Goal: Transaction & Acquisition: Purchase product/service

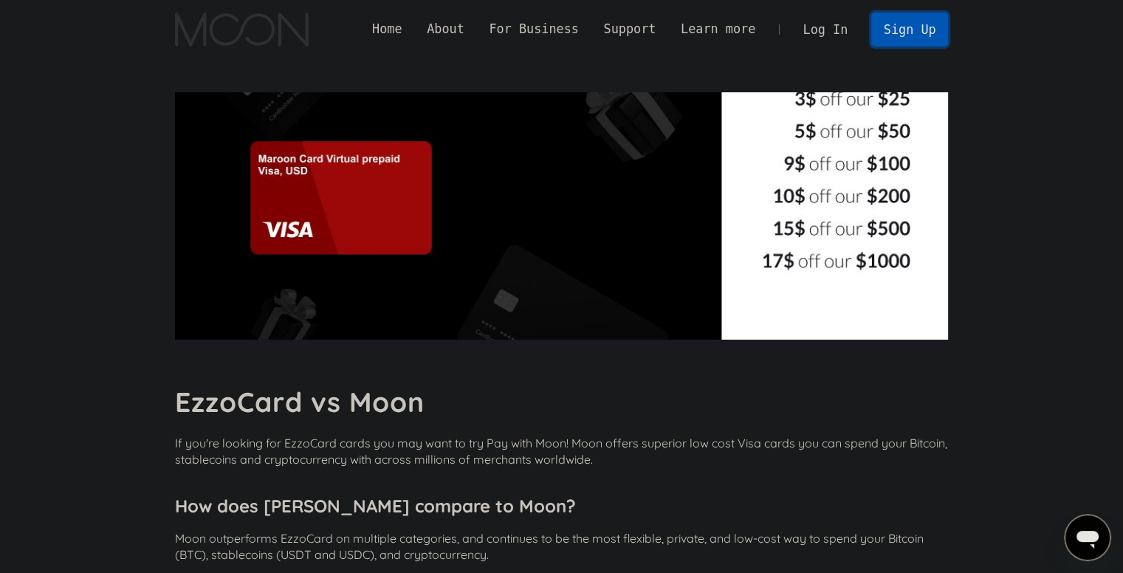
click at [902, 28] on link "Sign Up" at bounding box center [909, 29] width 77 height 33
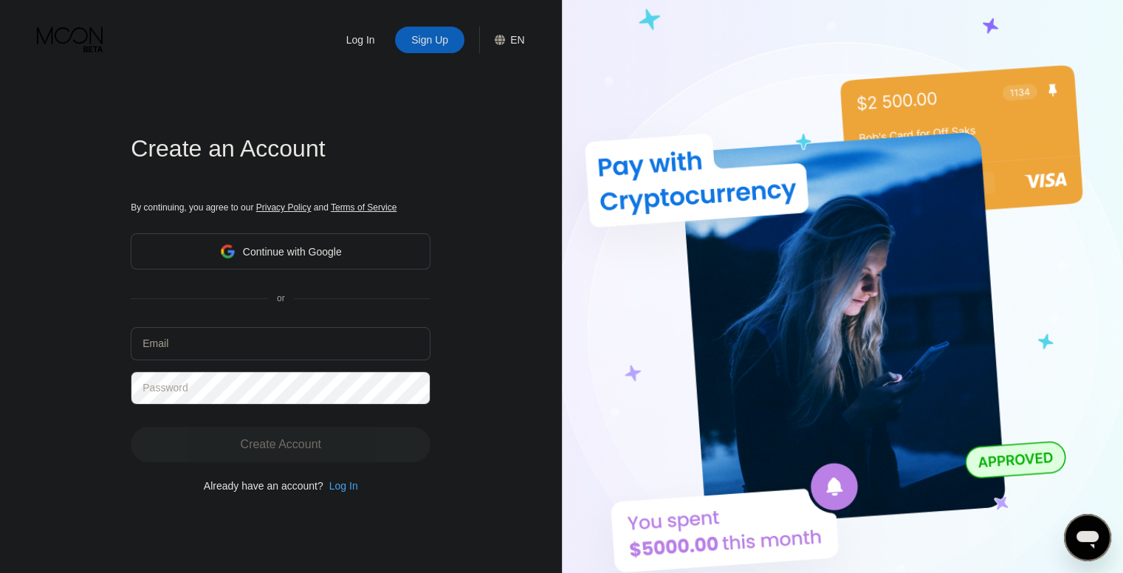
click at [371, 255] on div "Continue with Google" at bounding box center [281, 251] width 300 height 36
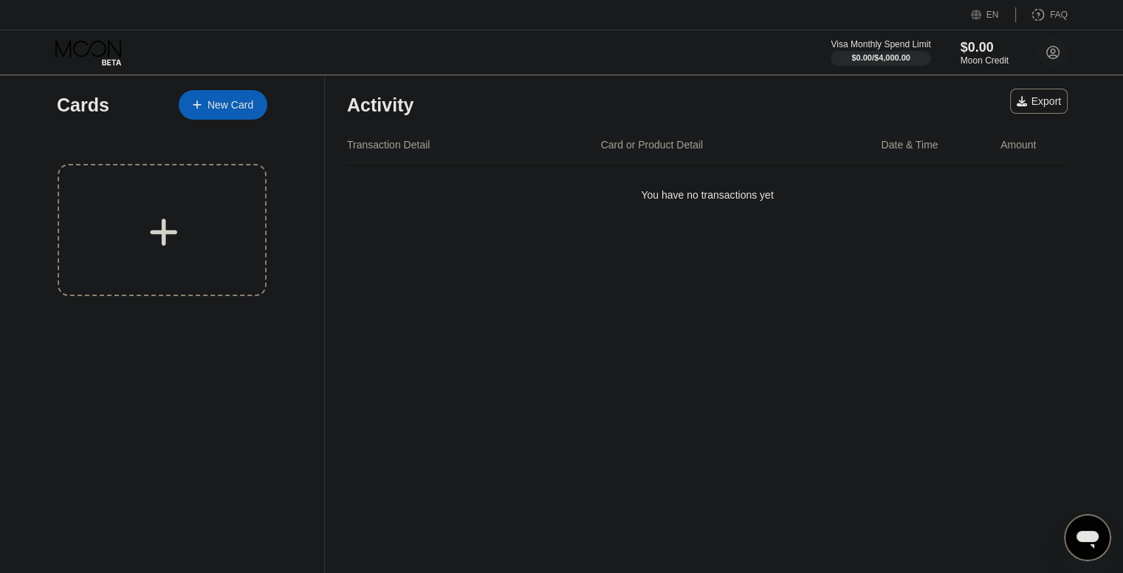
click at [233, 111] on div "New Card" at bounding box center [231, 105] width 46 height 13
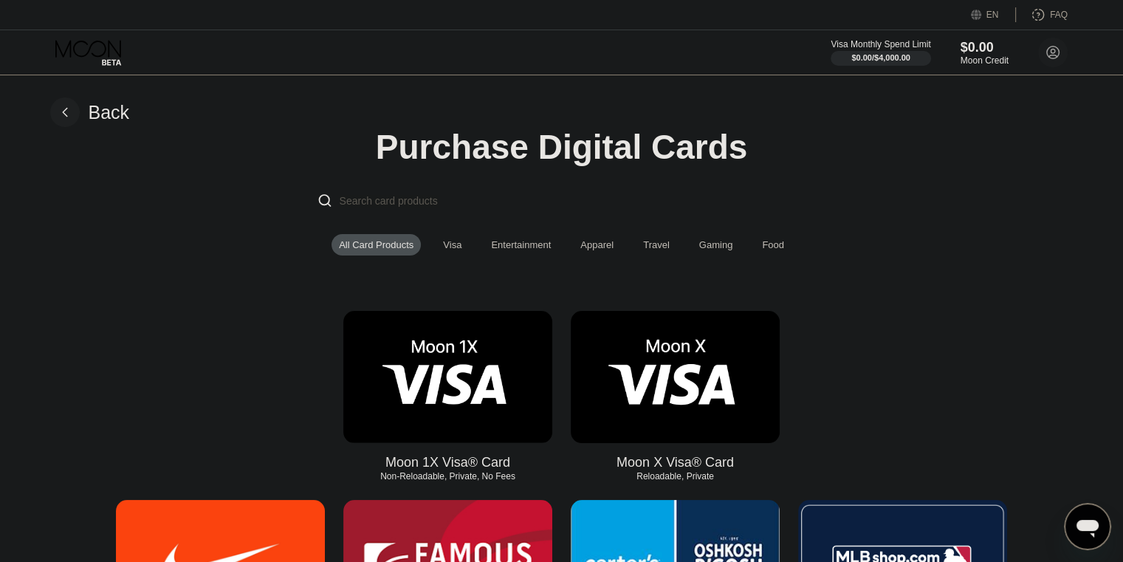
click at [450, 247] on div "Visa" at bounding box center [452, 244] width 18 height 11
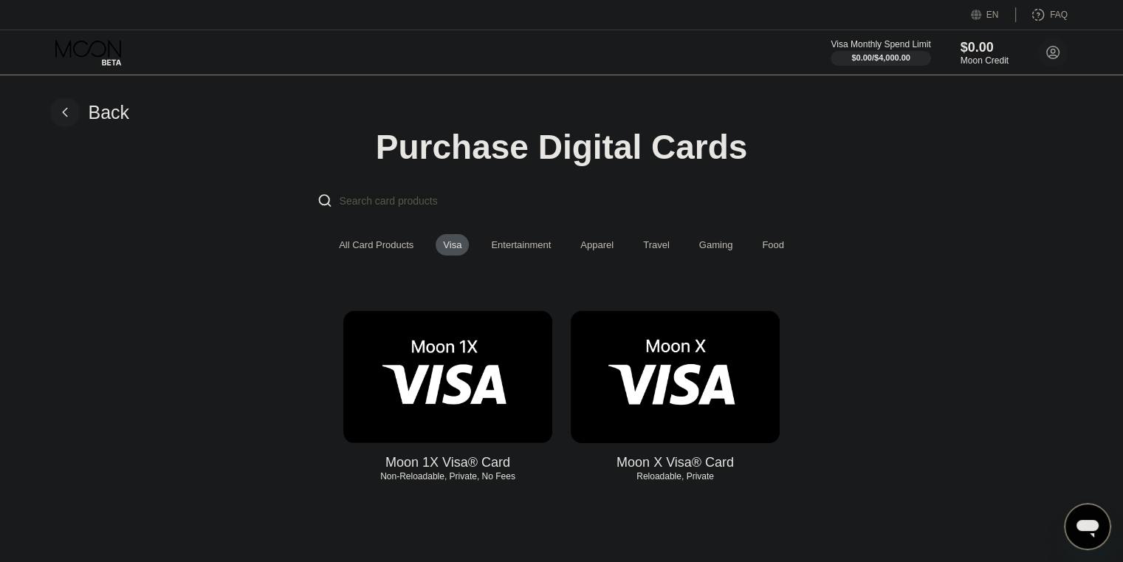
click at [650, 411] on img at bounding box center [675, 377] width 209 height 132
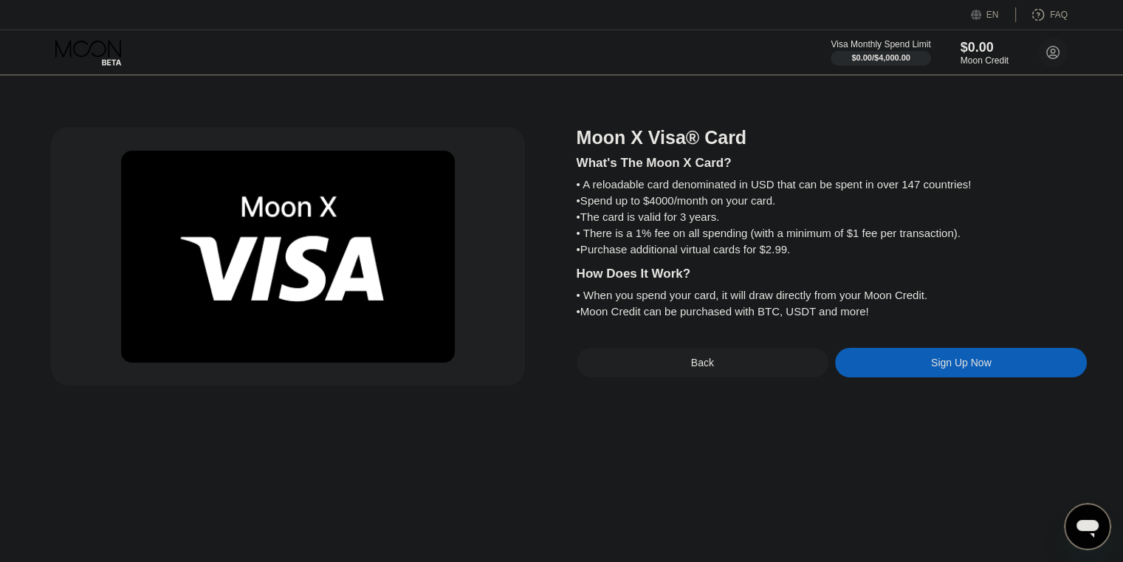
click at [860, 377] on div "Sign Up Now" at bounding box center [961, 363] width 252 height 30
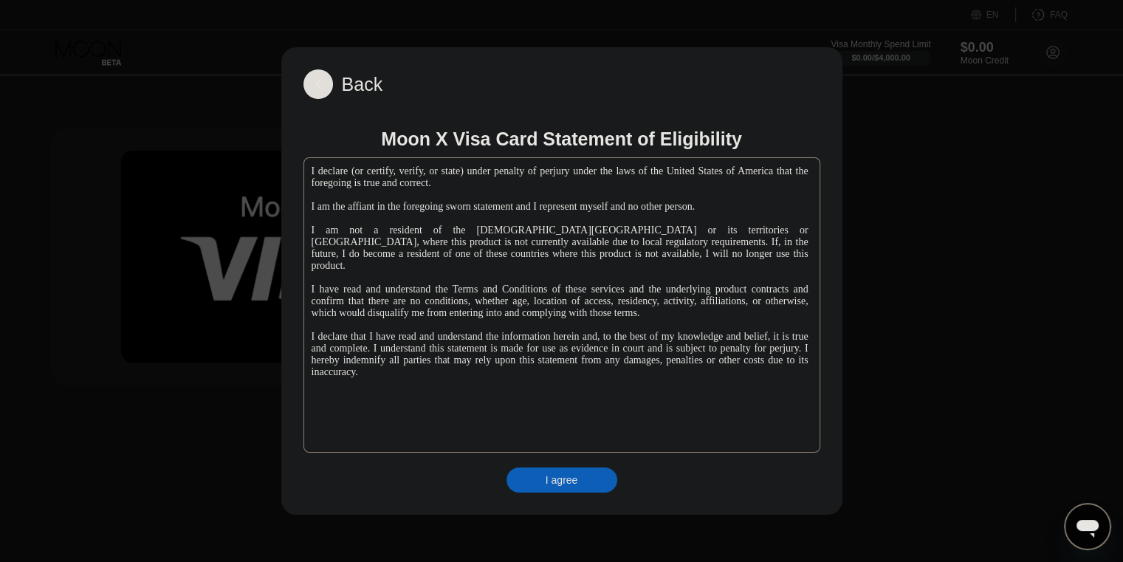
scroll to position [148, 0]
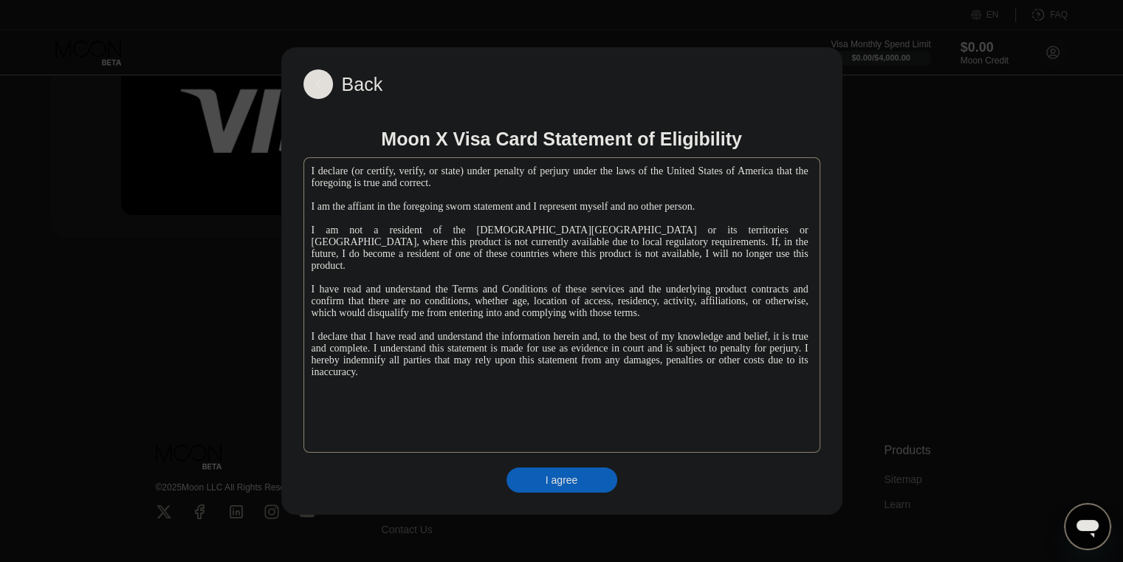
click at [572, 482] on div "I agree" at bounding box center [562, 479] width 32 height 13
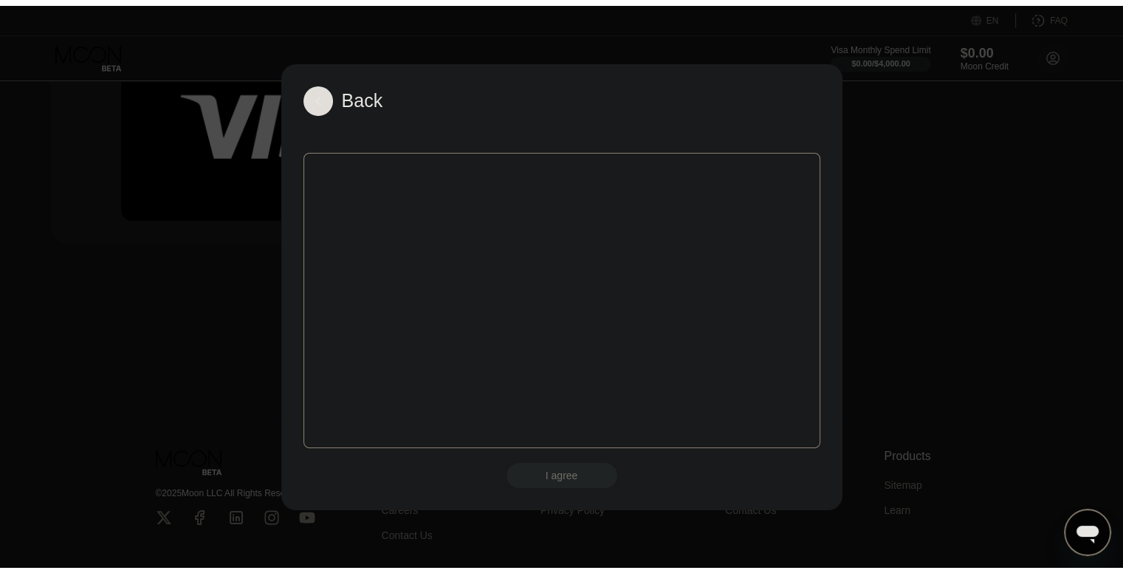
scroll to position [0, 0]
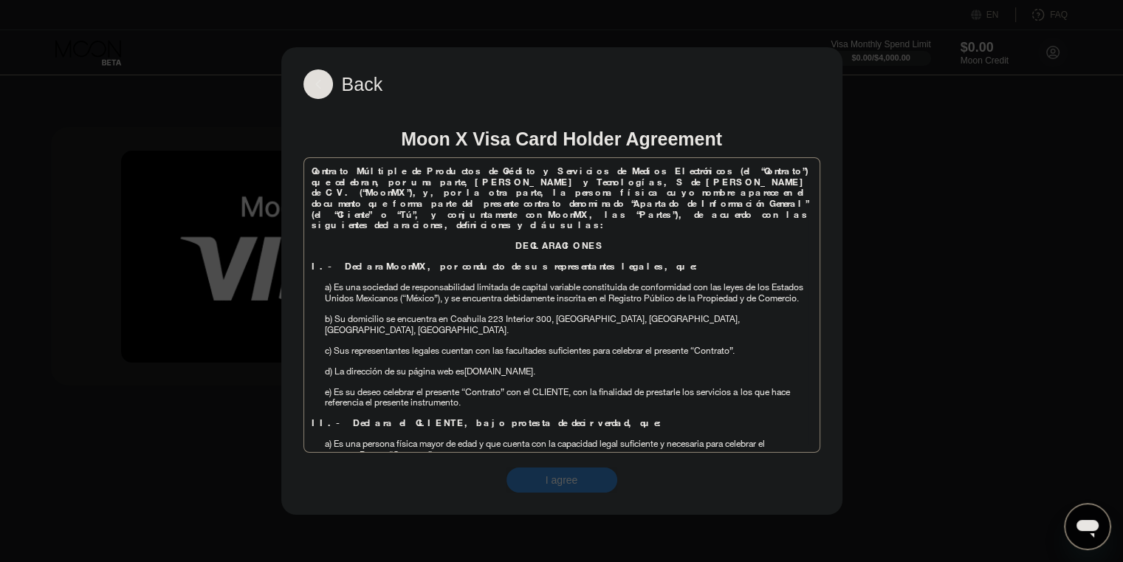
click at [560, 470] on div "I agree" at bounding box center [562, 479] width 111 height 25
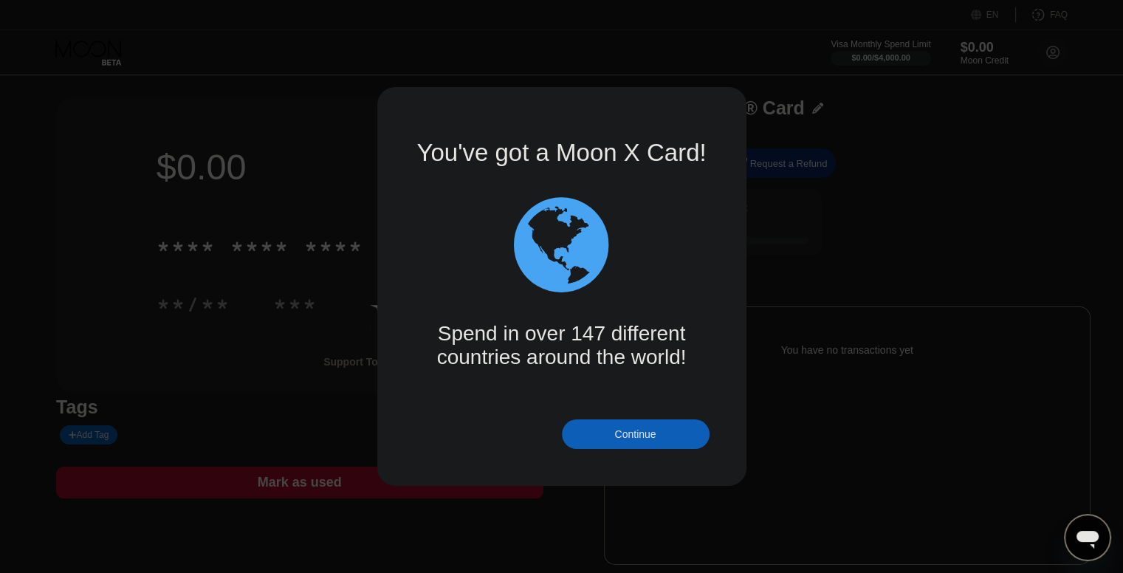
click at [665, 429] on div "Continue" at bounding box center [636, 434] width 148 height 30
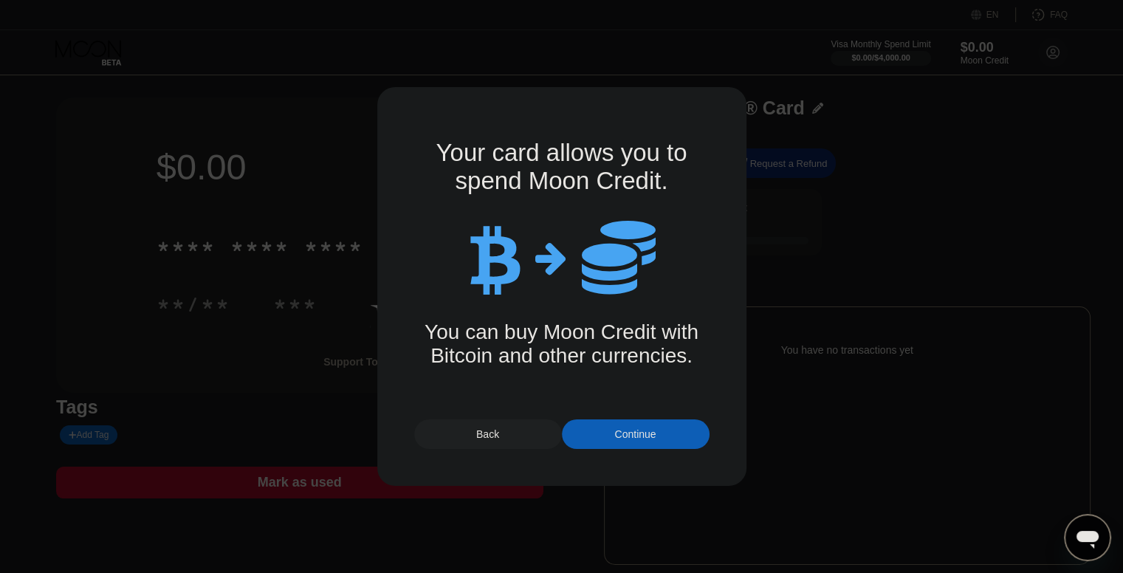
click at [659, 445] on div "Continue" at bounding box center [636, 434] width 148 height 30
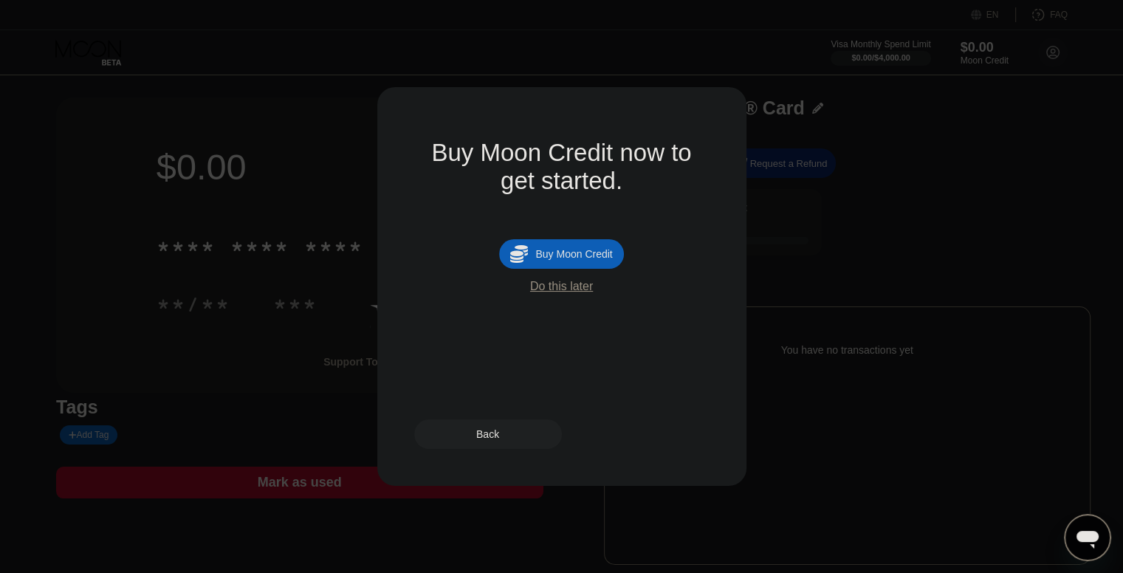
click at [562, 293] on div "Do this later" at bounding box center [561, 286] width 63 height 13
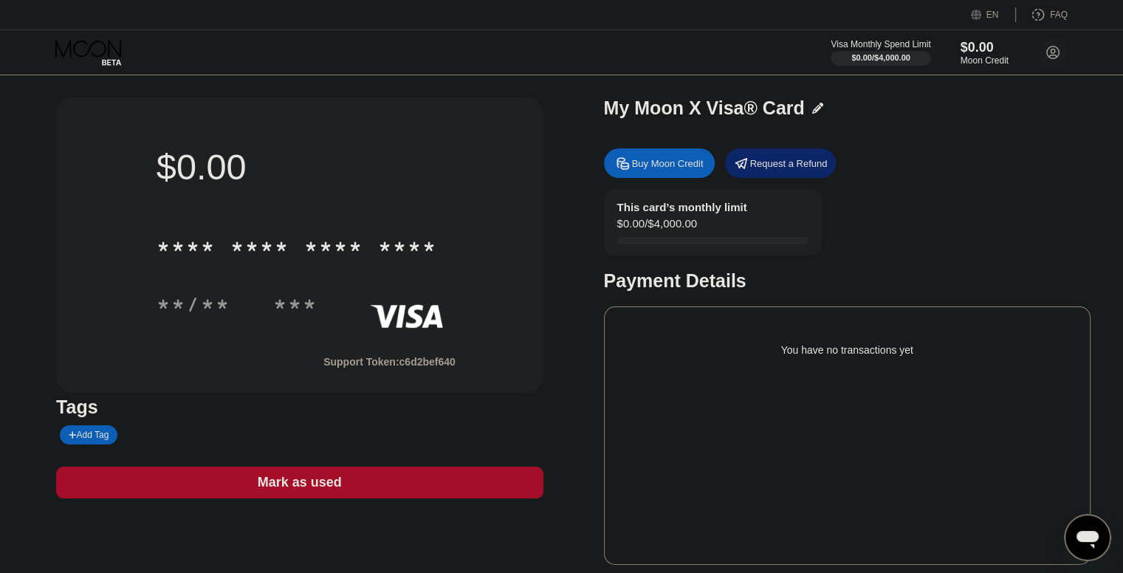
click at [1049, 49] on circle at bounding box center [1053, 53] width 30 height 30
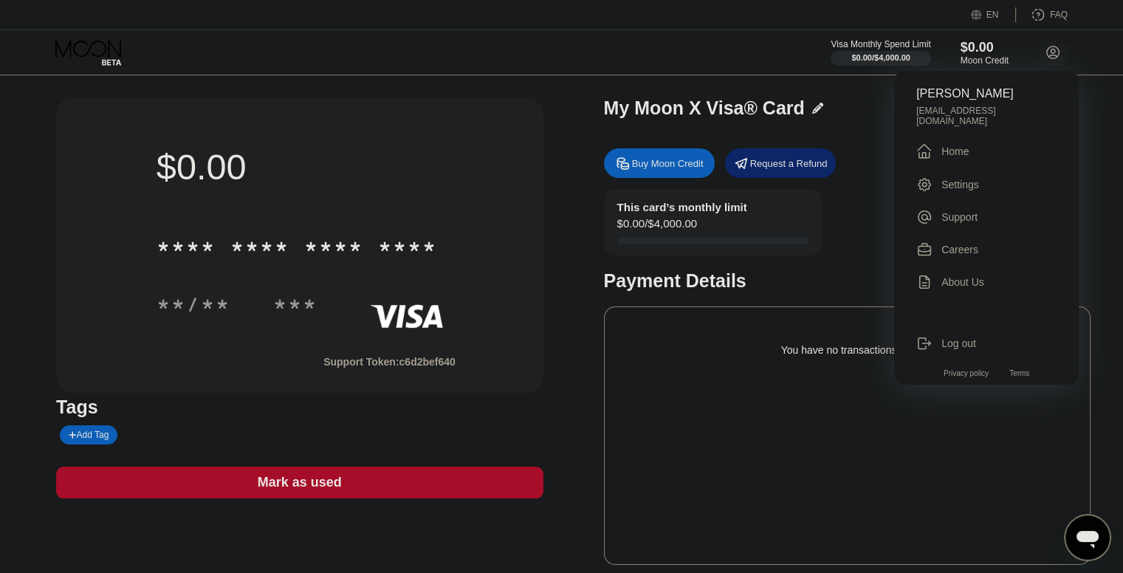
click at [833, 231] on div "This card’s monthly limit $0.00 / $4,000.00 Payment Details" at bounding box center [847, 240] width 487 height 103
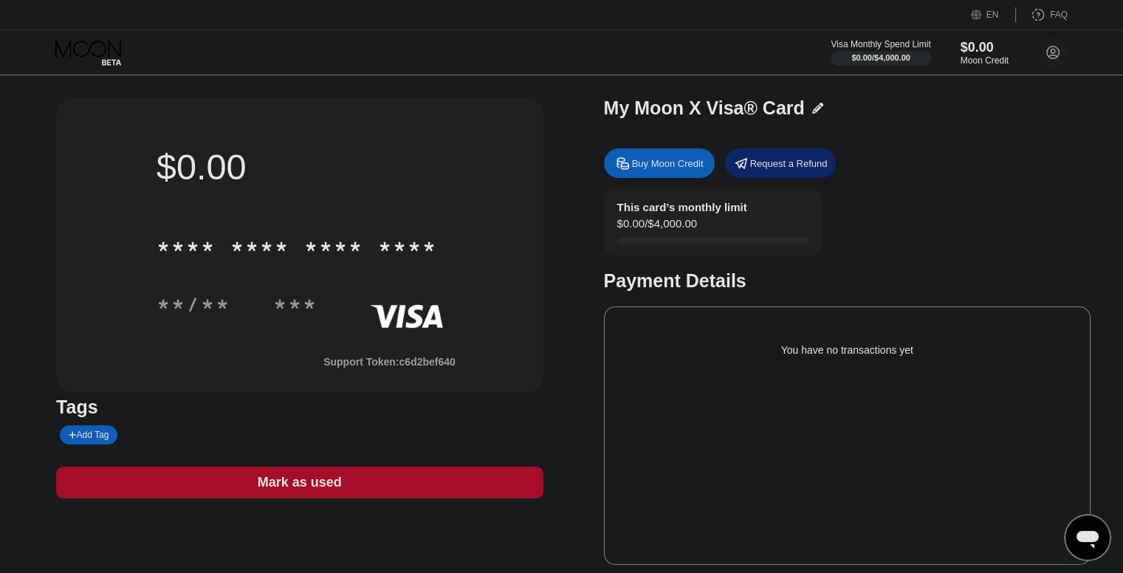
click at [685, 168] on div "Buy Moon Credit" at bounding box center [668, 163] width 72 height 13
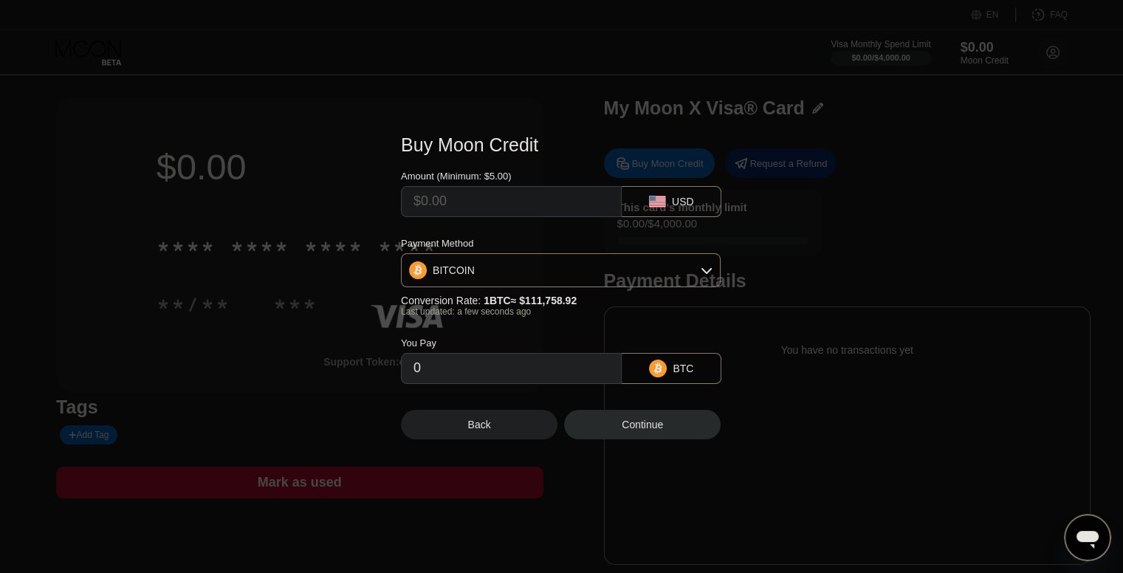
click at [928, 258] on div "Buy Moon Credit Amount (Minimum: $5.00) USD Payment Method BITCOIN Conversion R…" at bounding box center [561, 286] width 1123 height 349
click at [360, 80] on div at bounding box center [567, 286] width 1134 height 573
click at [521, 429] on div "Back" at bounding box center [479, 425] width 157 height 30
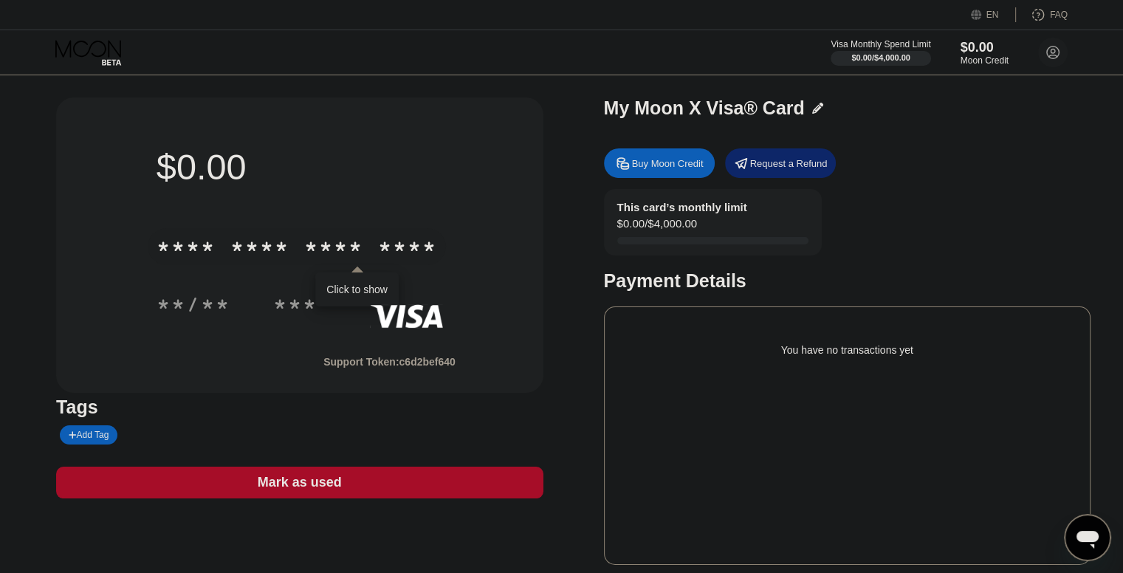
click at [387, 236] on div "* * * * * * * * * * * * ****" at bounding box center [297, 246] width 298 height 37
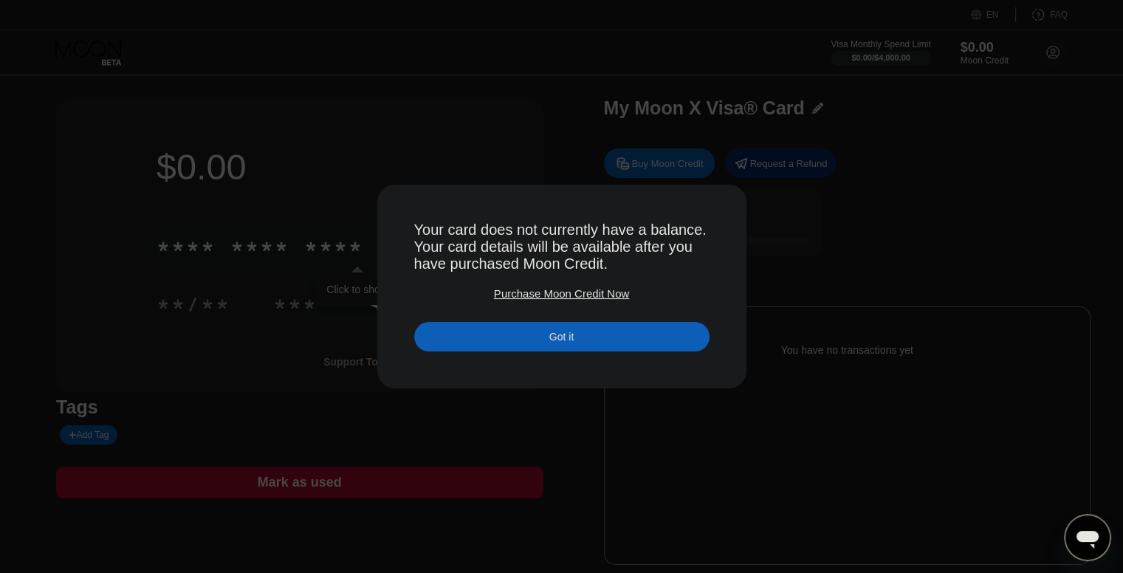
click at [508, 338] on div "Got it" at bounding box center [561, 337] width 295 height 30
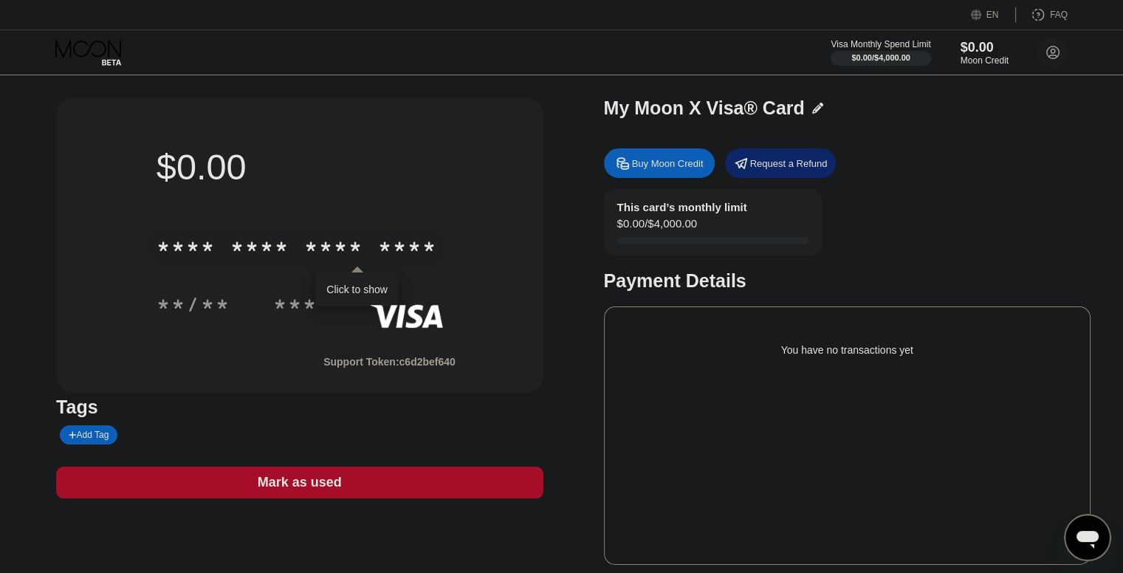
click at [653, 185] on div "Buy Moon Credit Request a Refund This card’s monthly limit $0.00 / $4,000.00 Pa…" at bounding box center [847, 353] width 487 height 424
click at [656, 168] on div "Buy Moon Credit" at bounding box center [668, 163] width 72 height 13
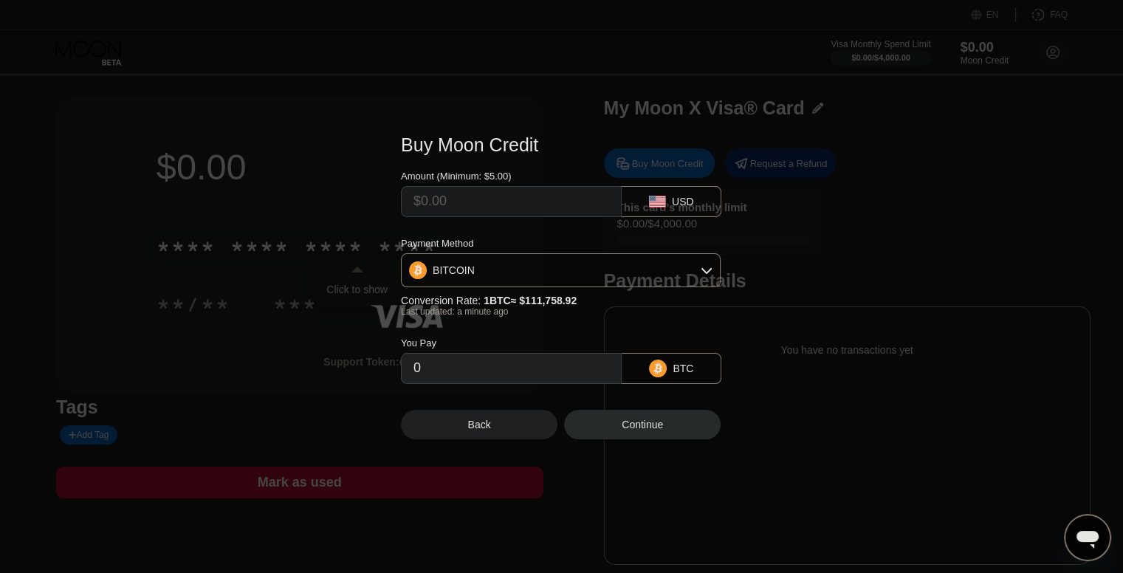
click at [669, 199] on div "USD" at bounding box center [672, 201] width 100 height 31
click at [542, 199] on input "text" at bounding box center [512, 202] width 196 height 30
click at [543, 274] on div "BITCOIN" at bounding box center [561, 270] width 318 height 30
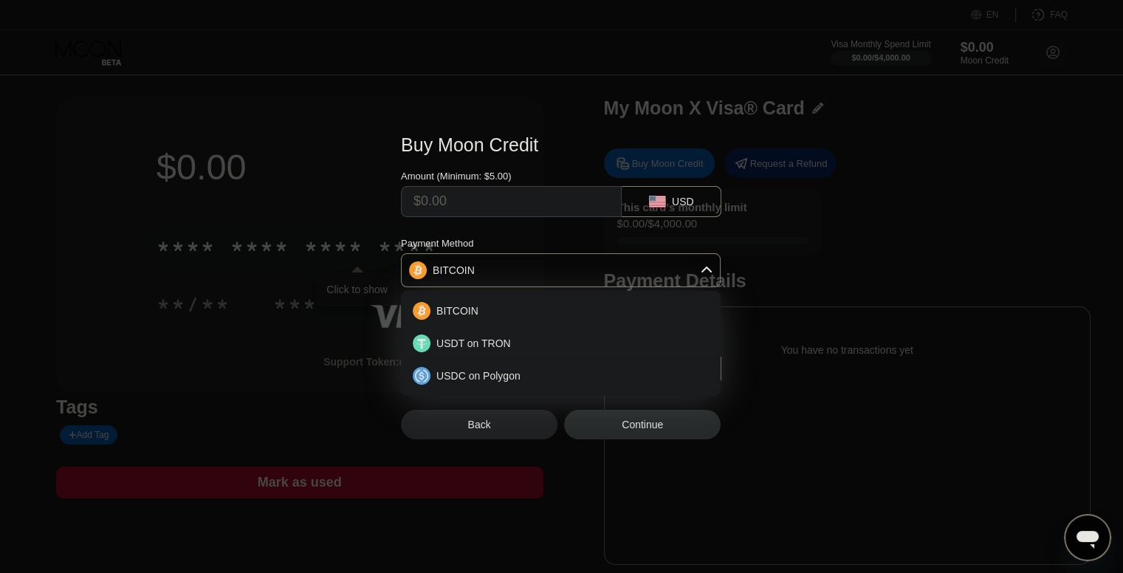
click at [555, 270] on div "BITCOIN" at bounding box center [561, 270] width 318 height 30
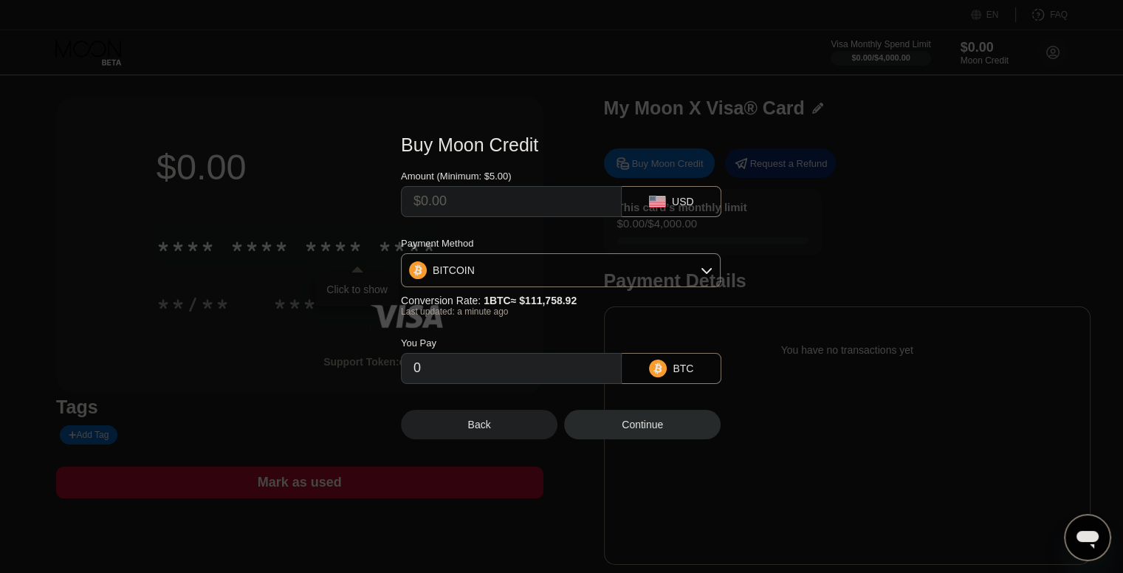
click at [517, 362] on input "0" at bounding box center [512, 369] width 196 height 30
click at [484, 208] on input "text" at bounding box center [512, 202] width 196 height 30
type input "$2"
type input "0.00001790"
type input "0"
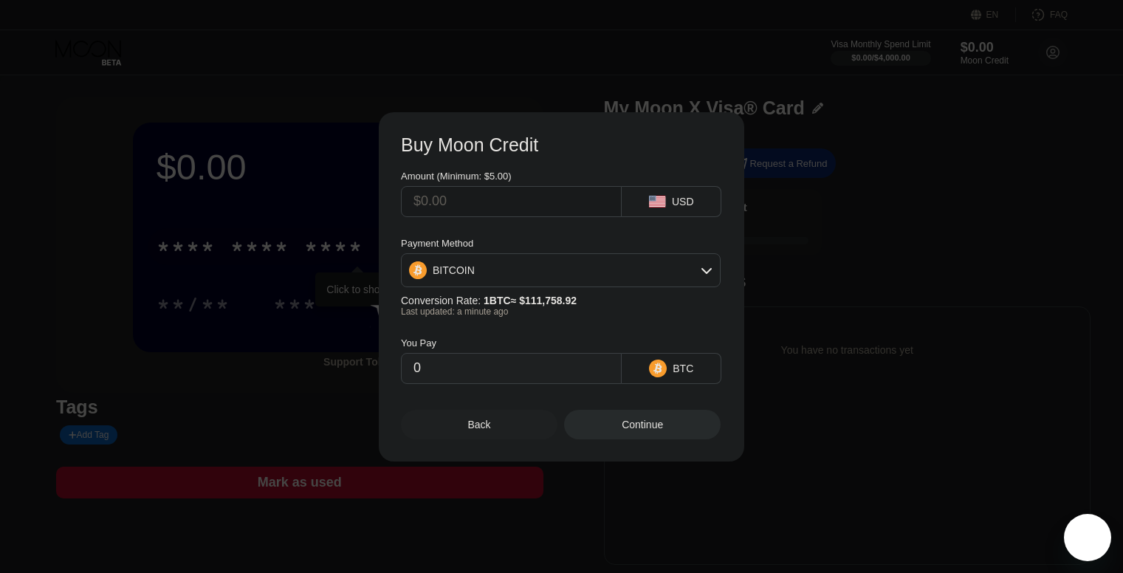
click at [1030, 245] on div "Buy Moon Credit Amount (Minimum: $5.00) USD Payment Method BITCOIN Conversion R…" at bounding box center [561, 286] width 1123 height 349
click at [519, 423] on div "Back" at bounding box center [479, 425] width 157 height 30
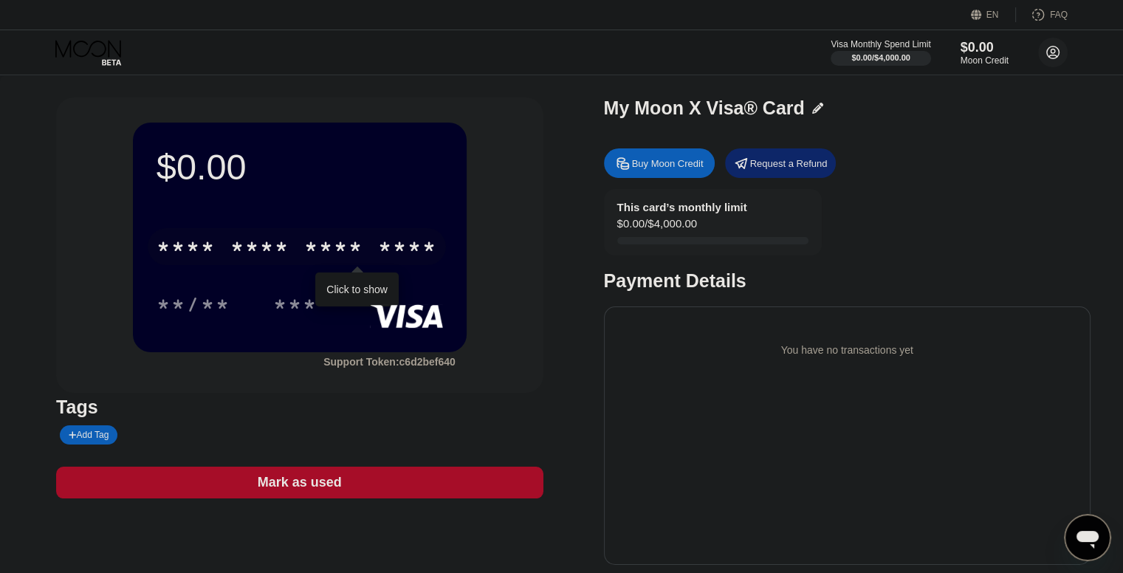
click at [1059, 55] on circle at bounding box center [1053, 53] width 30 height 30
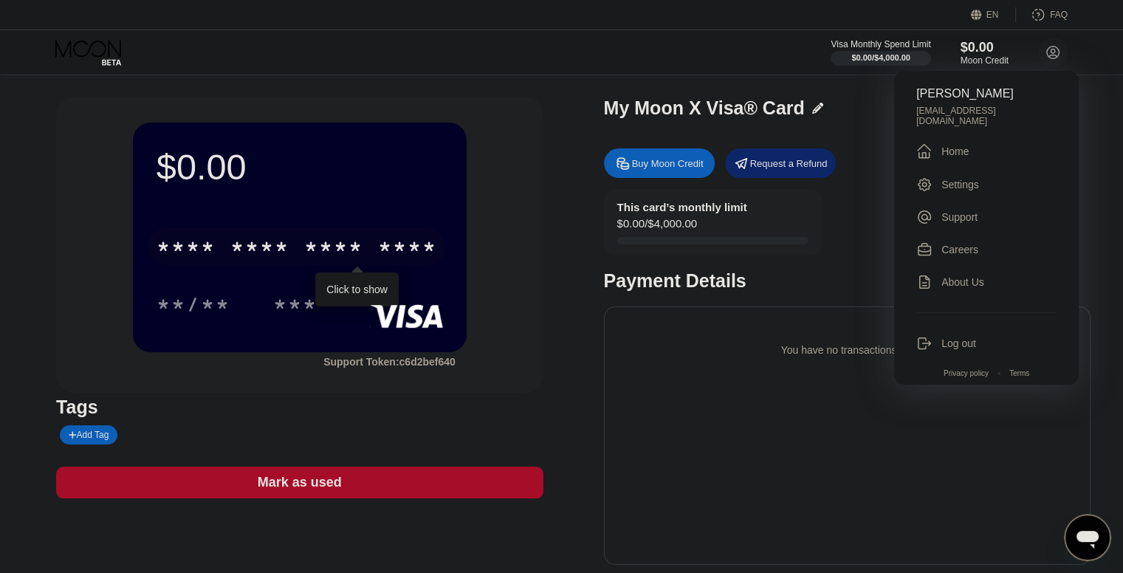
click at [981, 145] on div " Home" at bounding box center [986, 152] width 140 height 18
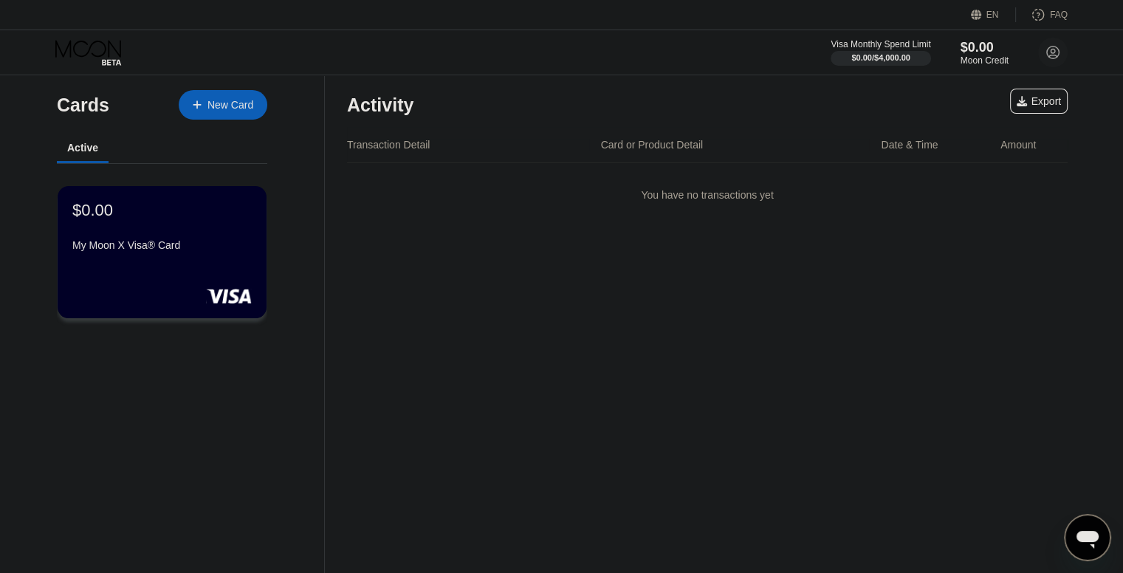
click at [1091, 544] on icon "Messaging-Fenster öffnen" at bounding box center [1088, 540] width 22 height 18
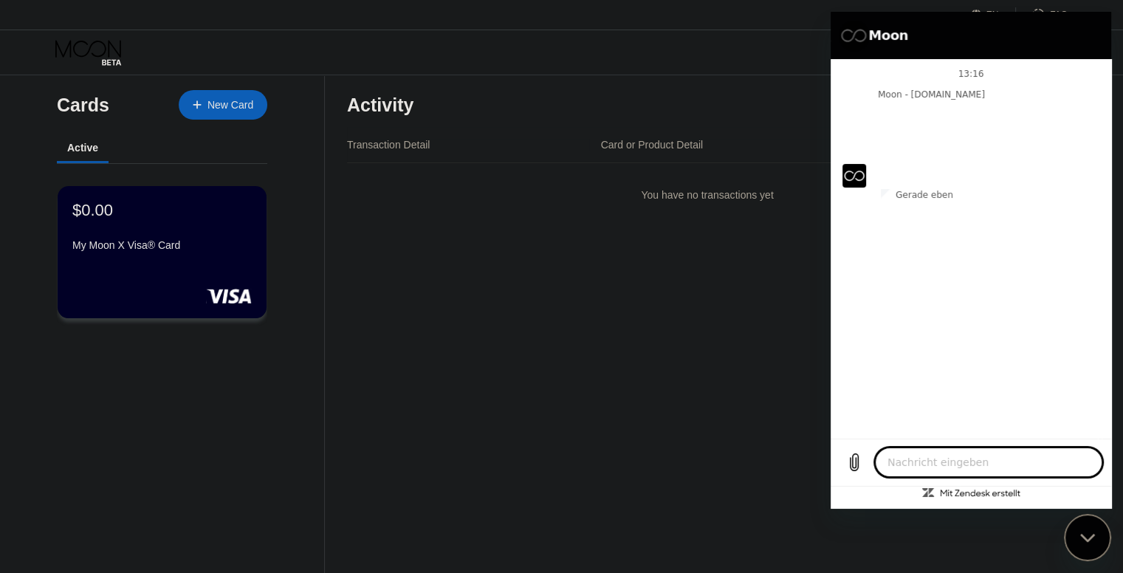
type textarea "x"
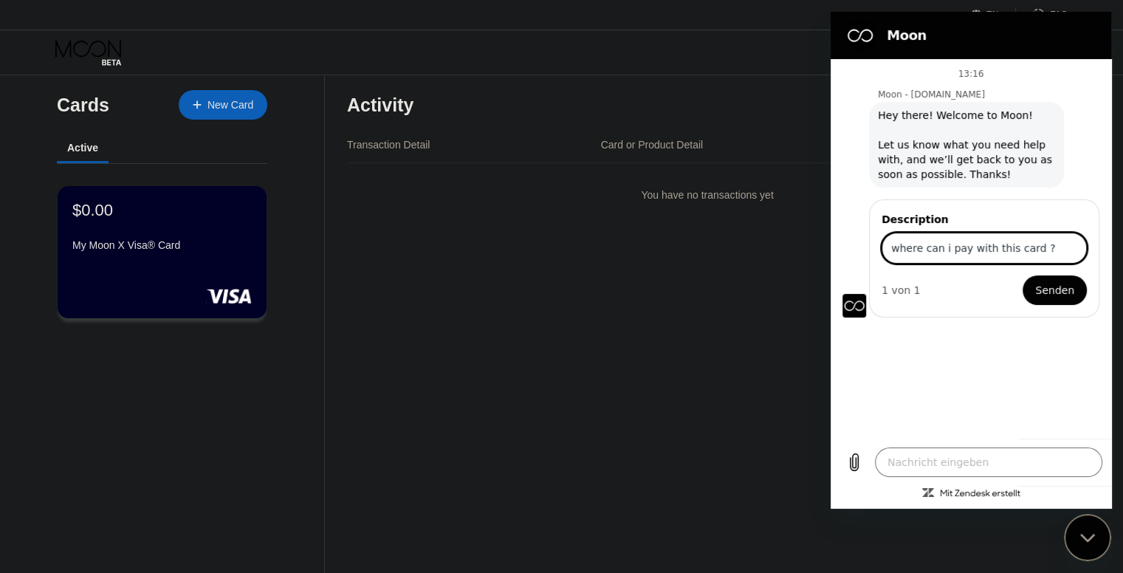
type input "where can i pay with this card ?"
click at [1023, 275] on button "Senden" at bounding box center [1055, 290] width 64 height 30
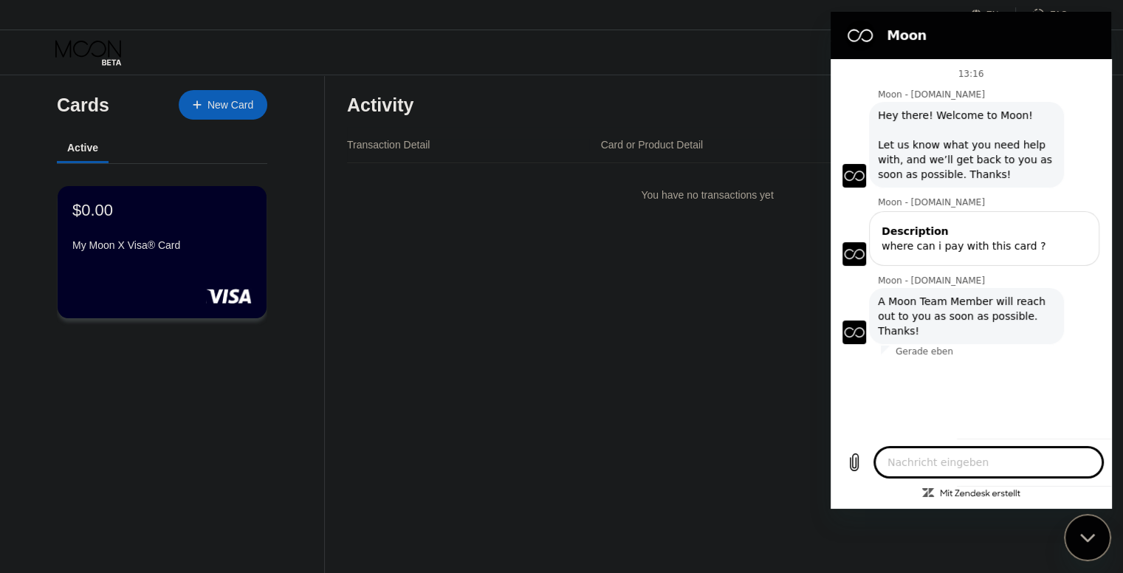
click at [1076, 527] on div "Messaging-Fenster schließen" at bounding box center [1088, 537] width 44 height 44
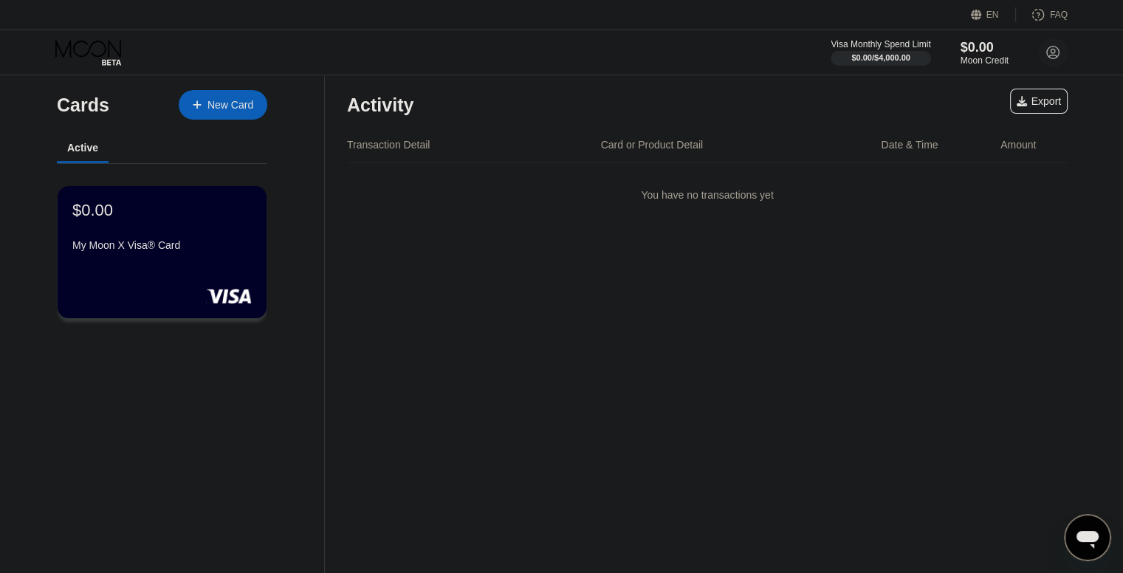
click at [1098, 537] on icon "Messaging-Fenster öffnen" at bounding box center [1088, 540] width 22 height 18
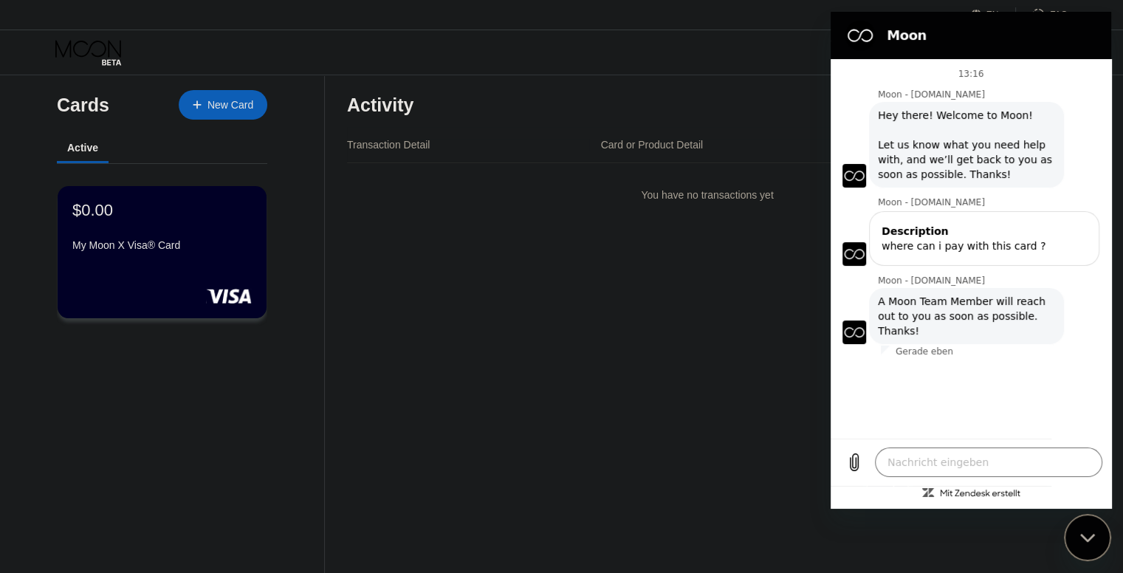
click at [1097, 537] on div "Messaging-Fenster schließen" at bounding box center [1088, 537] width 44 height 44
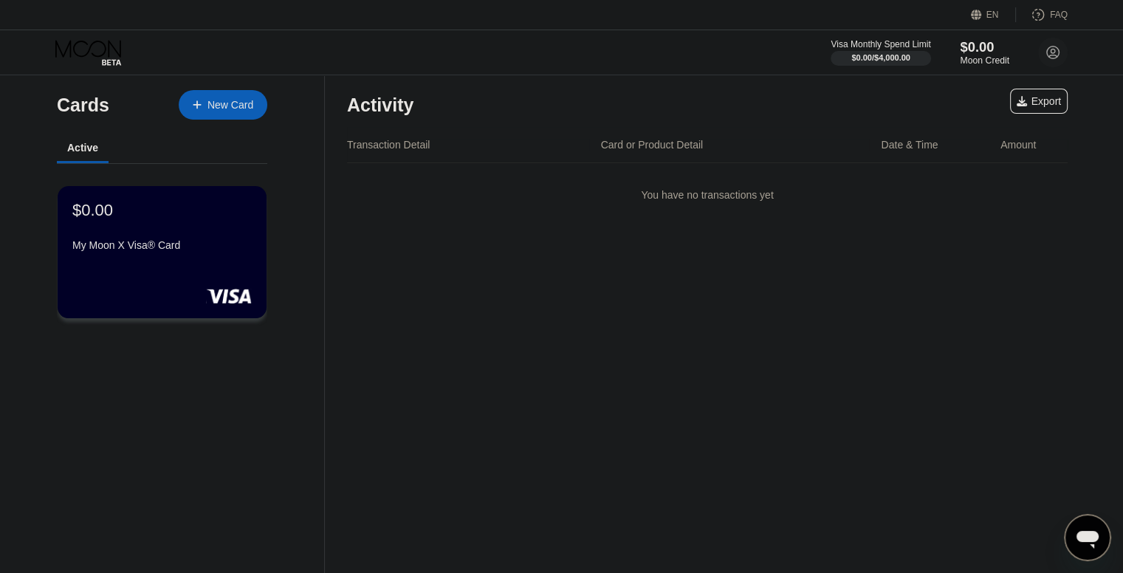
click at [987, 55] on div "Moon Credit" at bounding box center [984, 60] width 49 height 10
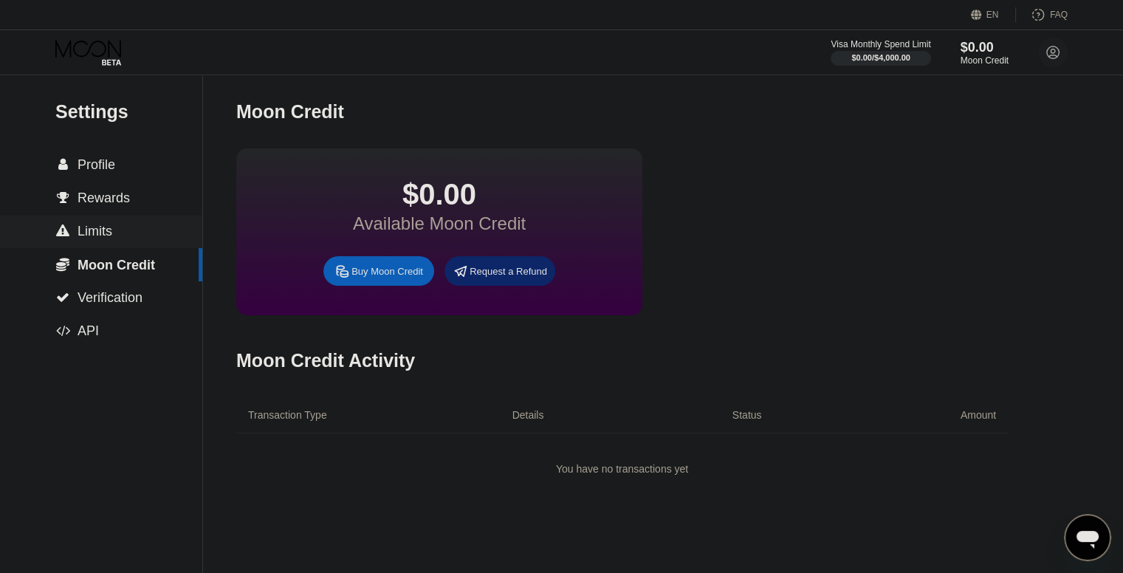
click at [129, 227] on div " Limits" at bounding box center [101, 232] width 202 height 16
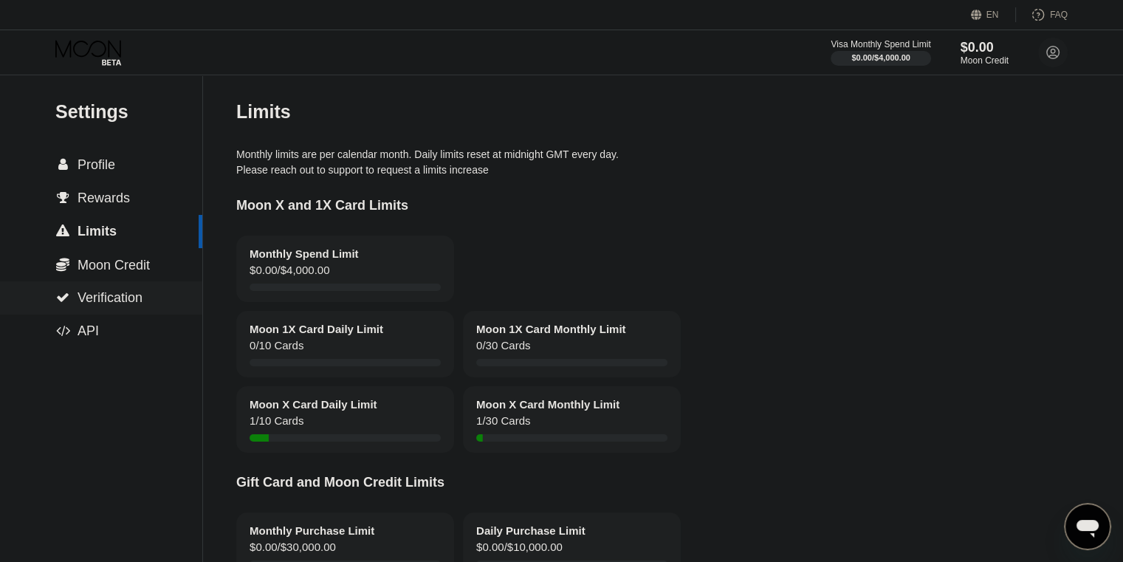
click at [126, 303] on span "Verification" at bounding box center [110, 297] width 65 height 15
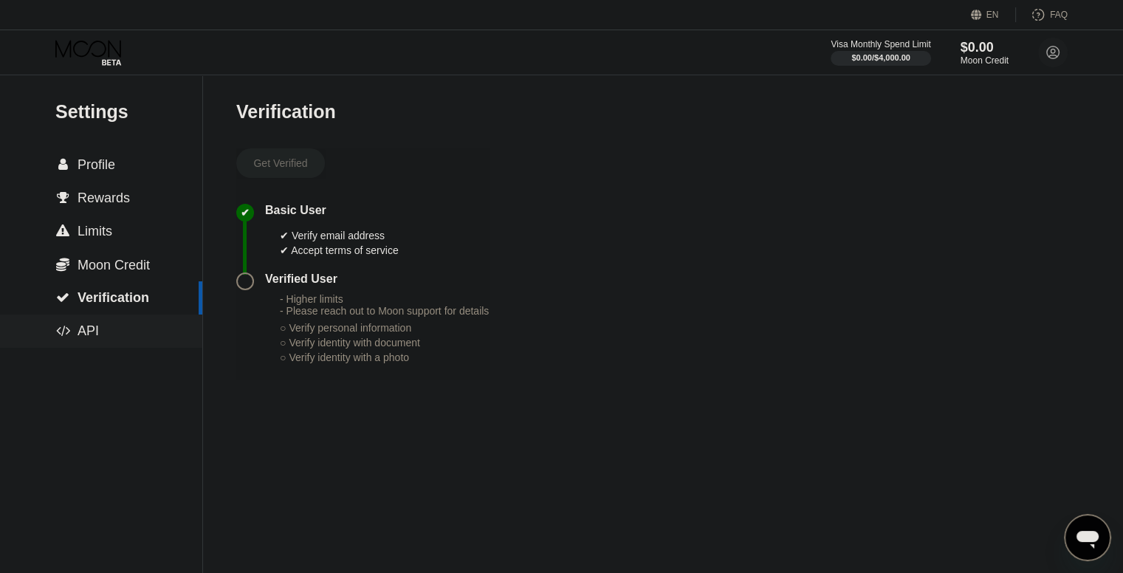
click at [114, 348] on div " API" at bounding box center [101, 331] width 202 height 33
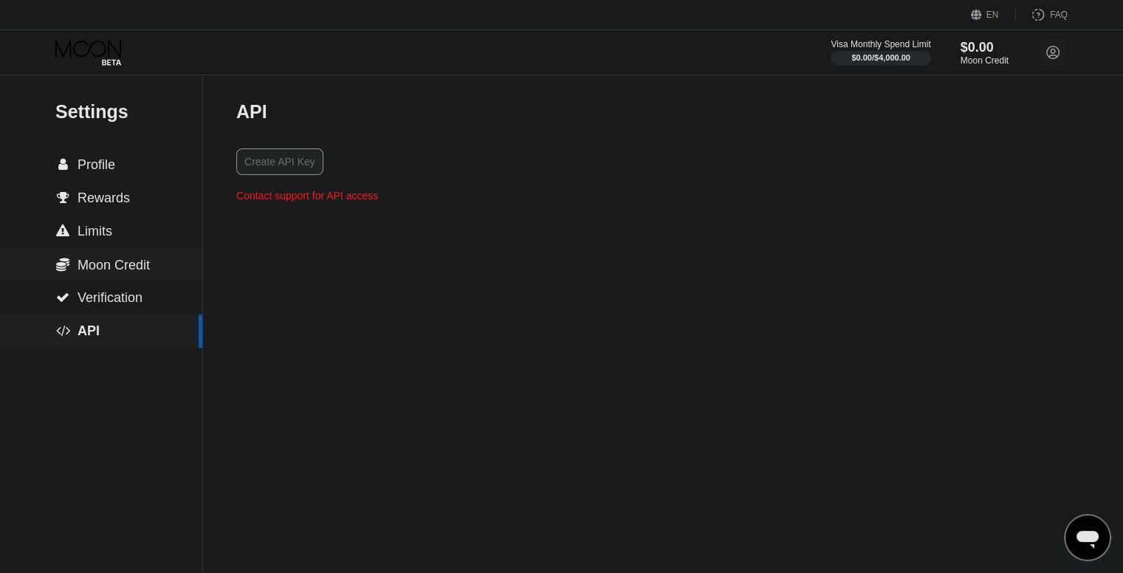
click at [122, 239] on div " Limits" at bounding box center [101, 232] width 202 height 16
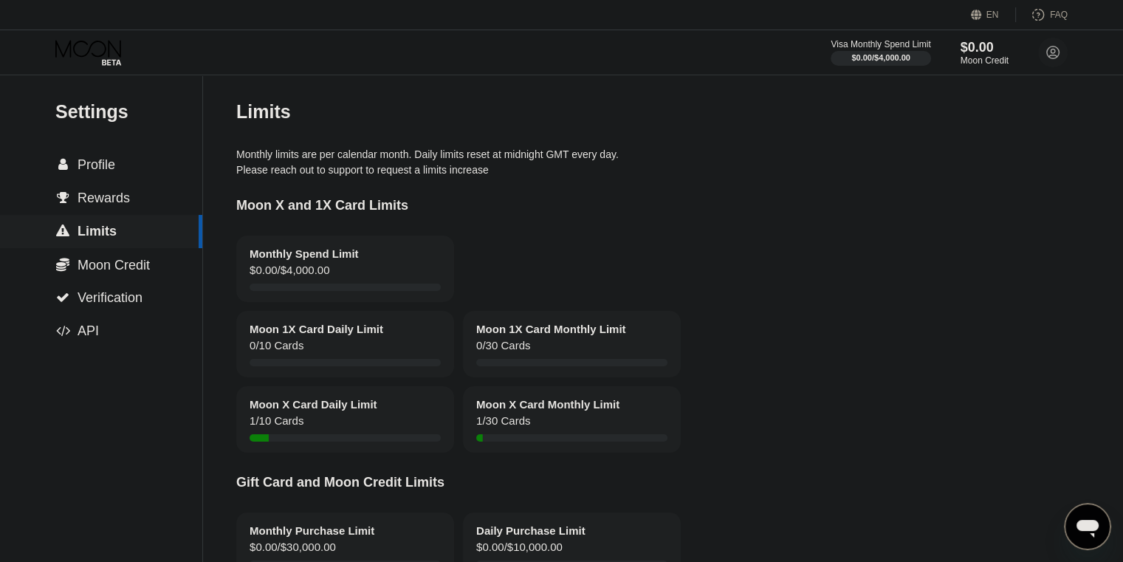
click at [129, 204] on div " Rewards" at bounding box center [101, 199] width 202 height 16
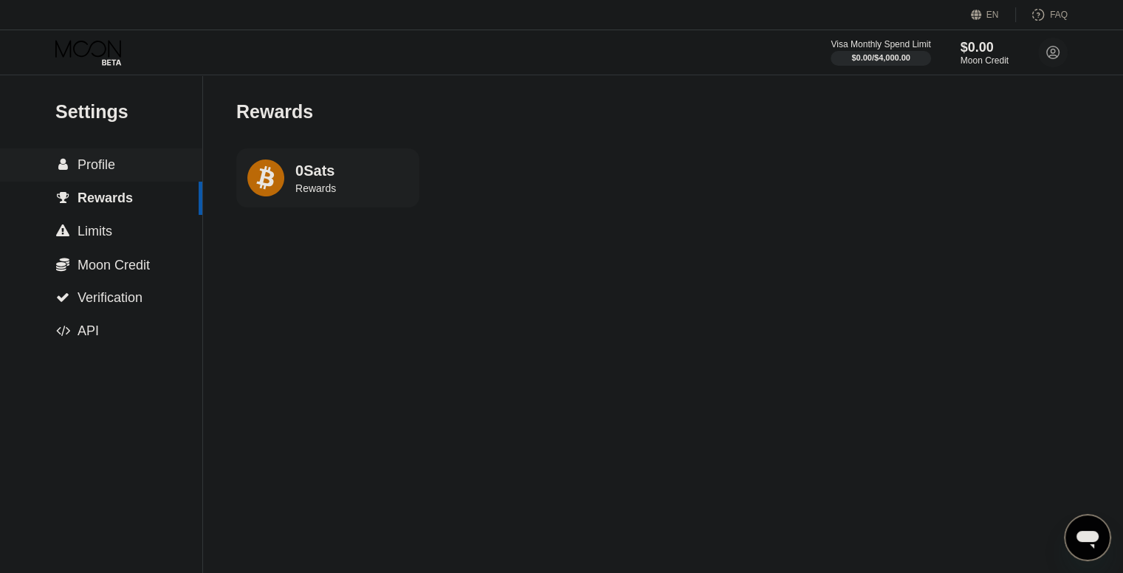
click at [126, 157] on div " Profile" at bounding box center [101, 164] width 202 height 33
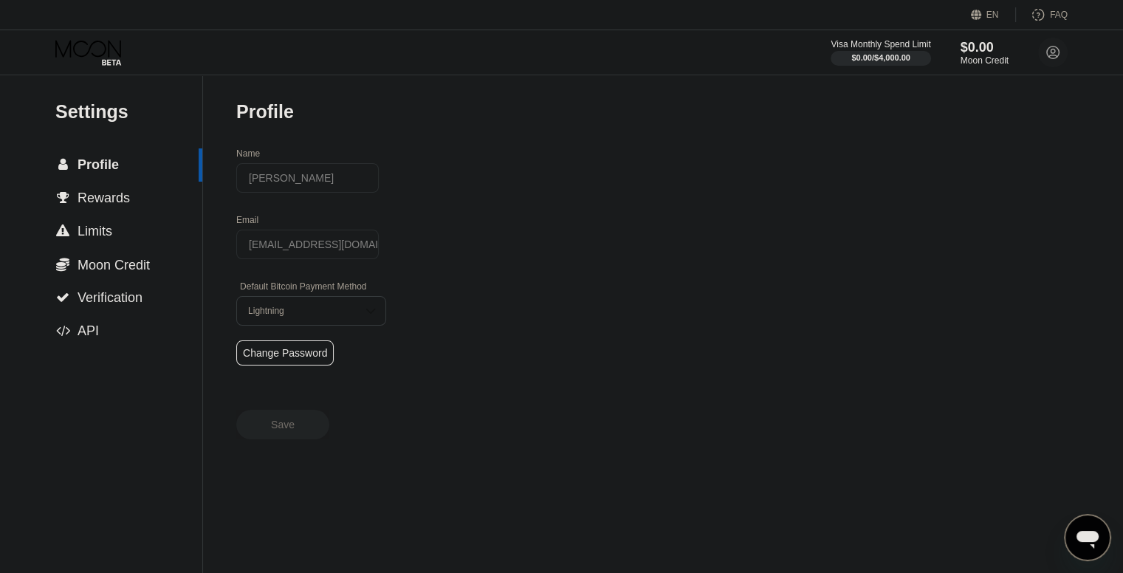
click at [106, 67] on div "Visa Monthly Spend Limit $0.00 / $4,000.00 $0.00 Moon Credit Katrin Schulze kat…" at bounding box center [561, 52] width 1123 height 44
click at [106, 50] on icon at bounding box center [89, 53] width 69 height 26
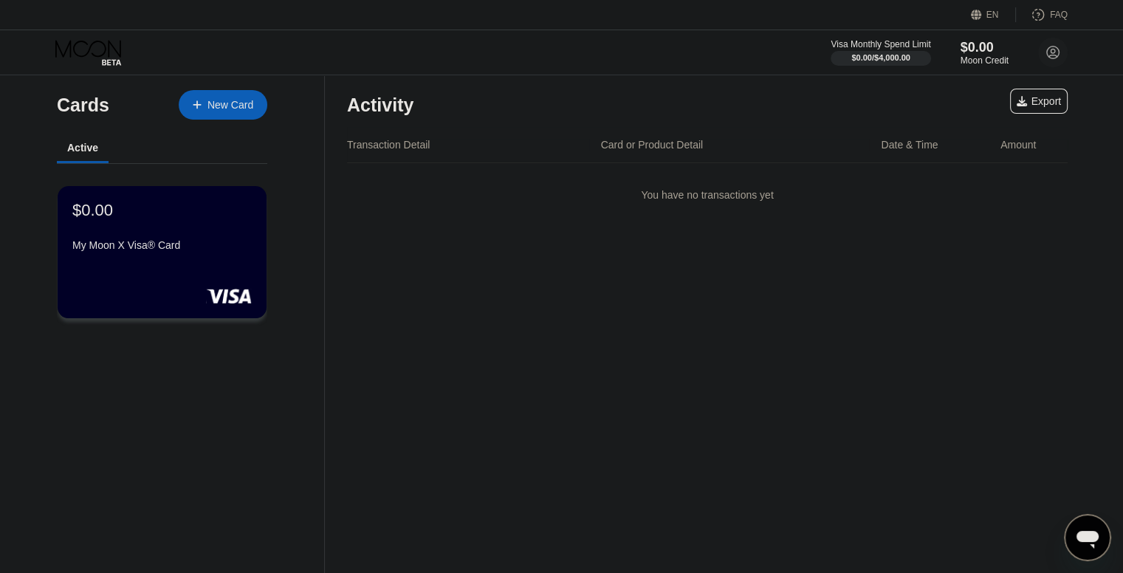
type textarea "x"
click at [197, 220] on div "$0.00" at bounding box center [161, 210] width 179 height 19
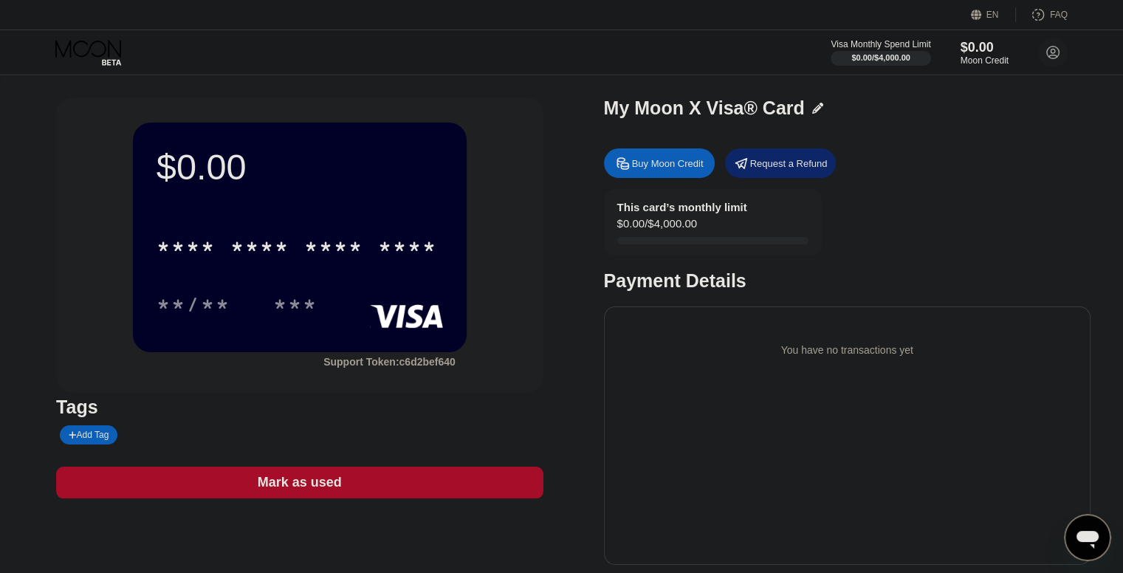
click at [689, 156] on div "Buy Moon Credit" at bounding box center [659, 163] width 111 height 30
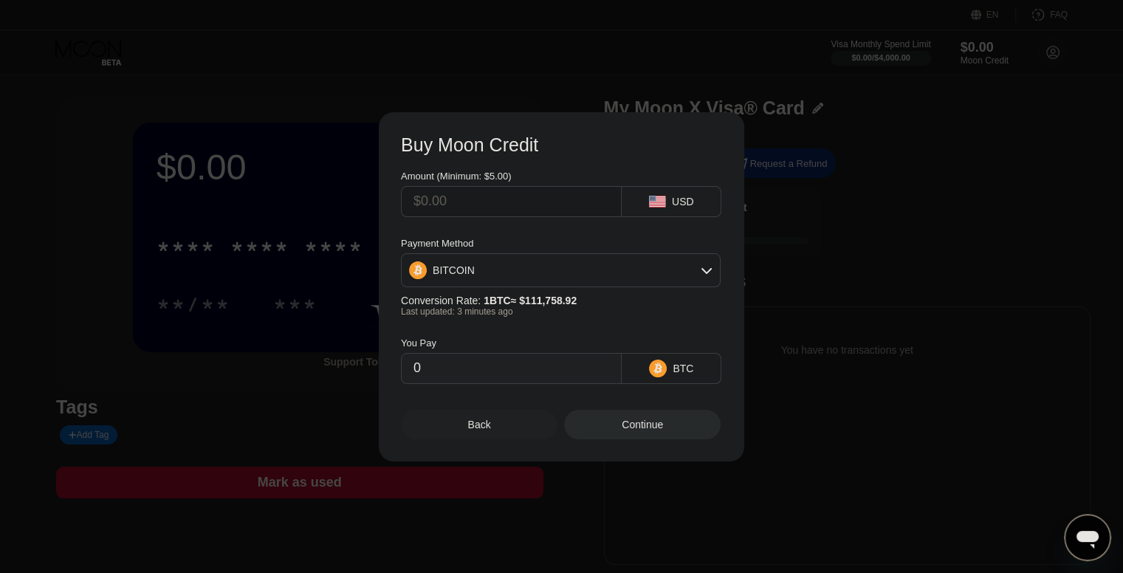
click at [527, 192] on input "text" at bounding box center [512, 202] width 196 height 30
type input "$2"
type input "0.00001789"
type input "$20"
type input "0.00017888"
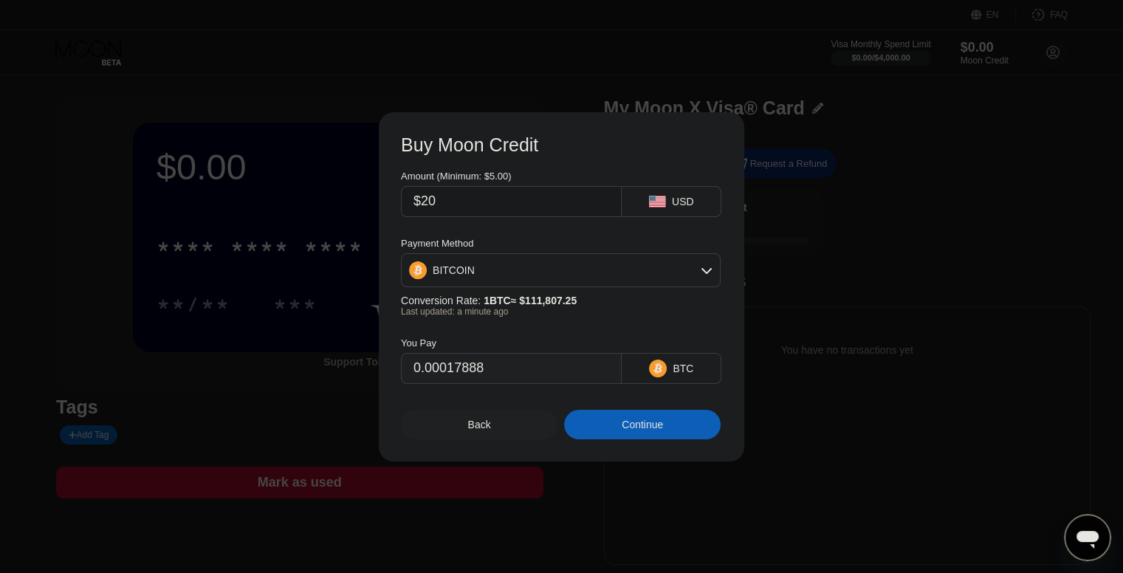
type input "$20"
click at [663, 431] on div "Continue" at bounding box center [642, 425] width 41 height 12
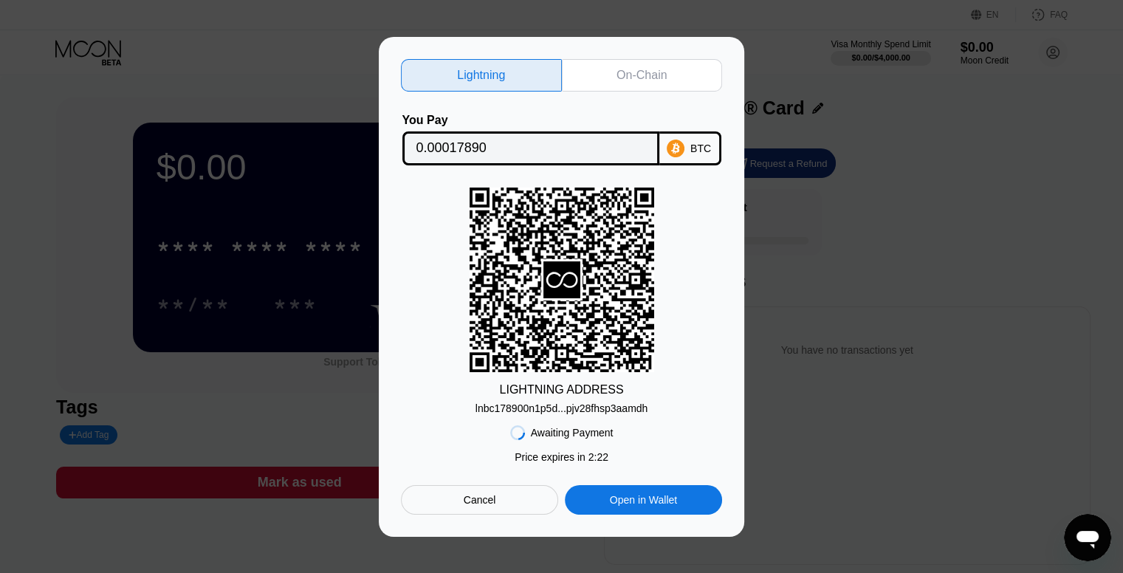
click at [643, 68] on div "On-Chain" at bounding box center [642, 75] width 50 height 15
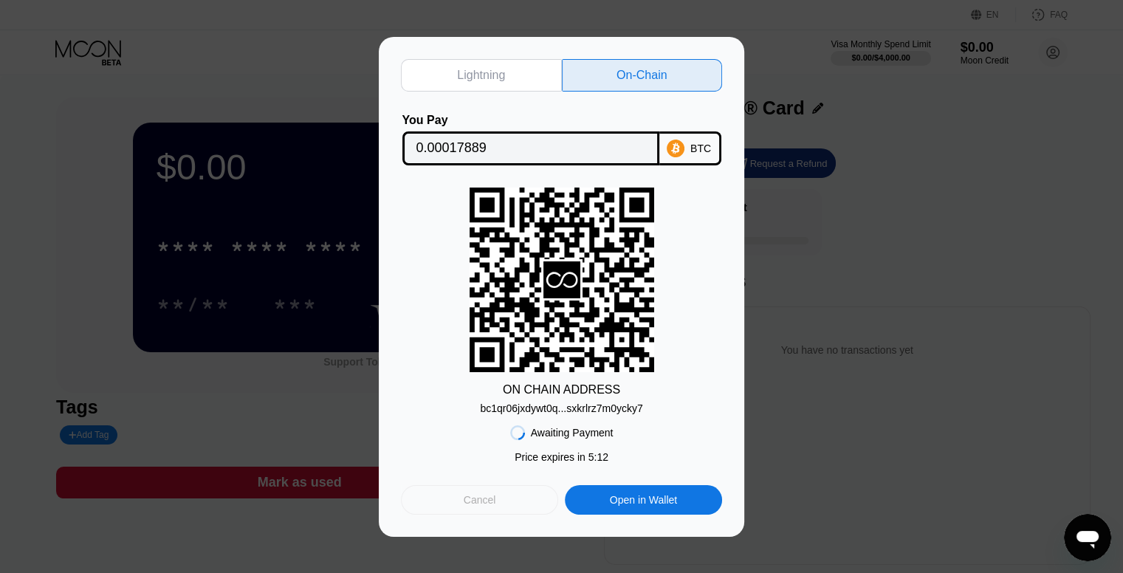
drag, startPoint x: 419, startPoint y: 495, endPoint x: 461, endPoint y: 503, distance: 42.0
click at [454, 500] on div "Cancel" at bounding box center [479, 500] width 157 height 30
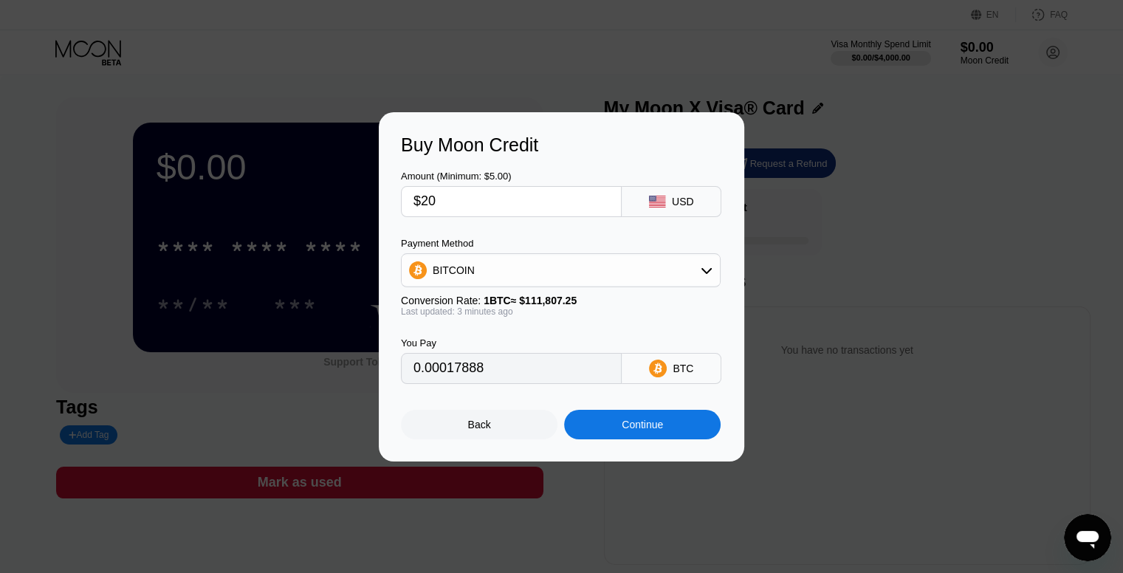
click at [461, 503] on div at bounding box center [567, 286] width 1134 height 573
drag, startPoint x: 481, startPoint y: 191, endPoint x: 376, endPoint y: 196, distance: 105.7
click at [376, 196] on div "Buy Moon Credit Amount (Minimum: $5.00) $20 USD Payment Method BITCOIN Conversi…" at bounding box center [561, 286] width 1123 height 349
click at [527, 381] on input "0.00017888" at bounding box center [512, 369] width 196 height 30
drag, startPoint x: 527, startPoint y: 380, endPoint x: 462, endPoint y: 383, distance: 64.3
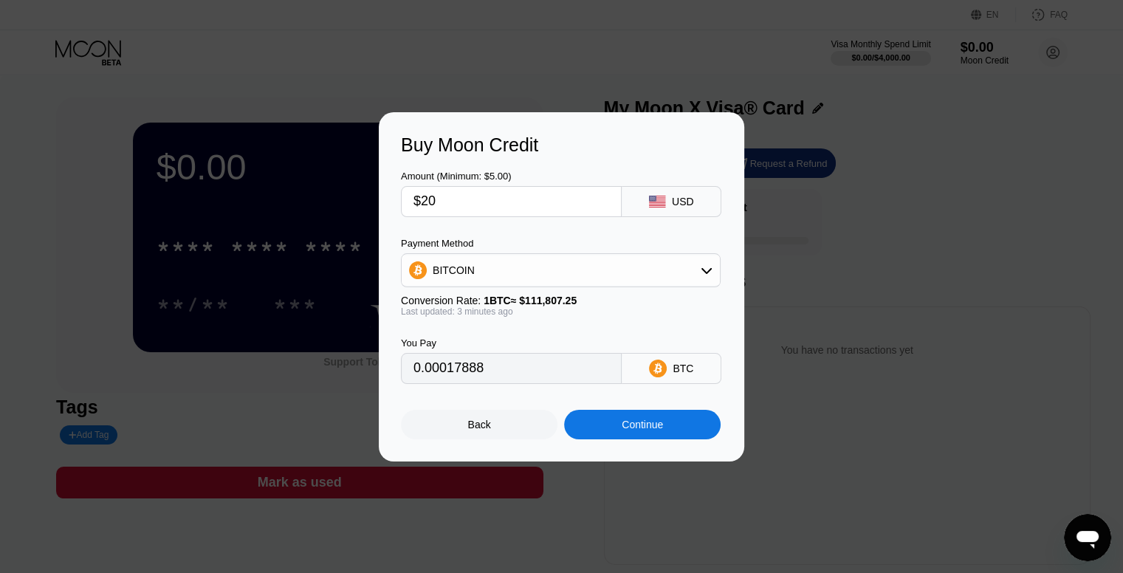
click at [462, 383] on input "0.00017888" at bounding box center [512, 369] width 196 height 30
click at [496, 376] on input "0.00017888" at bounding box center [512, 369] width 196 height 30
click at [541, 366] on input "0.00017888" at bounding box center [512, 369] width 196 height 30
drag, startPoint x: 452, startPoint y: 187, endPoint x: 346, endPoint y: 174, distance: 107.1
click at [347, 174] on div "Buy Moon Credit Amount (Minimum: $5.00) $20 USD Payment Method BITCOIN Conversi…" at bounding box center [561, 286] width 1123 height 349
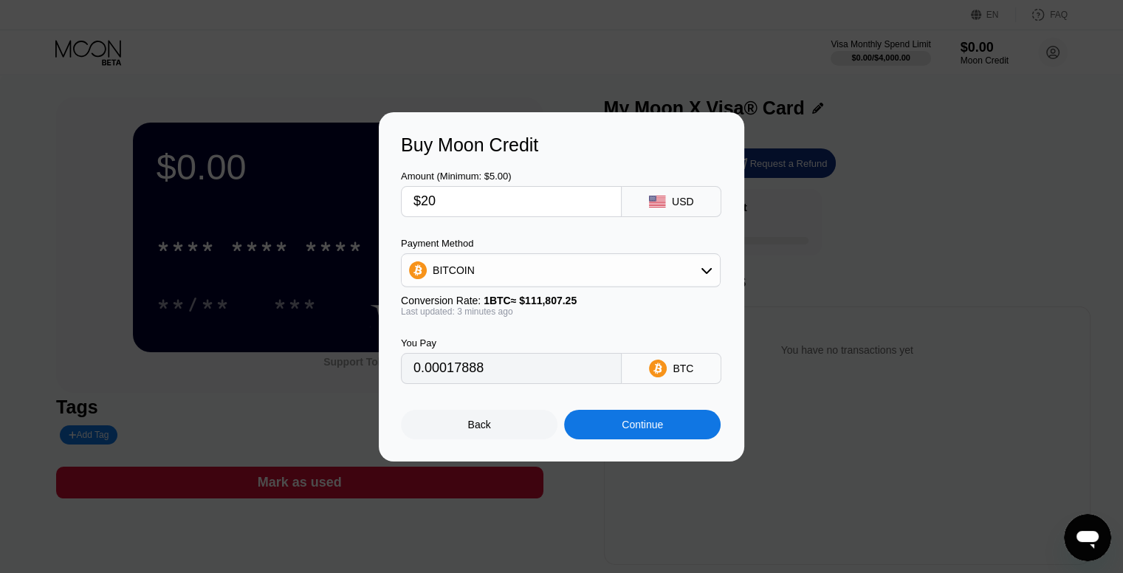
type input "$3"
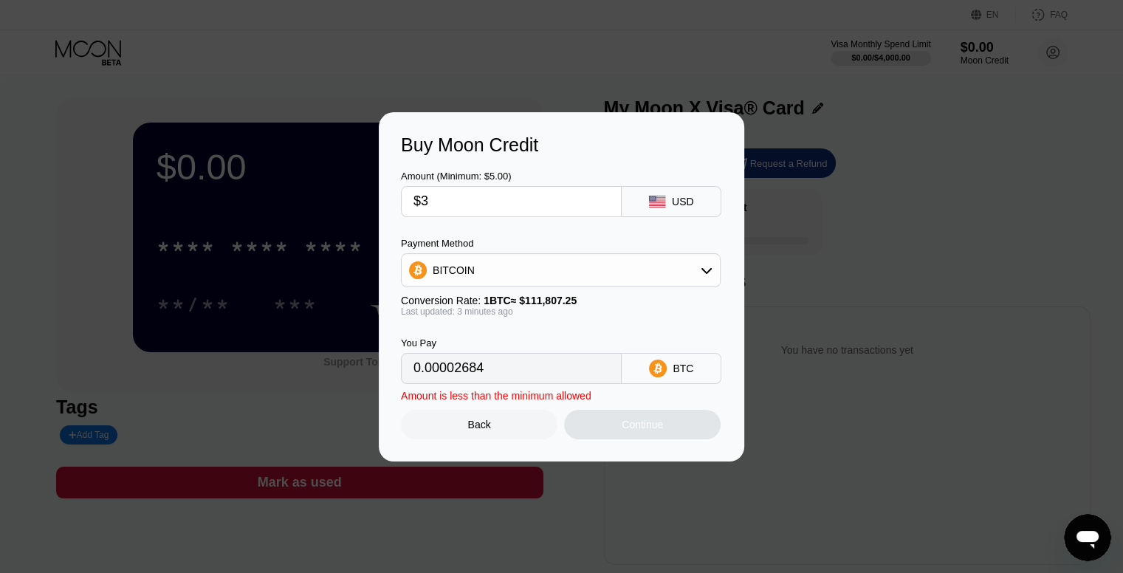
type input "0.00002684"
type input "$30"
type input "0.00026832"
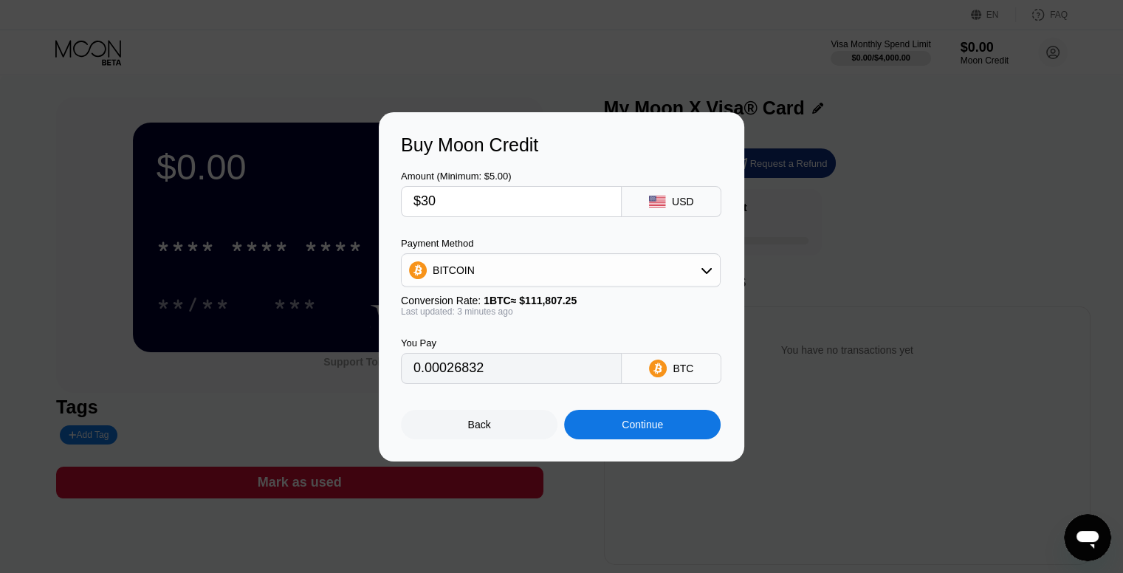
type input "$3"
type input "0.00002684"
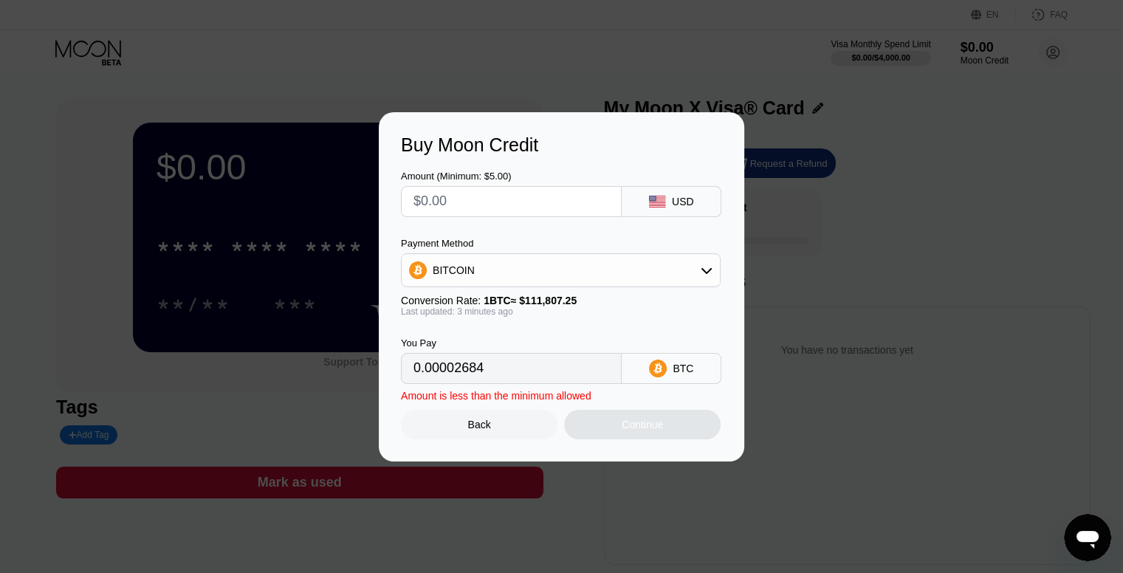
type input "0"
type input "$3"
type input "0.00002684"
type input "$35"
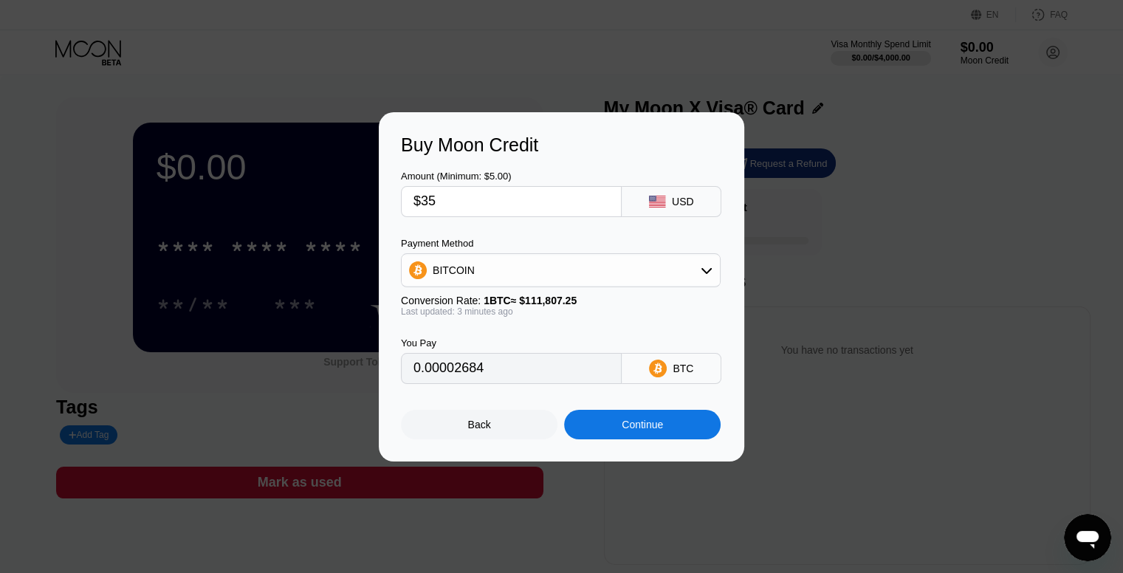
type input "0.00031304"
drag, startPoint x: 453, startPoint y: 196, endPoint x: 307, endPoint y: 208, distance: 146.7
click at [316, 210] on div "Buy Moon Credit Amount (Minimum: $5.00) $35 USD Payment Method BITCOIN Conversi…" at bounding box center [561, 286] width 1123 height 349
type input "$2"
type input "0.00001789"
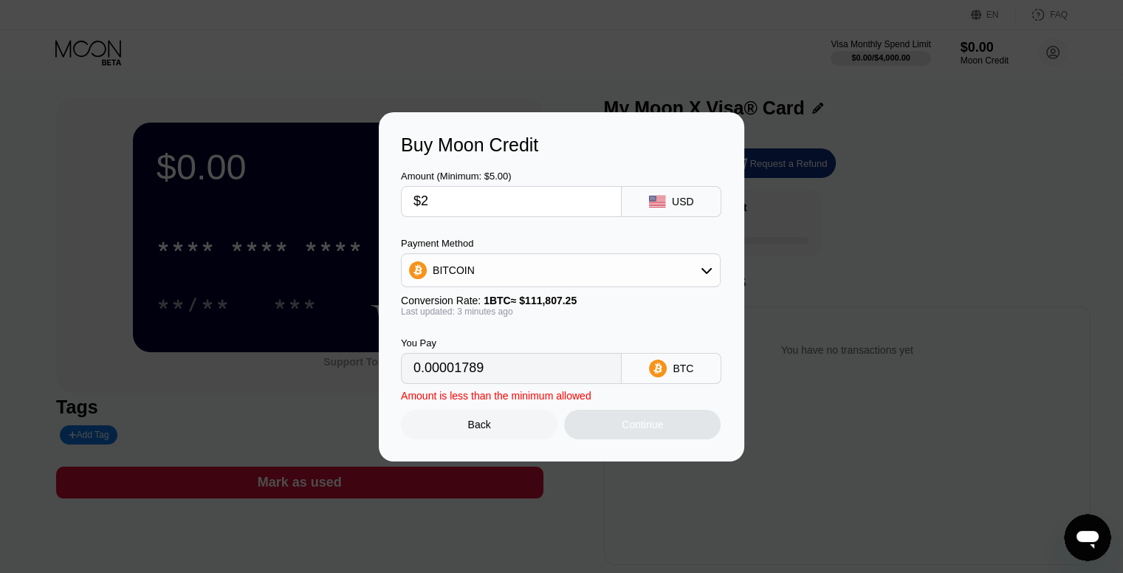
type input "$20"
type input "0.00017888"
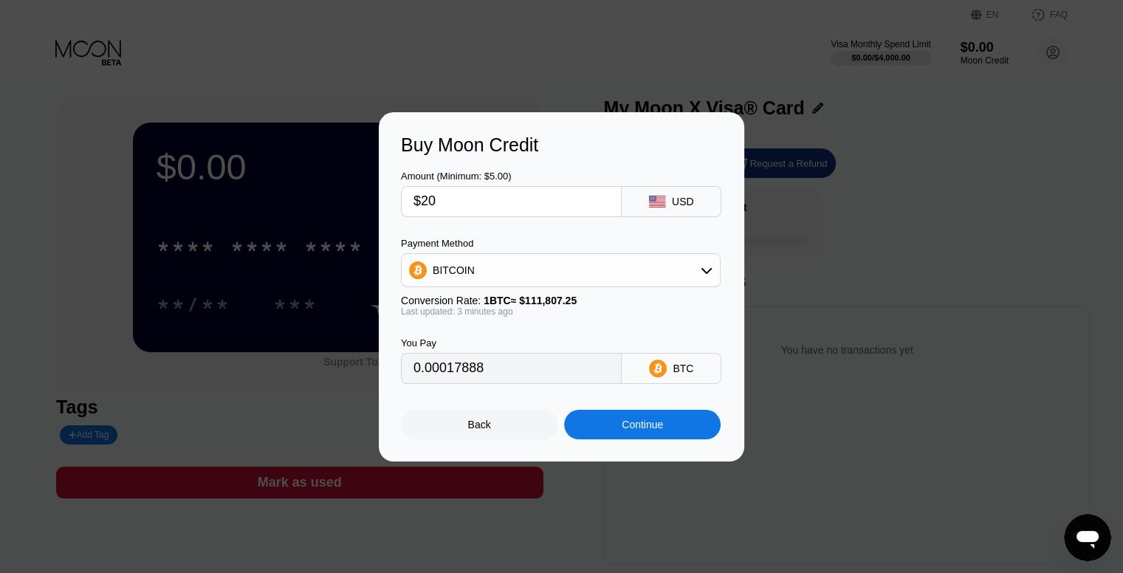
click at [653, 430] on div "Continue" at bounding box center [642, 425] width 41 height 12
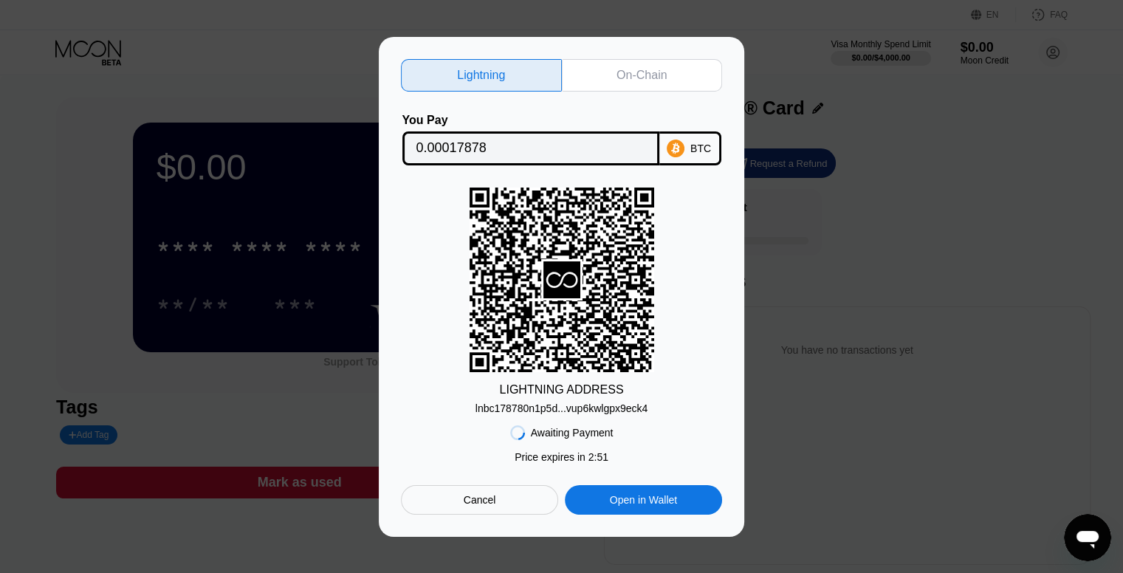
click at [619, 80] on div "On-Chain" at bounding box center [642, 75] width 161 height 32
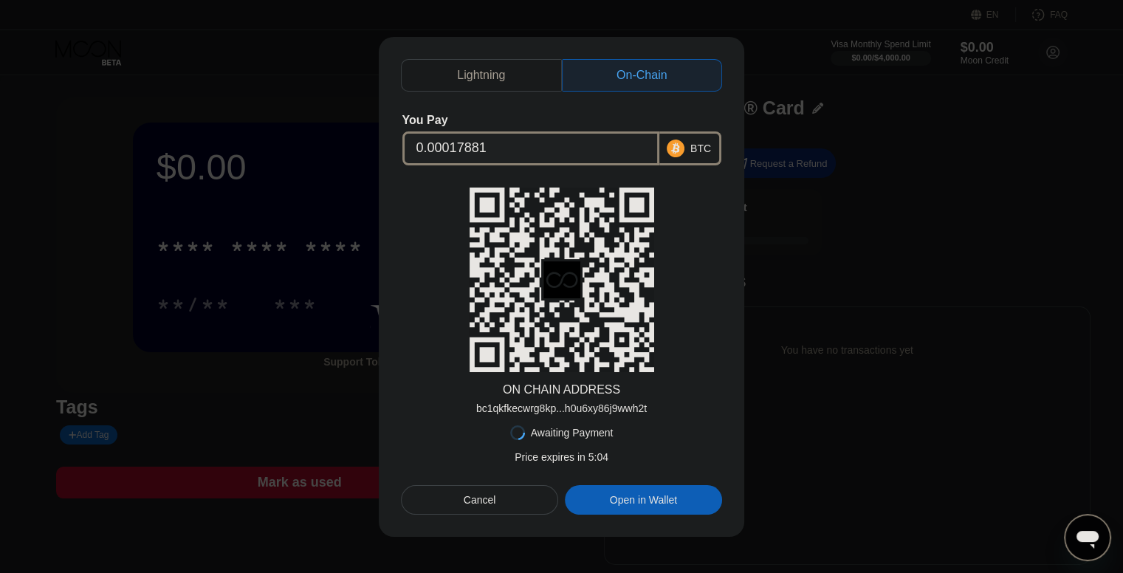
click at [688, 323] on div "ON CHAIN ADDRESS bc1qkfkecwrg8kp...h0u6xy86j9wwh2t" at bounding box center [561, 301] width 321 height 227
click at [682, 504] on div "Open in Wallet" at bounding box center [643, 500] width 157 height 30
click at [620, 428] on div "Awaiting Payment Price expires in 2 : 47 Price expires in 1 : 54 Cancel Open in…" at bounding box center [561, 464] width 321 height 100
click at [619, 404] on div "bc1qkfkecwrg8kp...h0u6xy86j9wwh2t" at bounding box center [561, 408] width 171 height 12
click at [659, 407] on div "ON CHAIN ADDRESS bc1qkfkecwrg8kp...h0u6xy86j9wwh2t" at bounding box center [561, 301] width 321 height 227
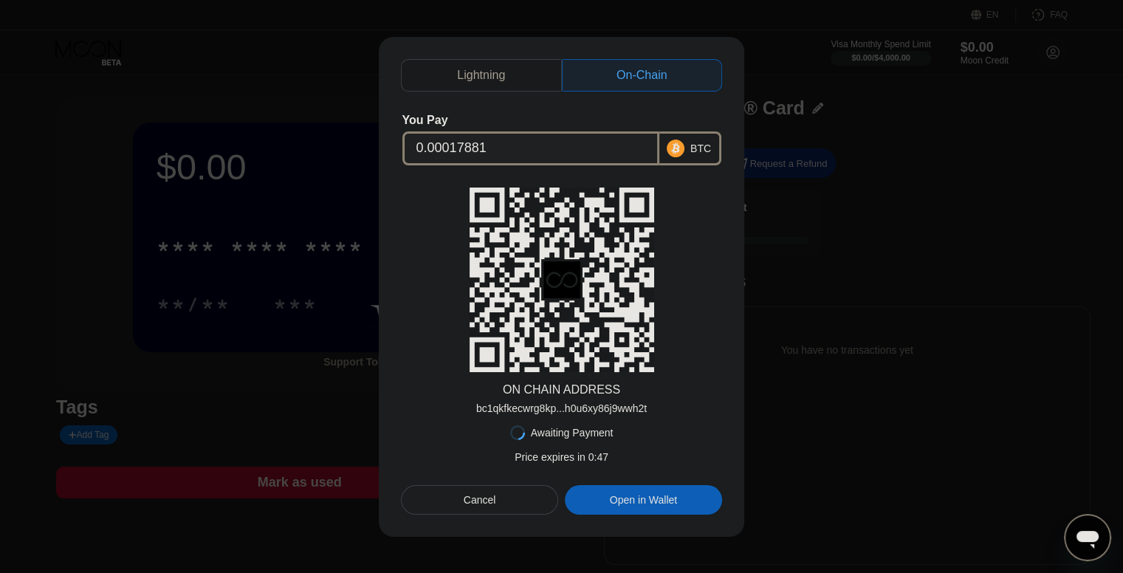
click at [1086, 520] on div "Messaging-Fenster öffnen" at bounding box center [1088, 537] width 44 height 44
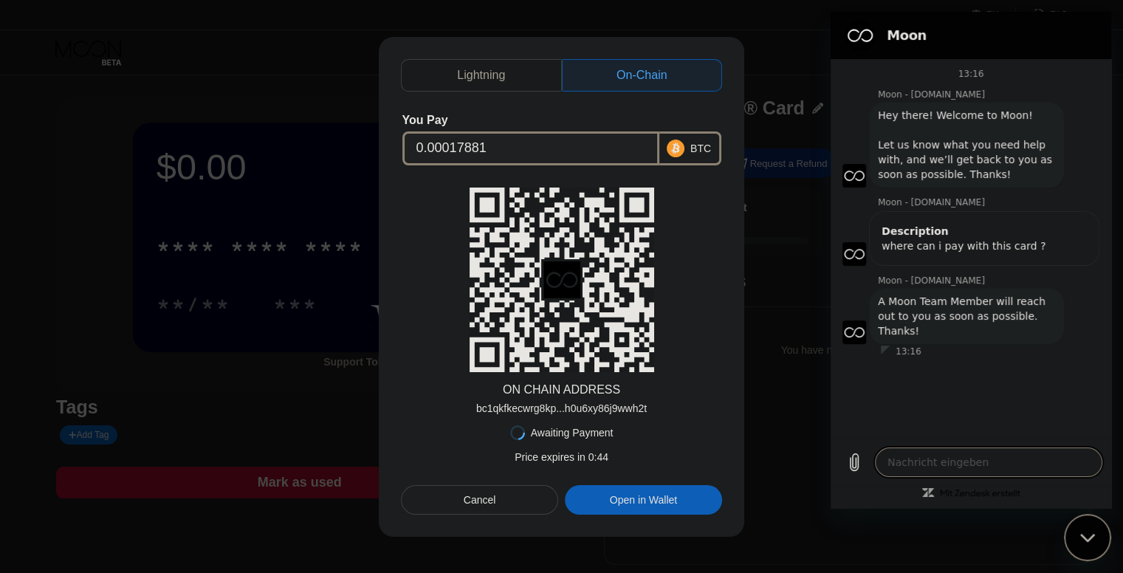
click at [1096, 548] on div "Messaging-Fenster schließen" at bounding box center [1088, 537] width 44 height 44
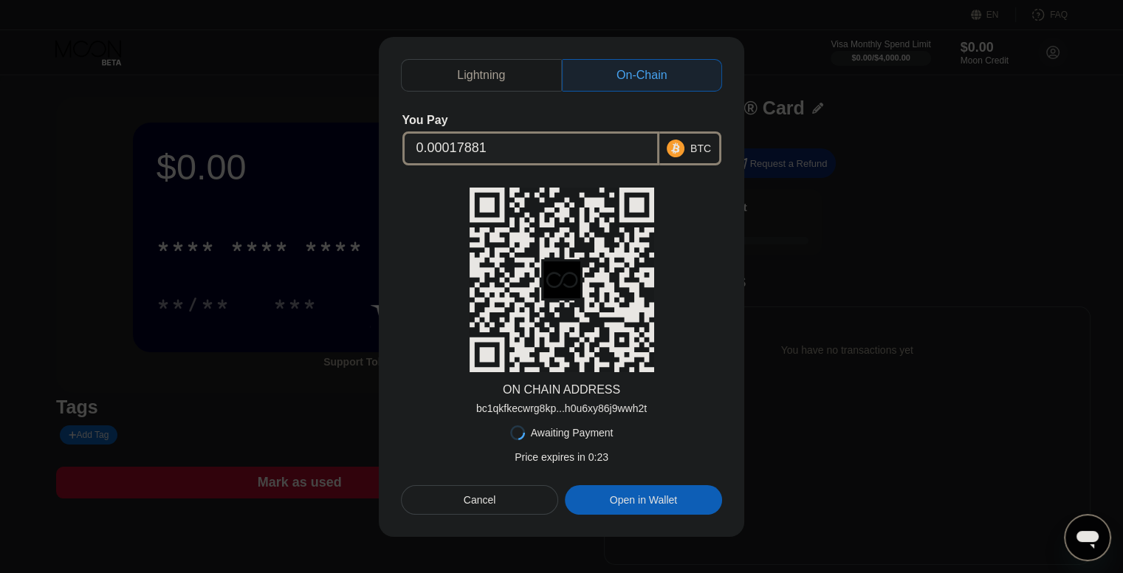
click at [1091, 545] on icon "Messaging-Fenster öffnen" at bounding box center [1088, 540] width 22 height 18
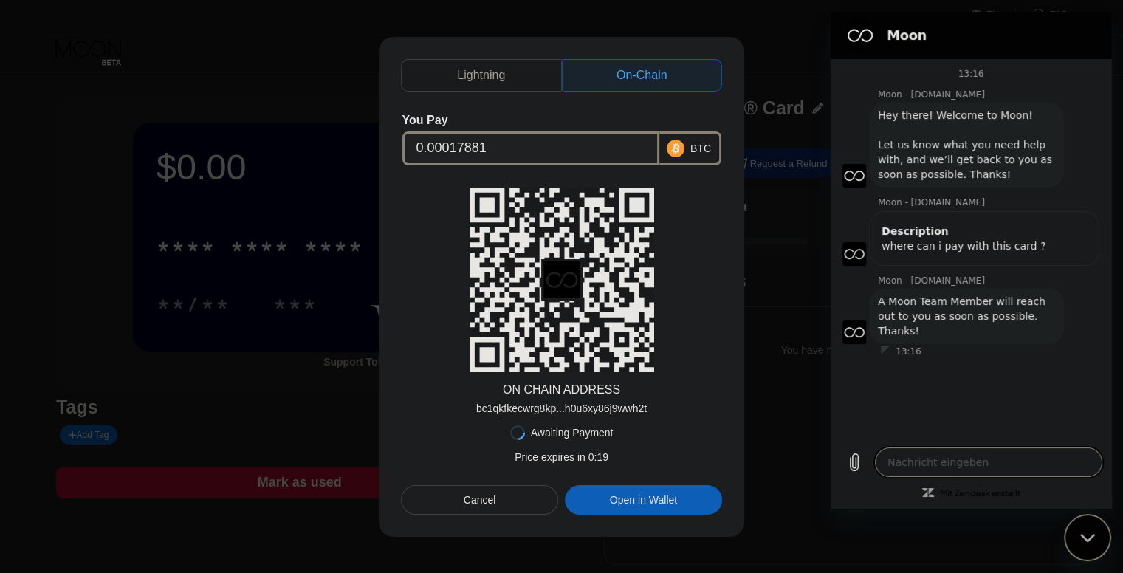
click at [1090, 546] on div "Messaging-Fenster schließen" at bounding box center [1088, 537] width 44 height 44
type textarea "x"
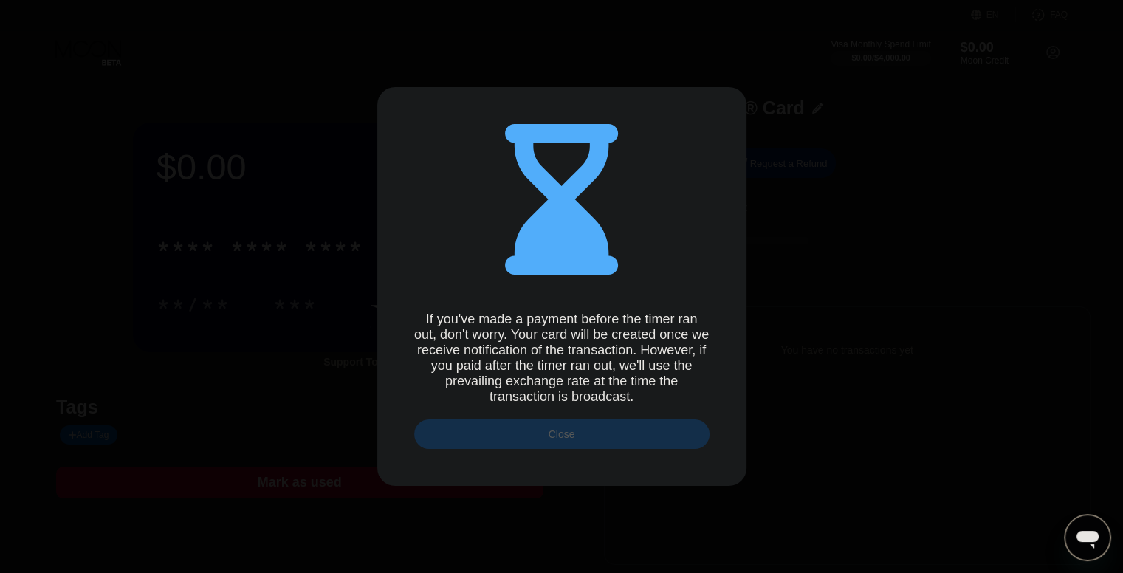
click at [644, 448] on div "Close" at bounding box center [561, 434] width 295 height 30
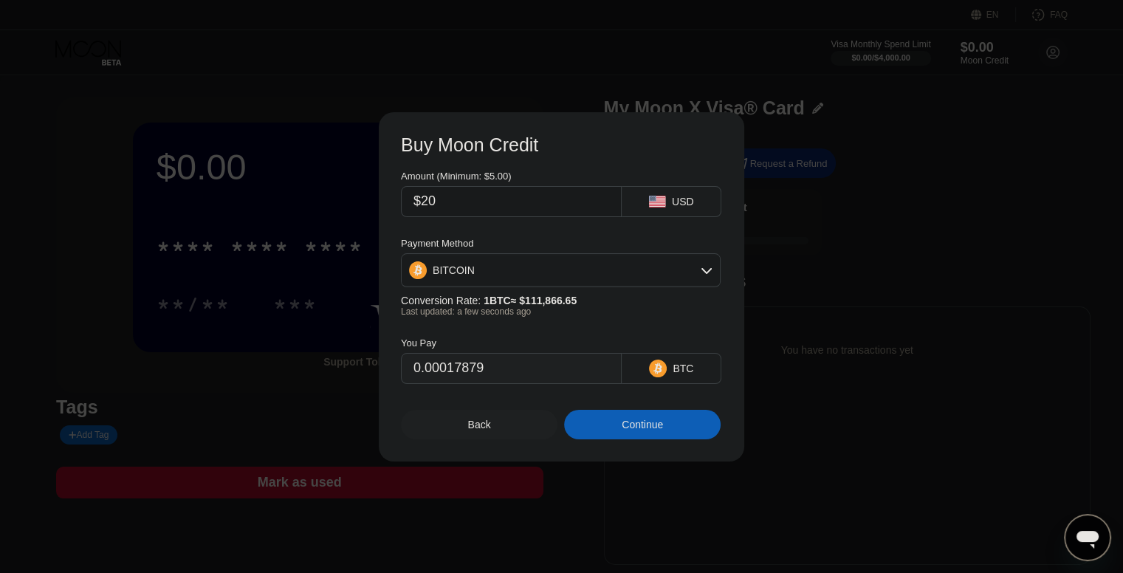
click at [518, 423] on div "Back" at bounding box center [479, 425] width 157 height 30
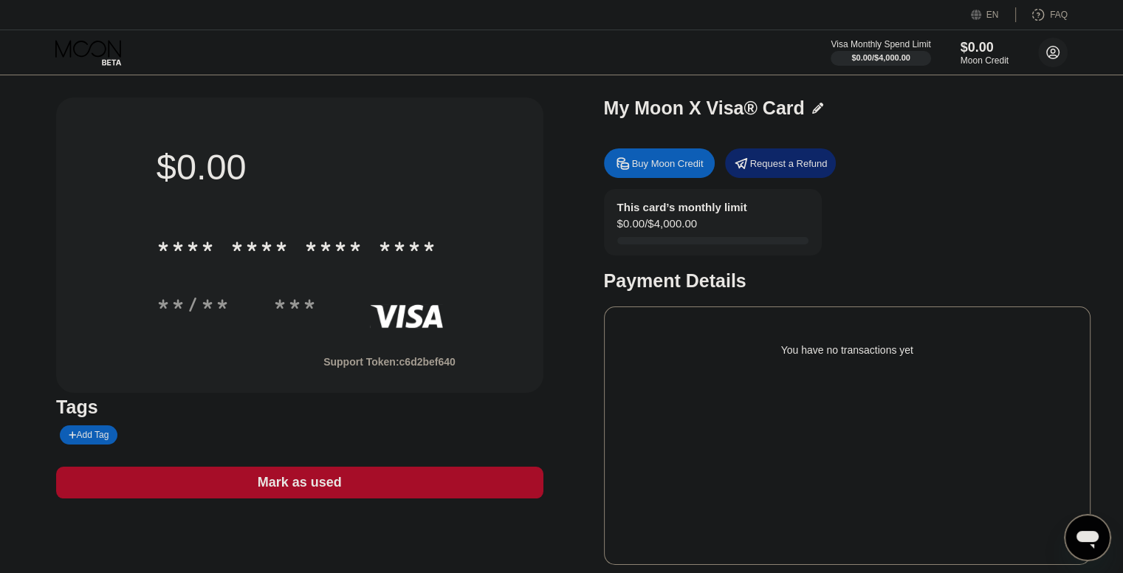
click at [1055, 52] on circle at bounding box center [1053, 53] width 30 height 30
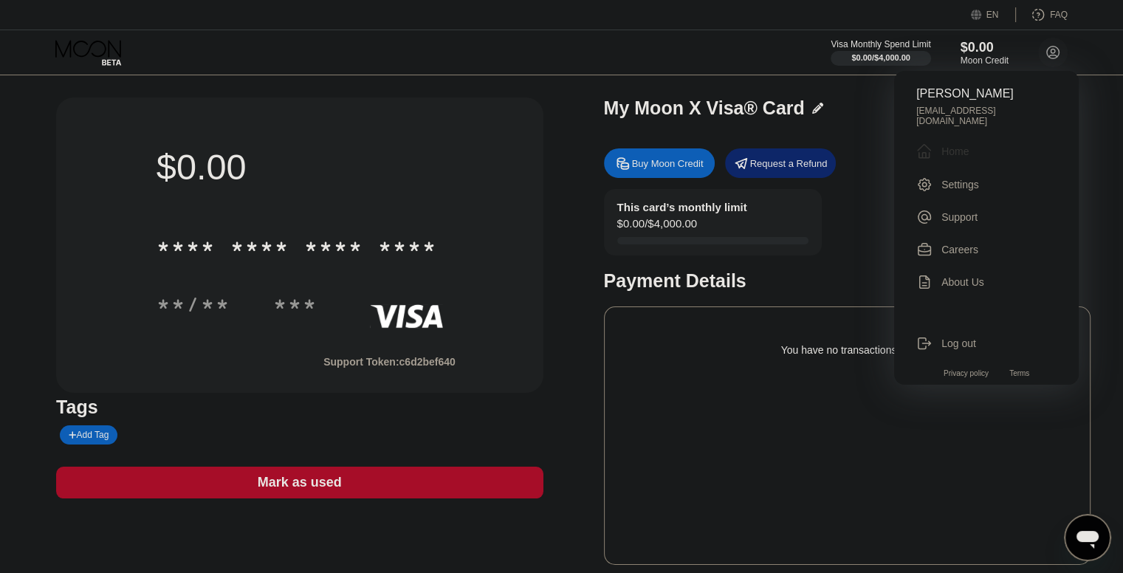
click at [945, 148] on div "Home" at bounding box center [955, 151] width 27 height 12
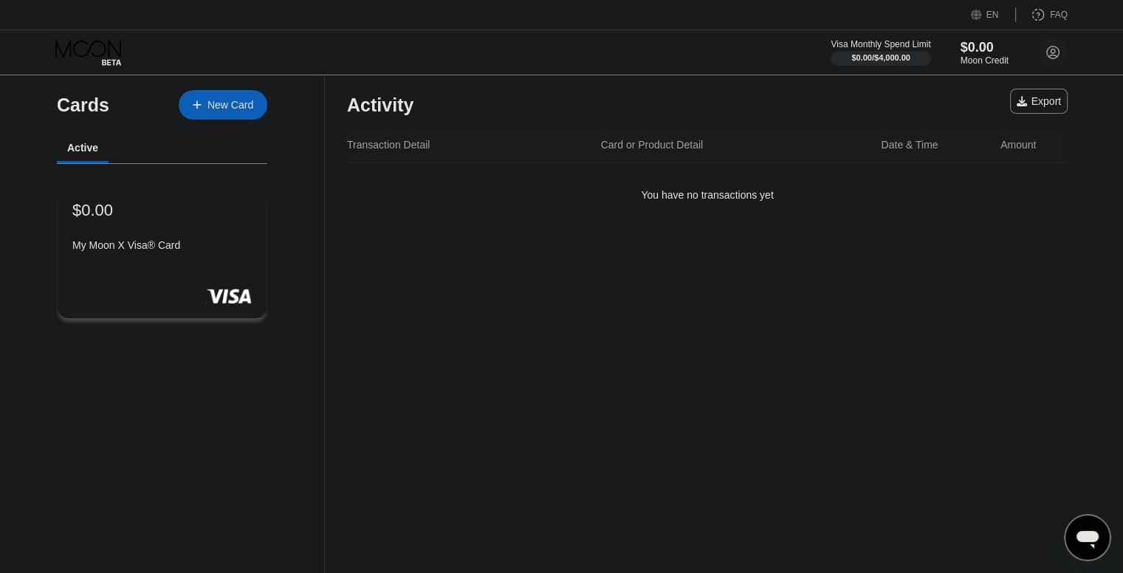
click at [216, 109] on div "New Card" at bounding box center [231, 105] width 46 height 13
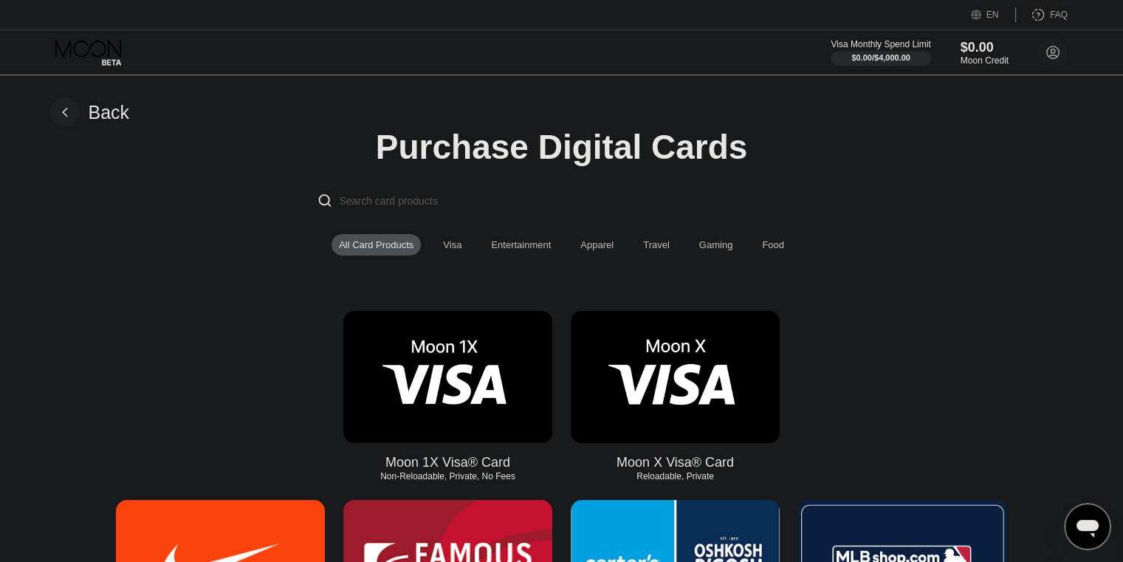
scroll to position [74, 0]
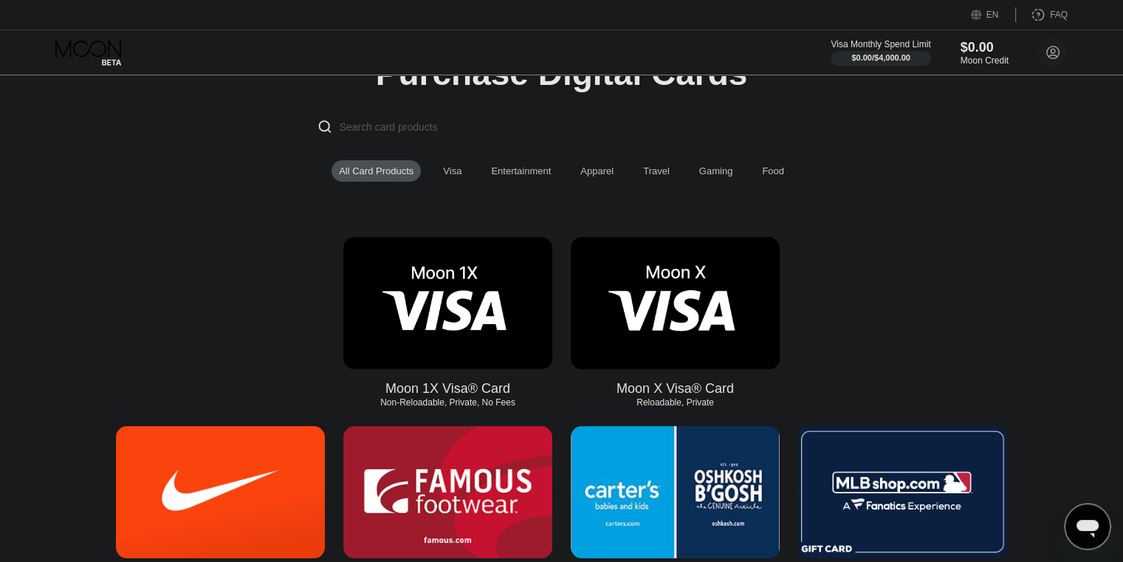
click at [484, 314] on img at bounding box center [447, 303] width 209 height 132
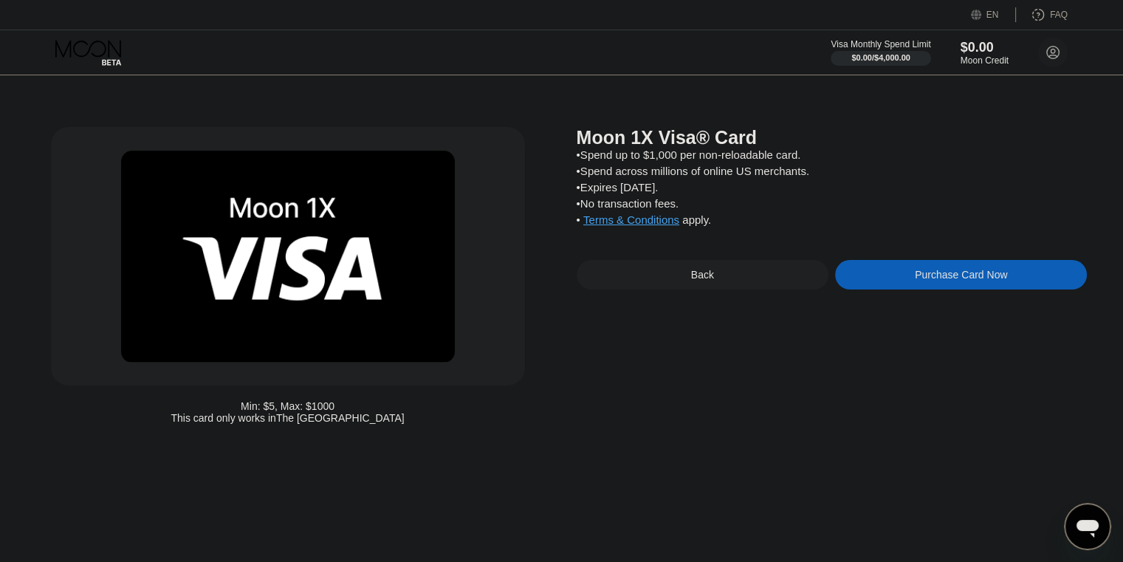
click at [676, 289] on div "Back" at bounding box center [703, 275] width 252 height 30
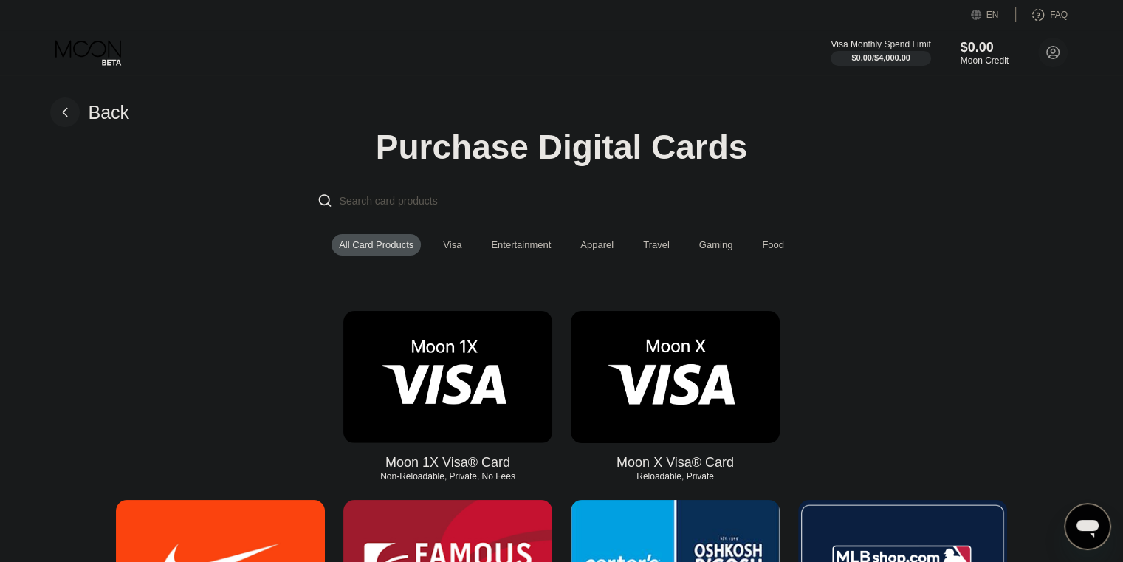
click at [471, 379] on img at bounding box center [447, 377] width 209 height 132
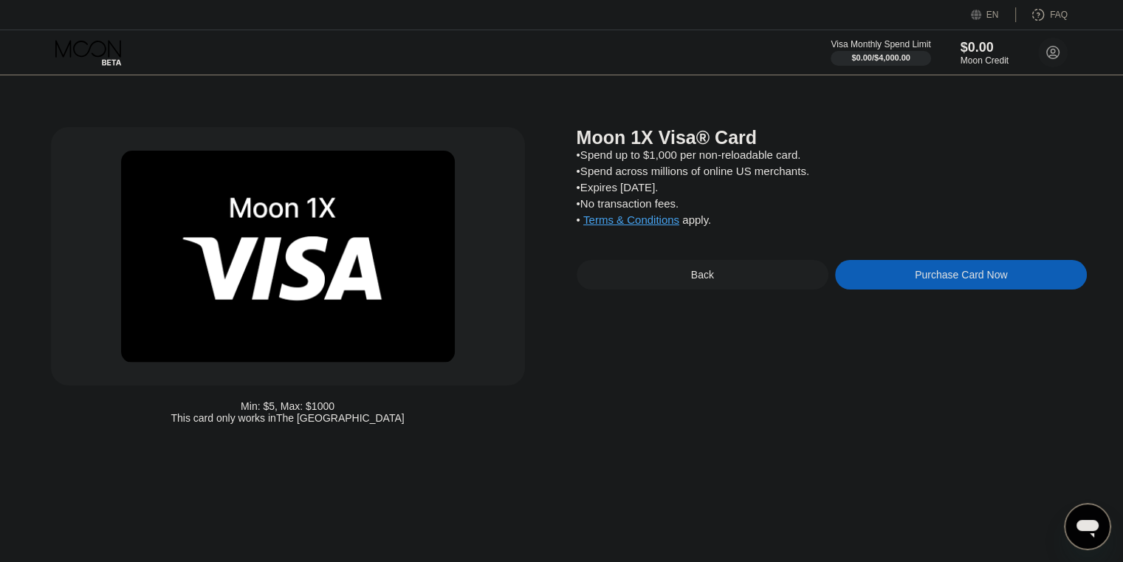
click at [662, 289] on div "Back" at bounding box center [703, 275] width 252 height 30
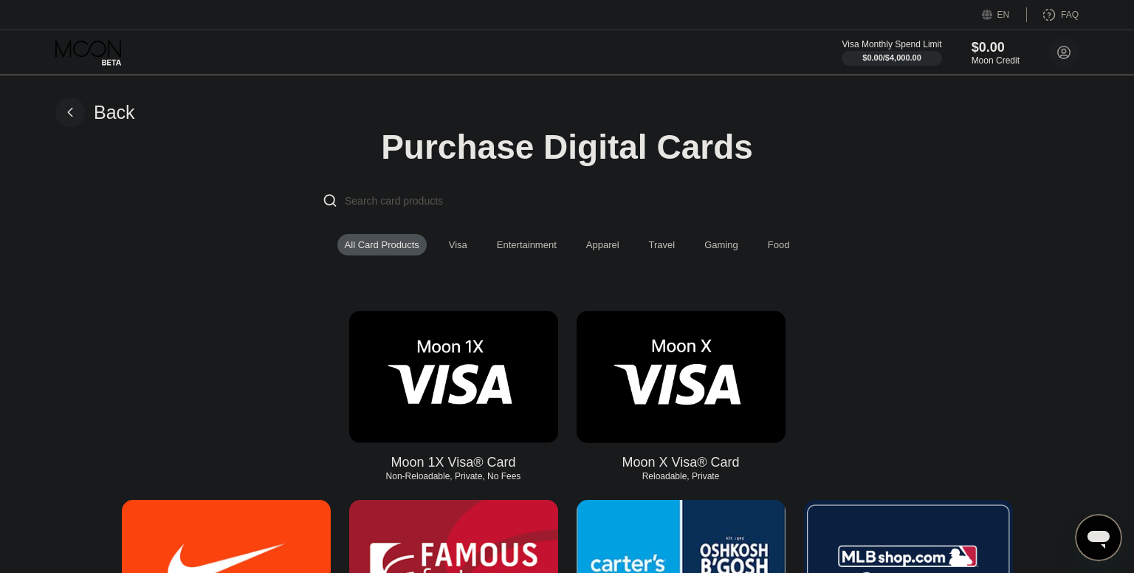
click at [682, 329] on img at bounding box center [681, 377] width 209 height 132
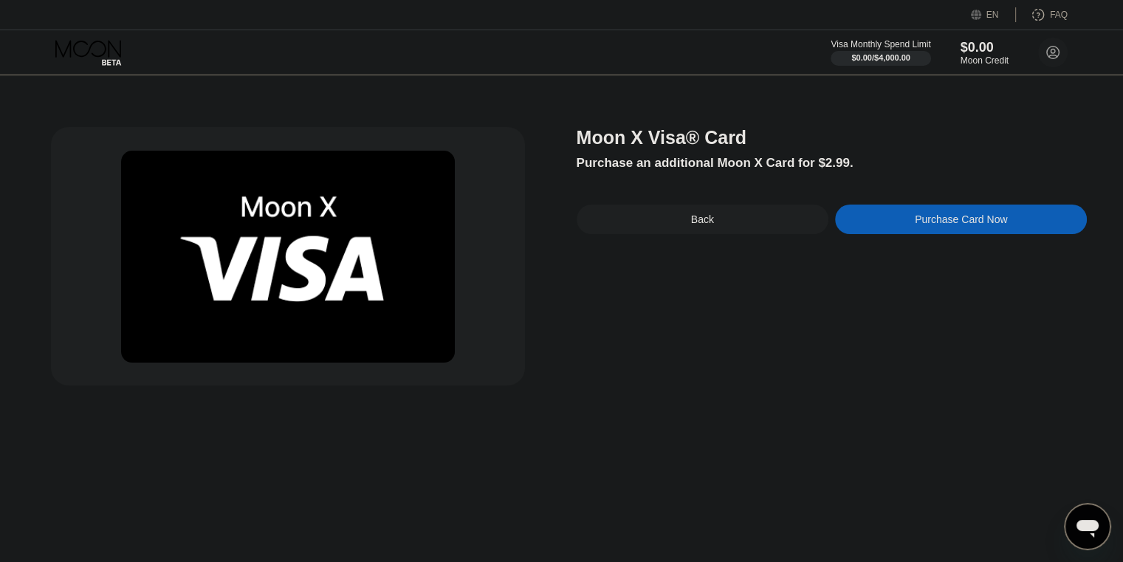
click at [679, 228] on div "Back" at bounding box center [703, 220] width 252 height 30
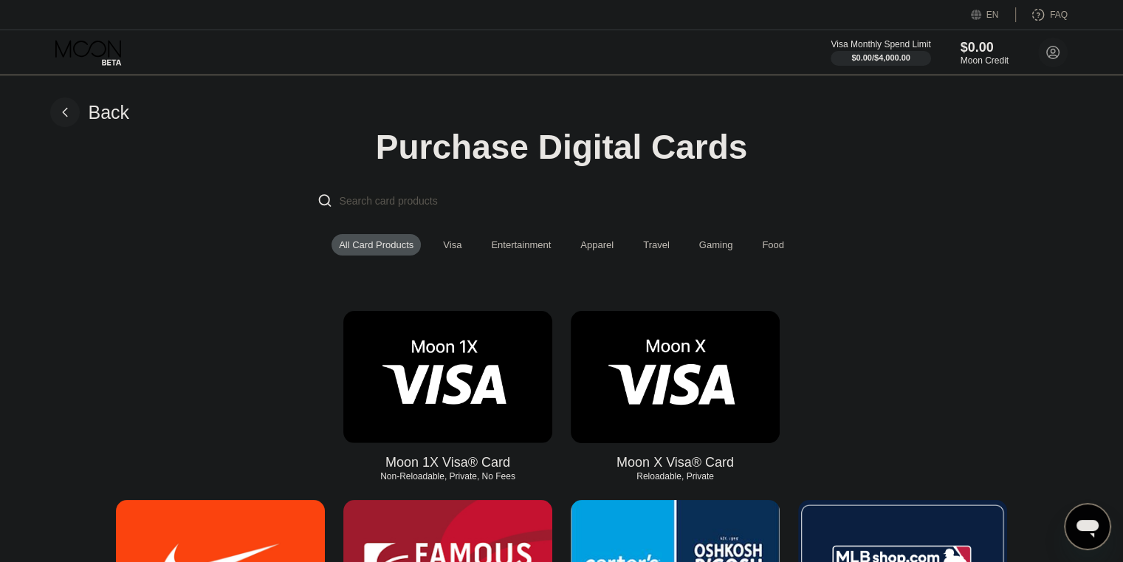
click at [80, 106] on div "Back" at bounding box center [90, 112] width 80 height 30
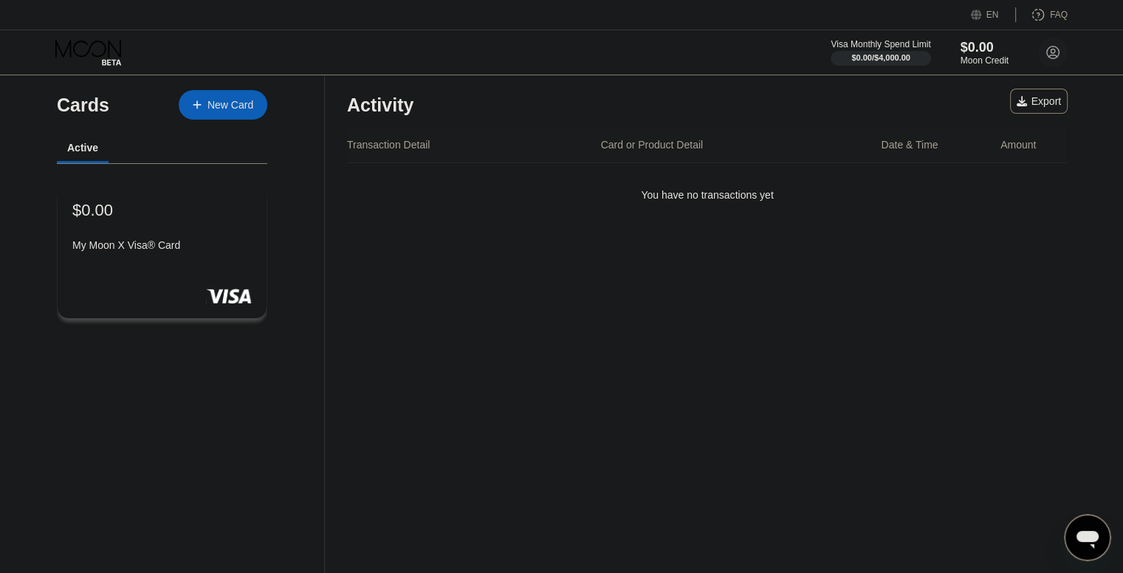
click at [207, 251] on div "My Moon X Visa® Card" at bounding box center [161, 245] width 179 height 12
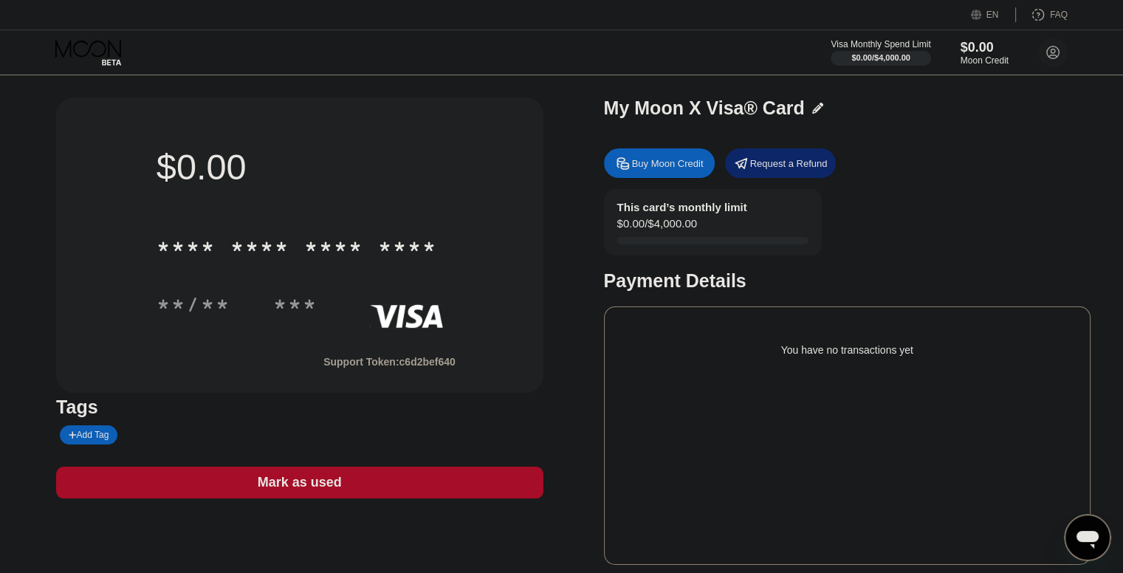
click at [1080, 546] on icon "Messaging-Fenster öffnen" at bounding box center [1087, 537] width 27 height 27
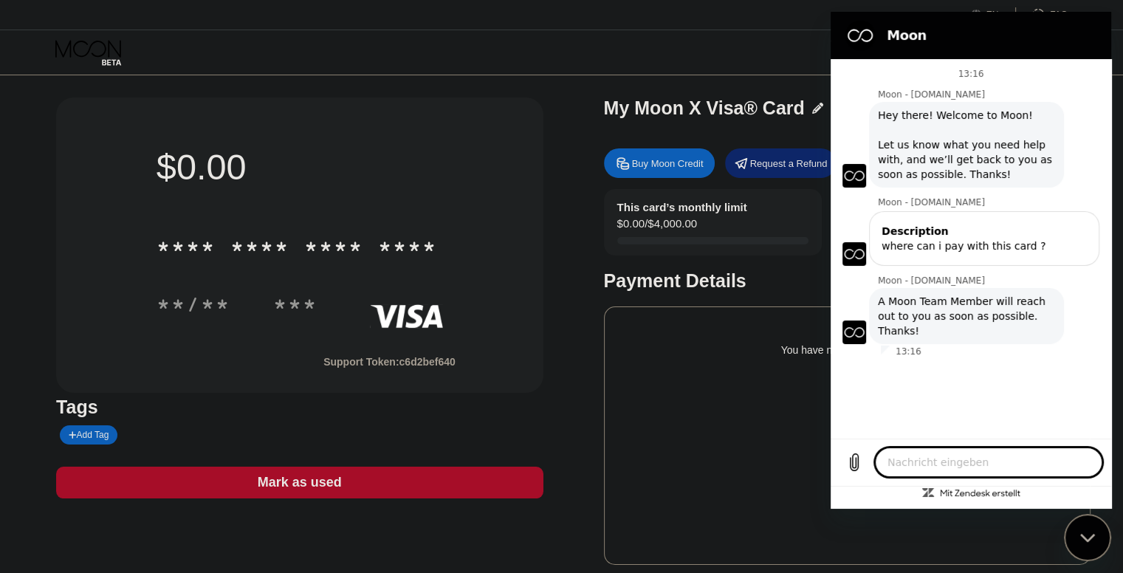
click at [1097, 538] on div "Messaging-Fenster schließen" at bounding box center [1088, 537] width 44 height 44
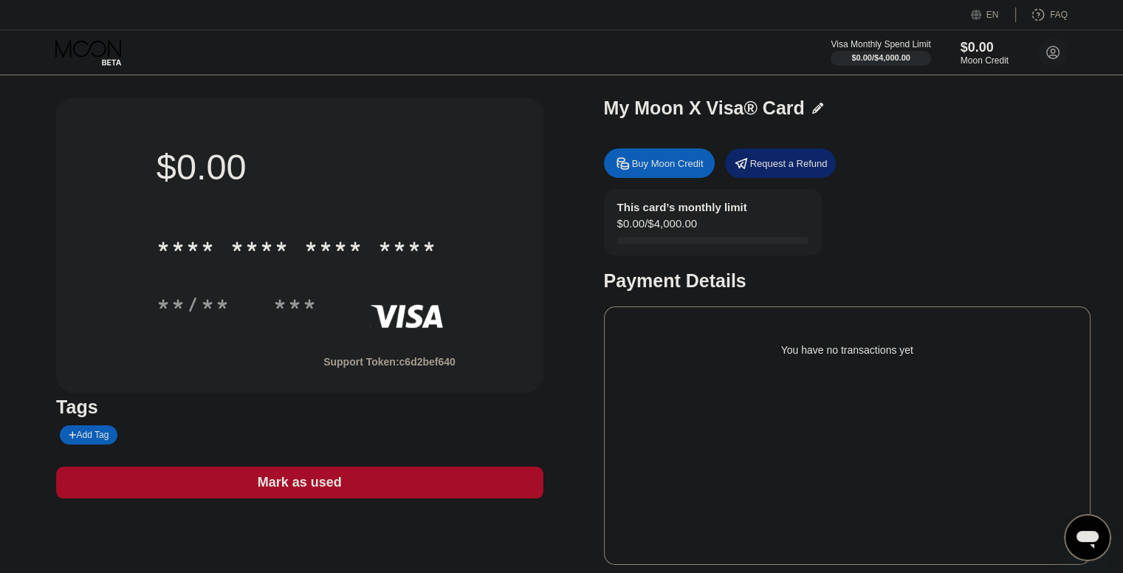
click at [1046, 72] on div "Visa Monthly Spend Limit $0.00 / $4,000.00 $0.00 Moon Credit Katrin Schulze kat…" at bounding box center [561, 52] width 1123 height 44
click at [1051, 52] on icon at bounding box center [1053, 53] width 8 height 8
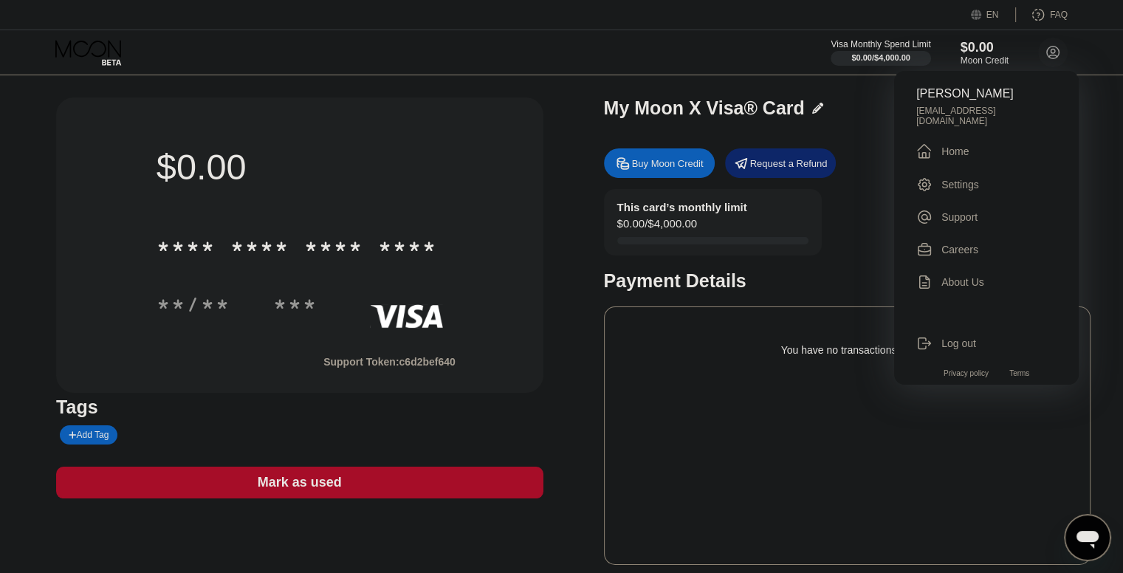
click at [970, 181] on div "Settings" at bounding box center [961, 185] width 38 height 12
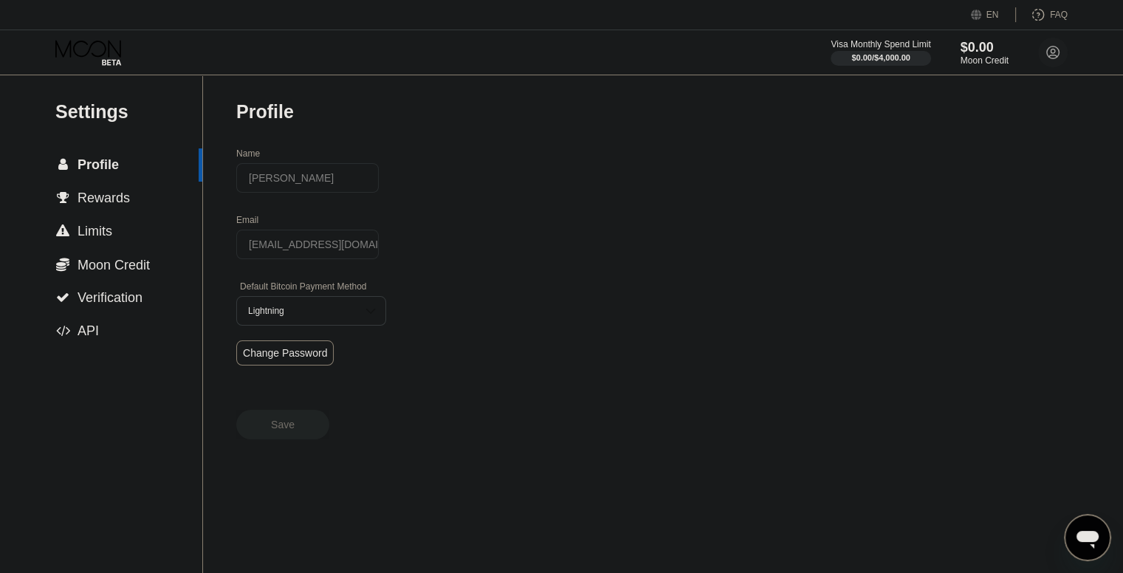
click at [116, 305] on span "Verification" at bounding box center [110, 297] width 65 height 15
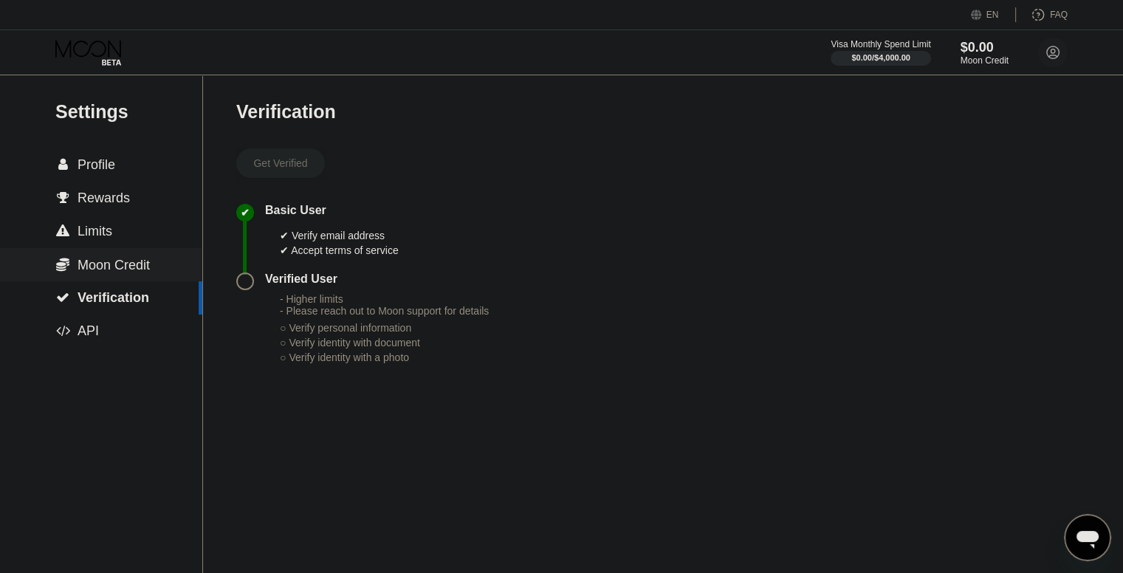
click at [114, 272] on span "Moon Credit" at bounding box center [114, 265] width 72 height 15
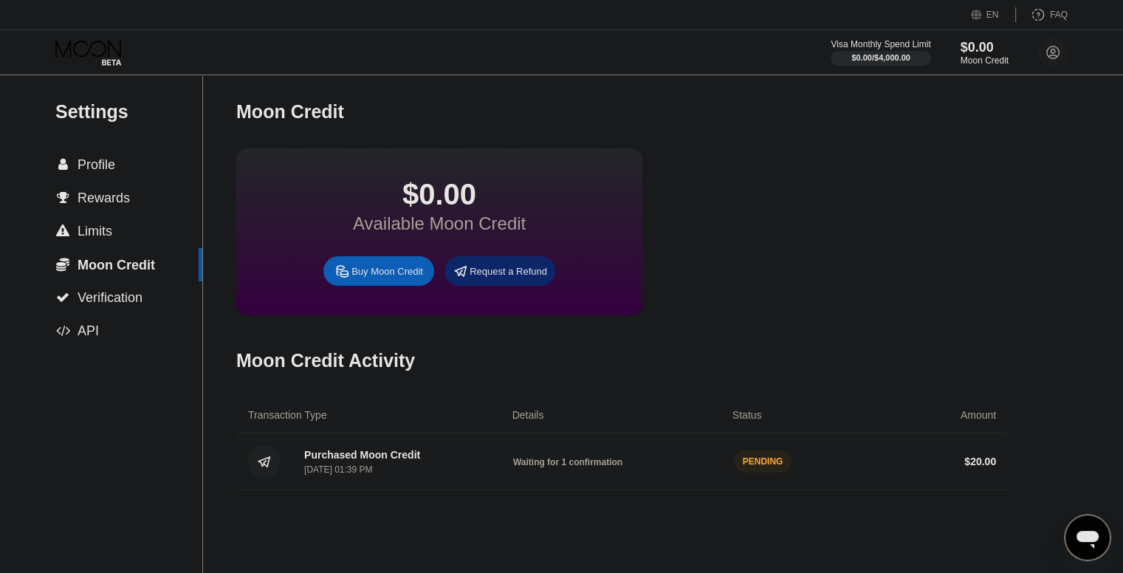
click at [415, 461] on div "Purchased Moon Credit" at bounding box center [362, 455] width 116 height 12
click at [683, 490] on div "Purchased Moon Credit Sep 23, 2025, 01:39 PM Waiting for 1 confirmation PENDING…" at bounding box center [622, 461] width 772 height 57
click at [769, 473] on div "PENDING" at bounding box center [763, 461] width 58 height 22
click at [976, 467] on div "$ 20.00" at bounding box center [980, 462] width 32 height 12
click at [114, 49] on icon at bounding box center [88, 48] width 66 height 17
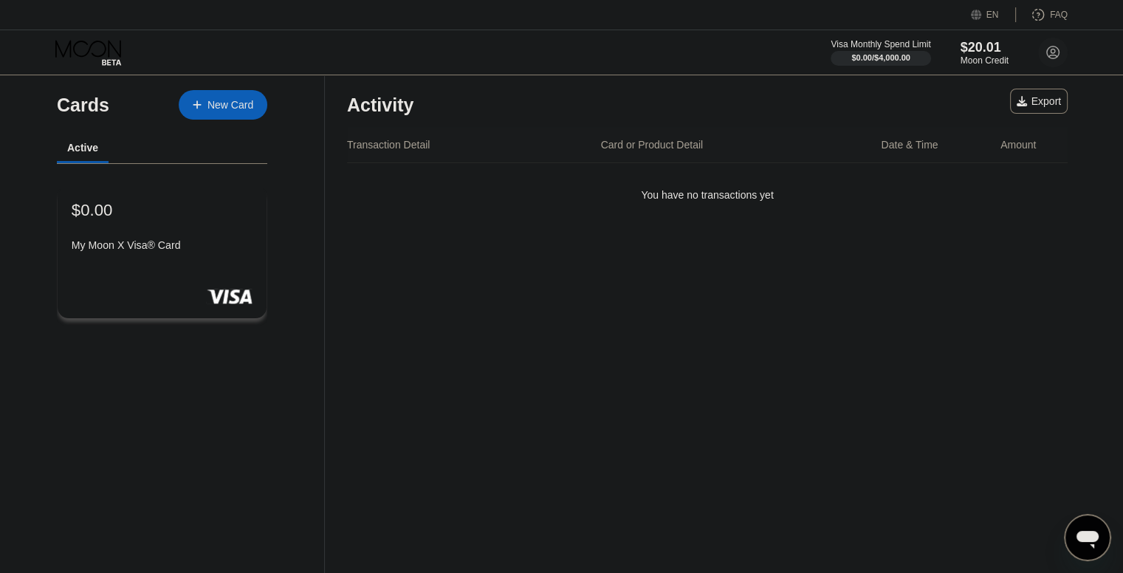
click at [174, 236] on div "$0.00 My Moon X Visa® Card" at bounding box center [162, 228] width 181 height 57
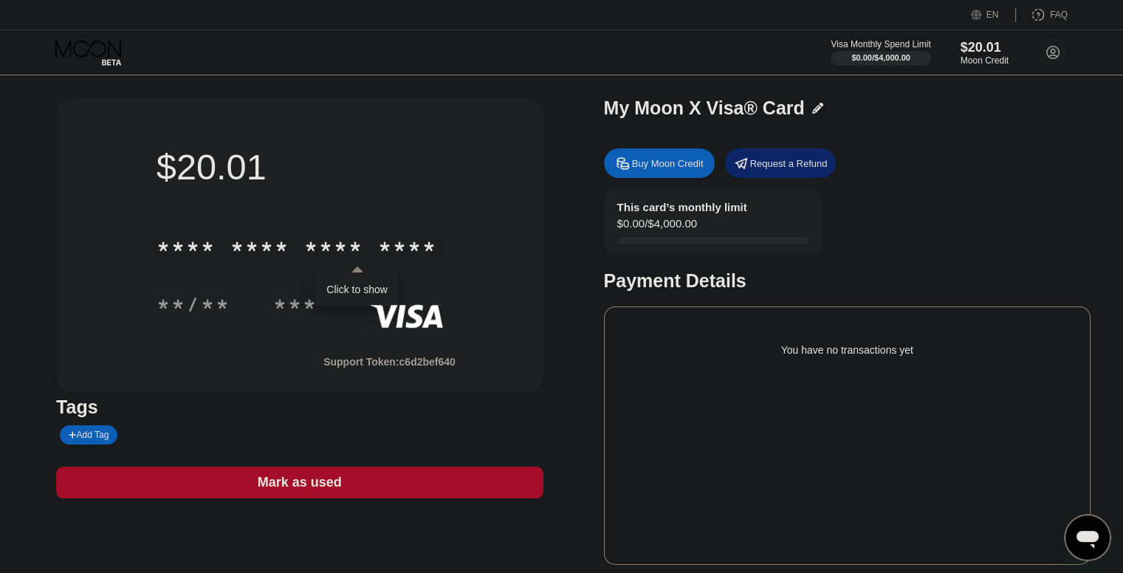
click at [348, 255] on div "* * * *" at bounding box center [333, 249] width 59 height 24
click at [344, 259] on div "* * * *" at bounding box center [333, 249] width 59 height 24
type textarea "x"
click at [747, 315] on div "You have no transactions yet" at bounding box center [847, 435] width 487 height 258
click at [841, 261] on div "This card’s monthly limit $0.00 / $4,000.00 Payment Details" at bounding box center [847, 240] width 487 height 103
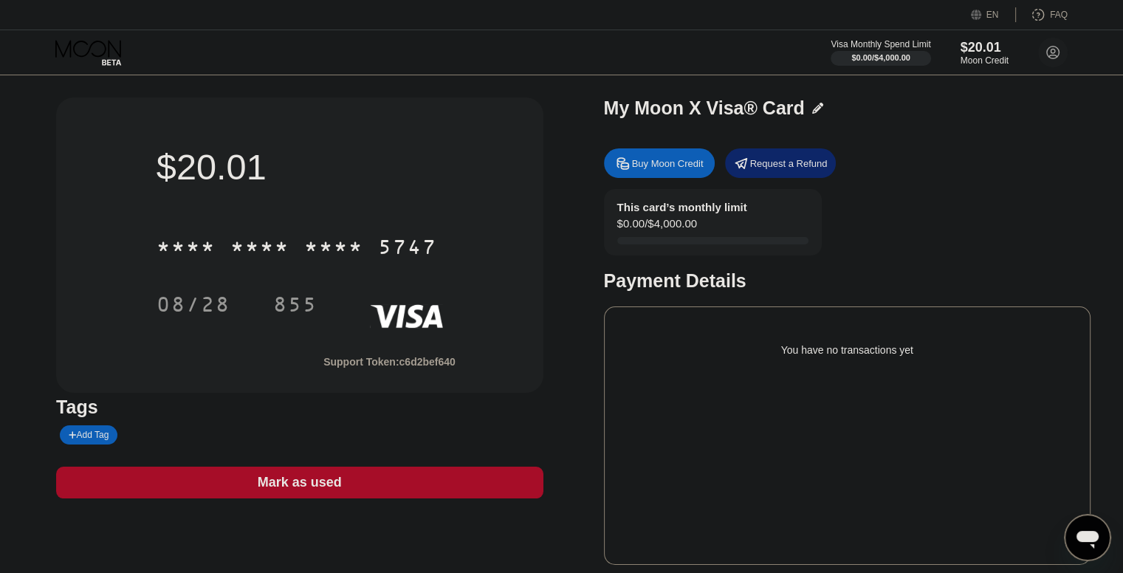
click at [915, 216] on div "This card’s monthly limit $0.00 / $4,000.00 Payment Details" at bounding box center [847, 240] width 487 height 103
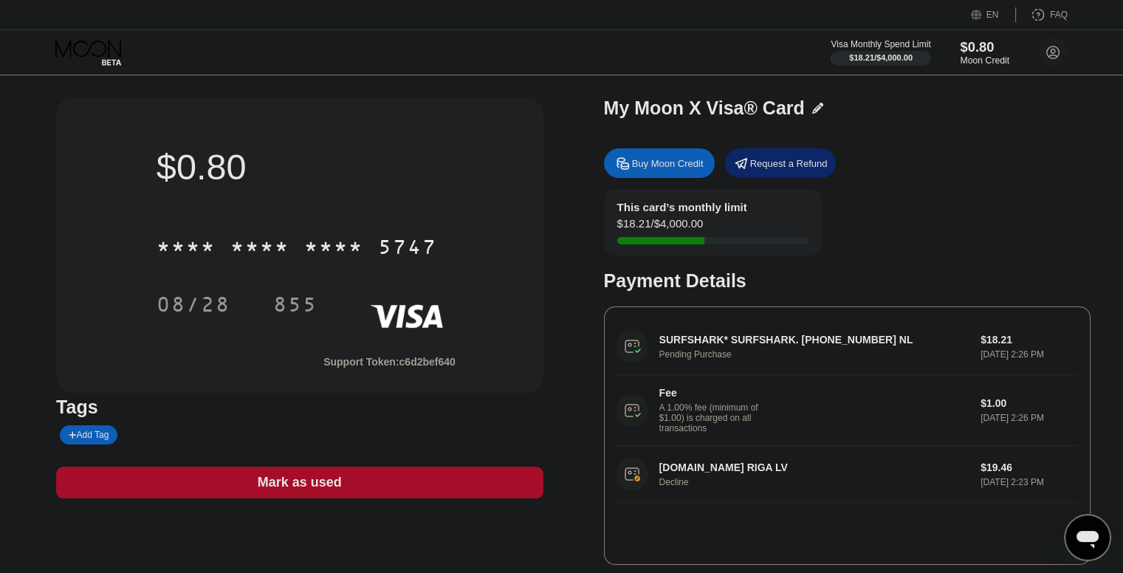
click at [984, 56] on div "Moon Credit" at bounding box center [984, 60] width 49 height 10
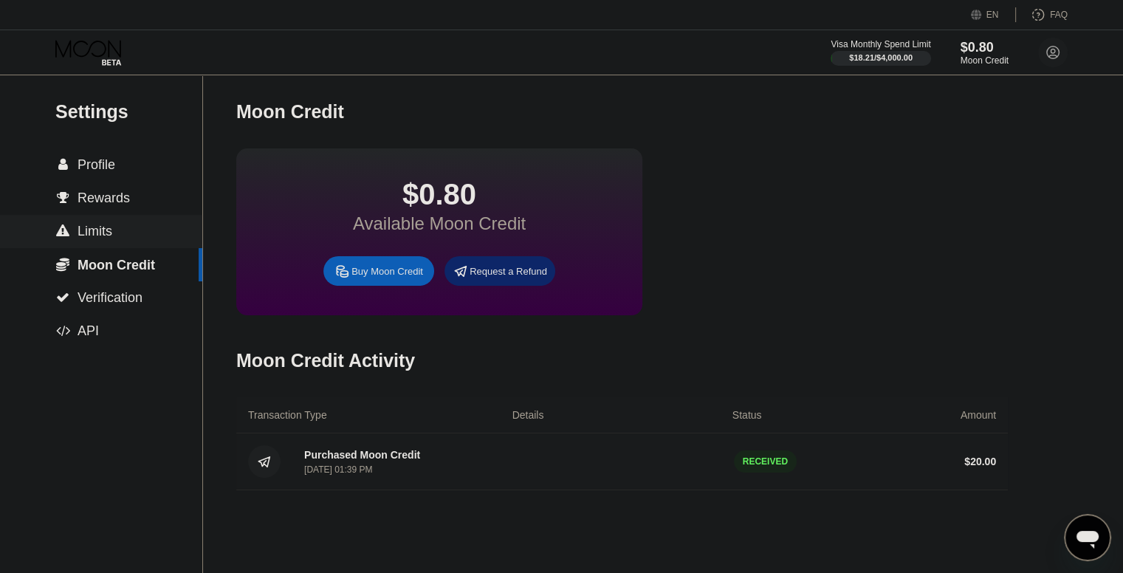
click at [143, 239] on div " Limits" at bounding box center [101, 232] width 202 height 16
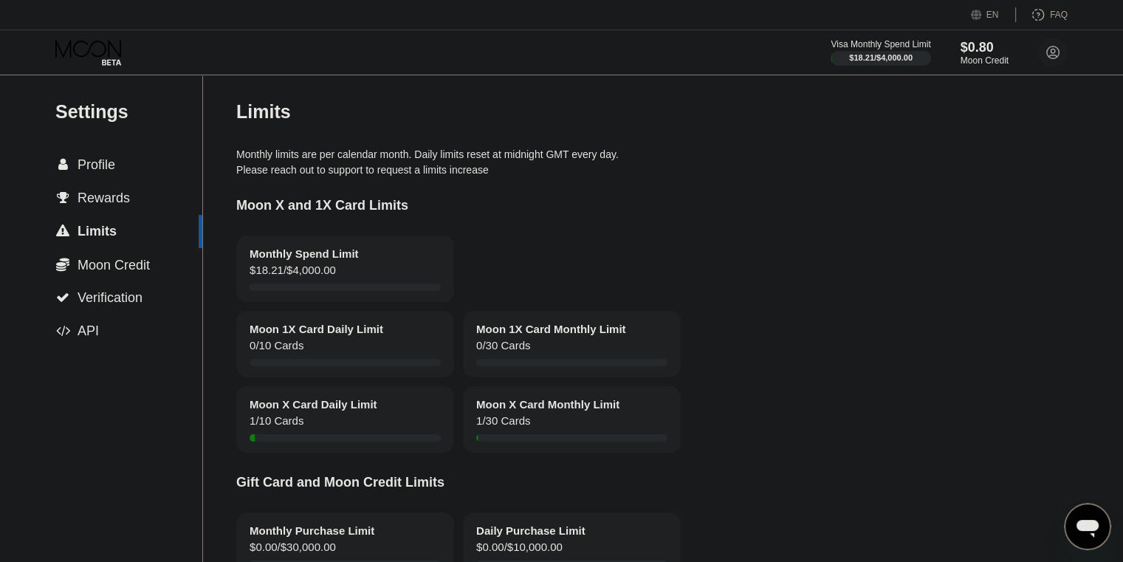
click at [131, 196] on div " Rewards" at bounding box center [101, 199] width 202 height 16
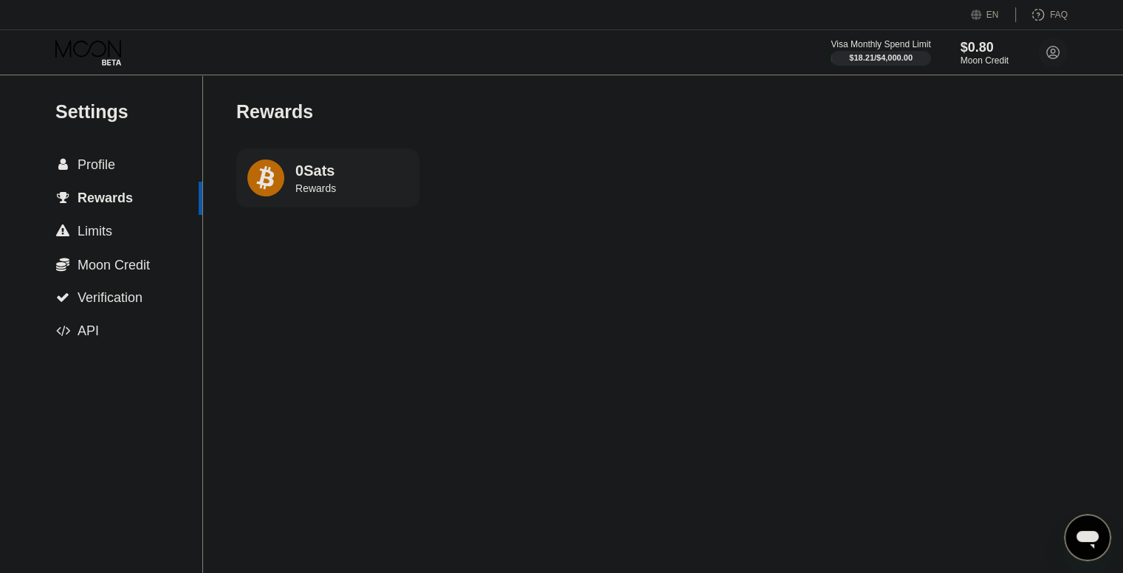
click at [128, 179] on div " Profile" at bounding box center [101, 164] width 202 height 33
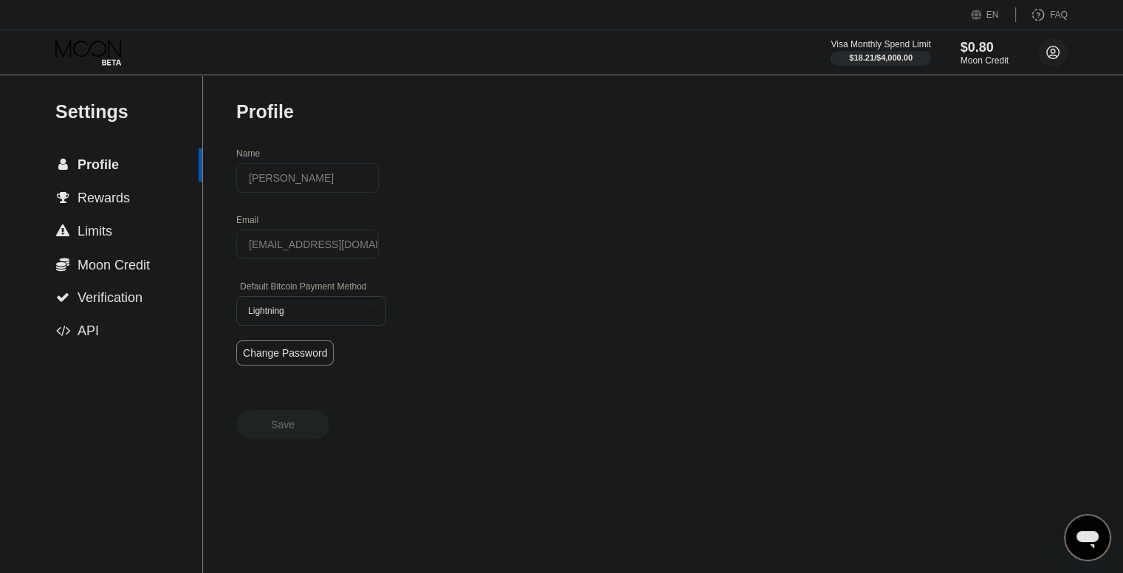
click at [1046, 51] on circle at bounding box center [1053, 53] width 30 height 30
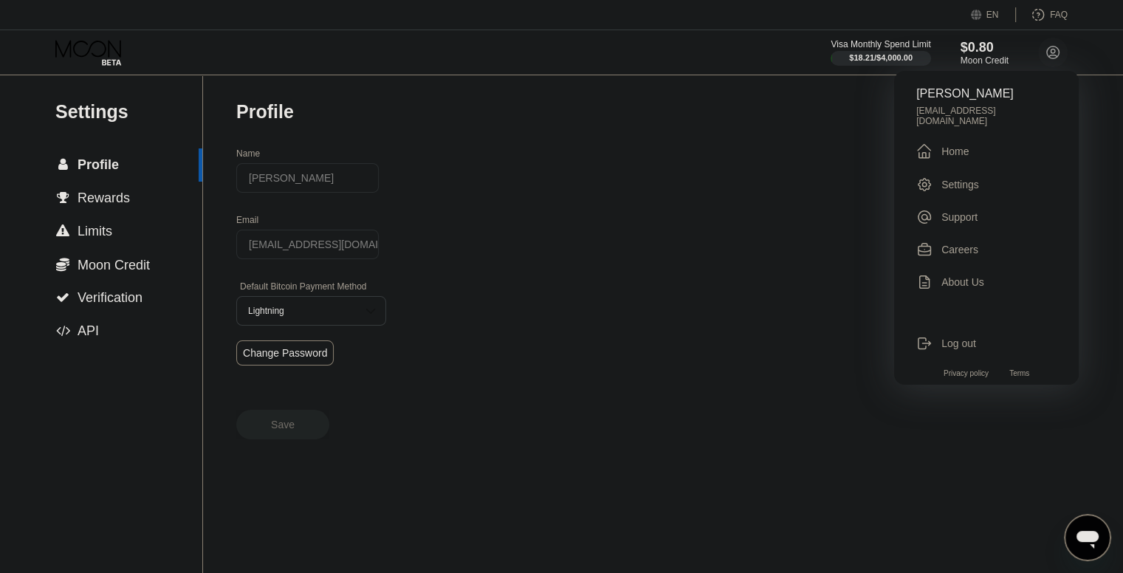
click at [950, 179] on div "Settings" at bounding box center [961, 185] width 38 height 12
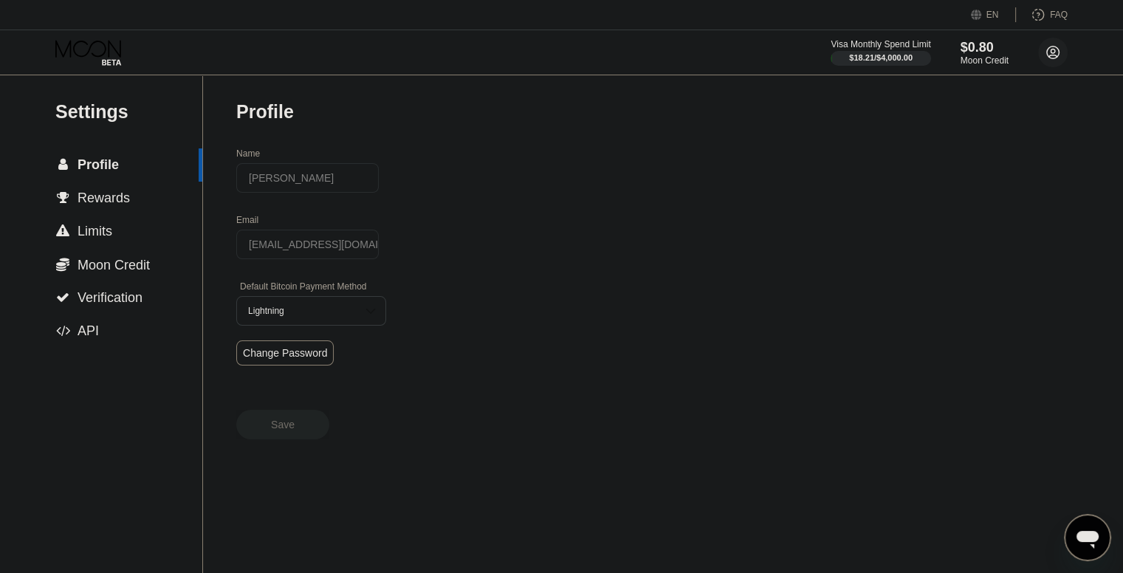
click at [1045, 52] on circle at bounding box center [1053, 53] width 30 height 30
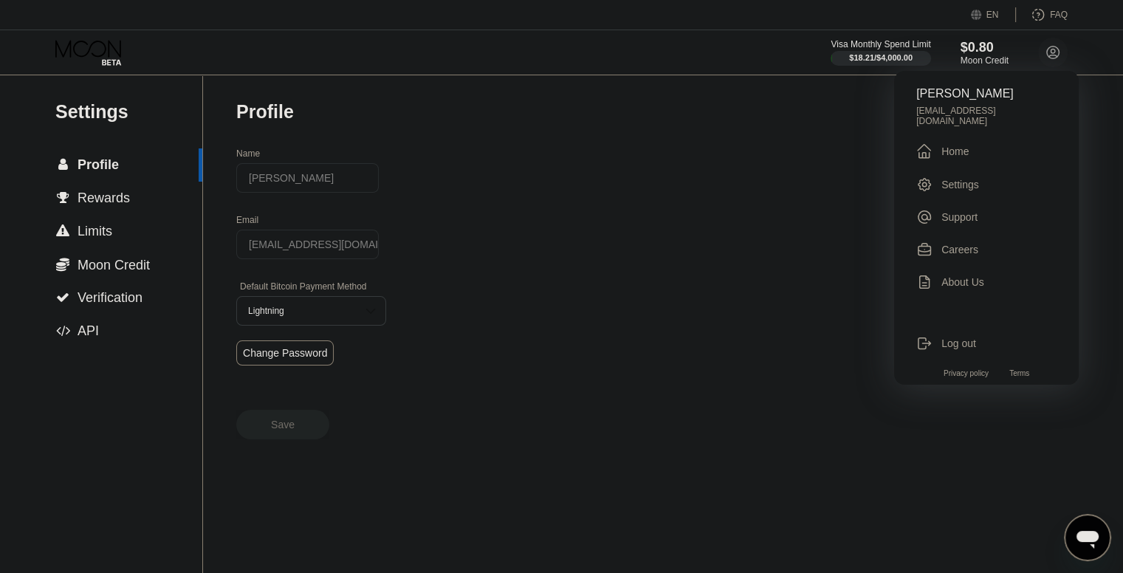
click at [950, 146] on div "Home" at bounding box center [955, 151] width 27 height 12
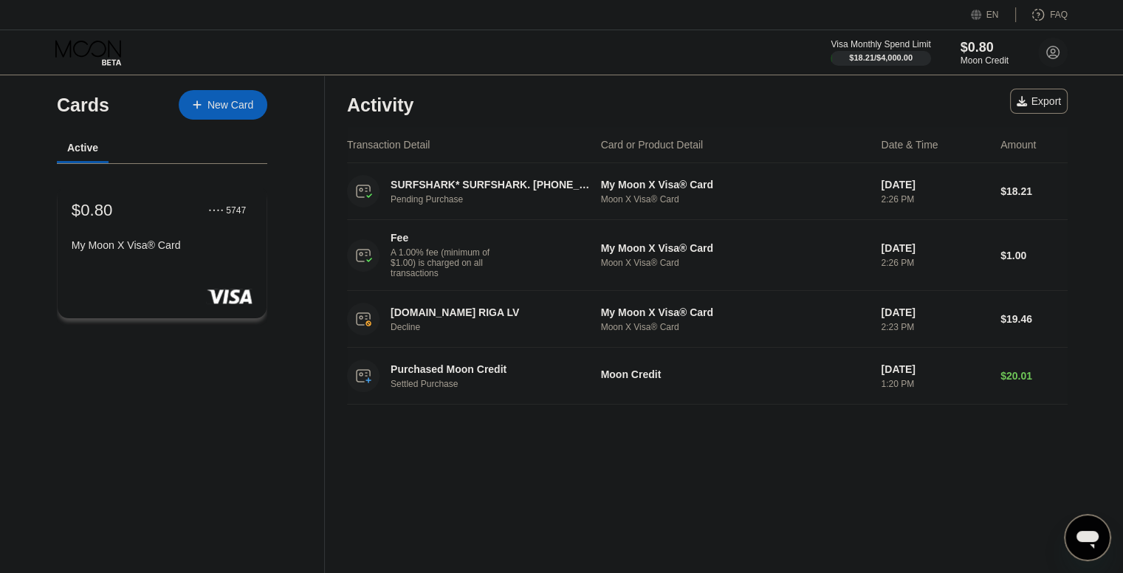
click at [160, 219] on div "$0.80 ● ● ● ● 5747" at bounding box center [162, 209] width 181 height 19
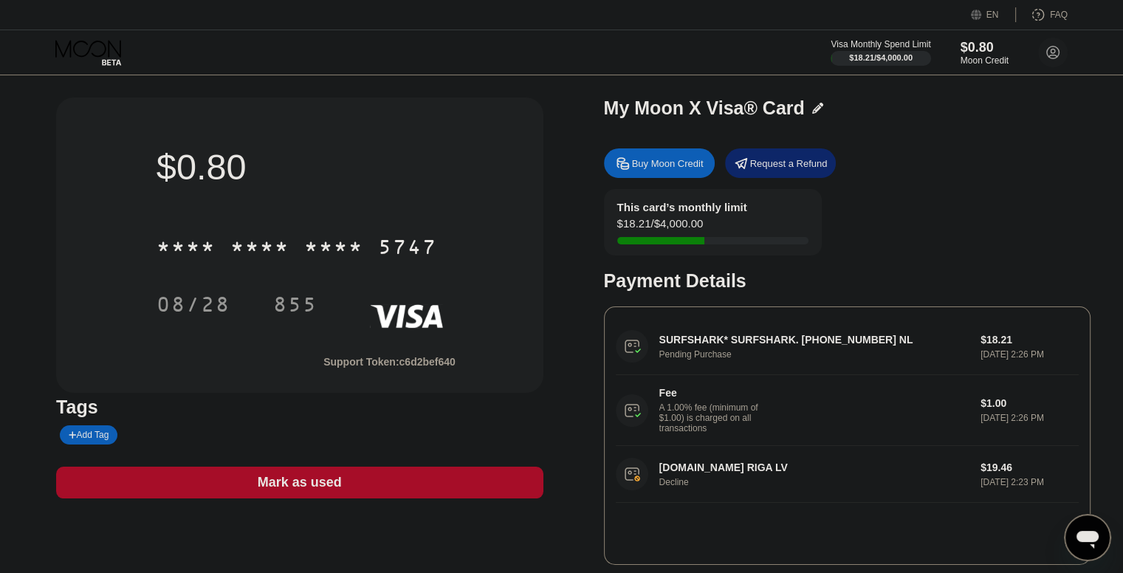
click at [919, 222] on div "This card’s monthly limit $18.21 / $4,000.00 Payment Details" at bounding box center [847, 240] width 487 height 103
click at [1001, 123] on div "My Moon X Visa® Card" at bounding box center [847, 111] width 487 height 29
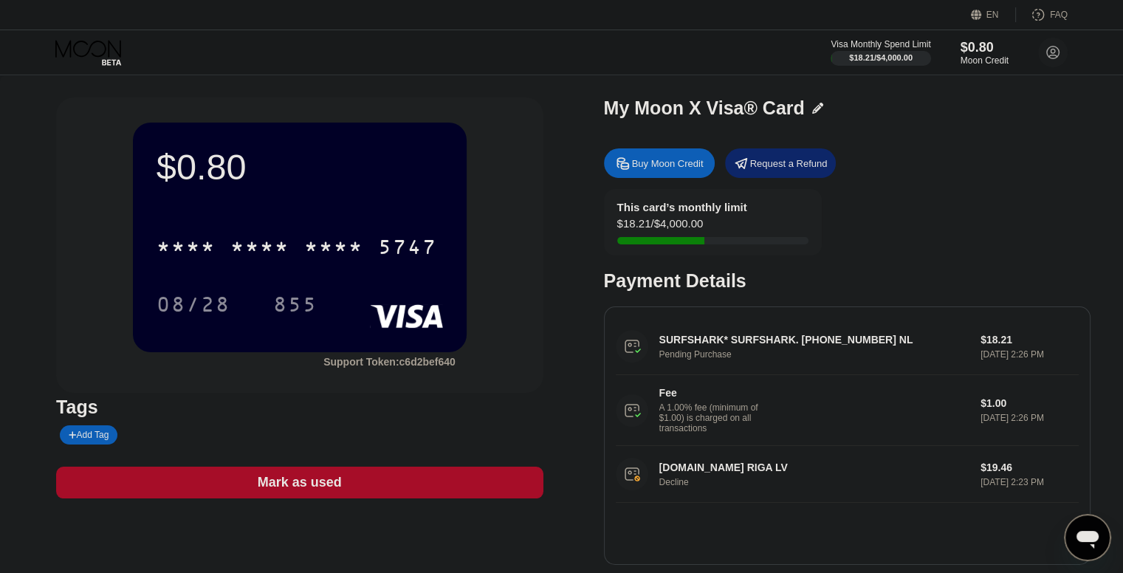
drag, startPoint x: 1061, startPoint y: 81, endPoint x: 1049, endPoint y: 137, distance: 57.4
click at [1061, 81] on div "$0.80 * * * * * * * * * * * * 5747 08/28 855 Support Token: c6d2bef640 Tags Add…" at bounding box center [561, 338] width 1123 height 527
click at [1086, 541] on icon "Messaging-Fenster öffnen" at bounding box center [1087, 537] width 27 height 27
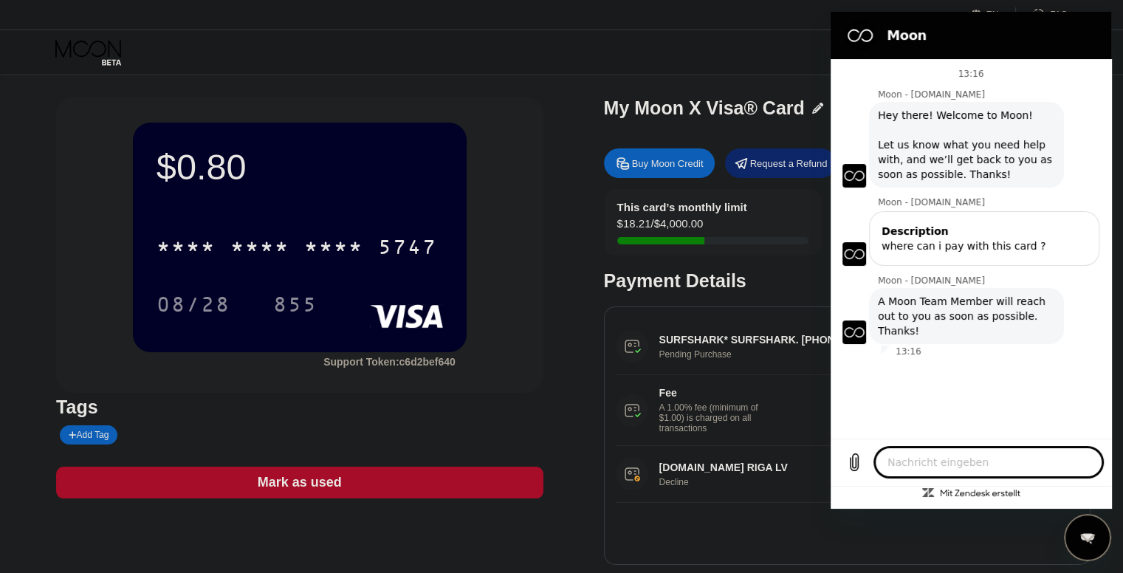
click at [1082, 541] on icon "Messaging-Fenster schließen" at bounding box center [1088, 538] width 16 height 10
type textarea "x"
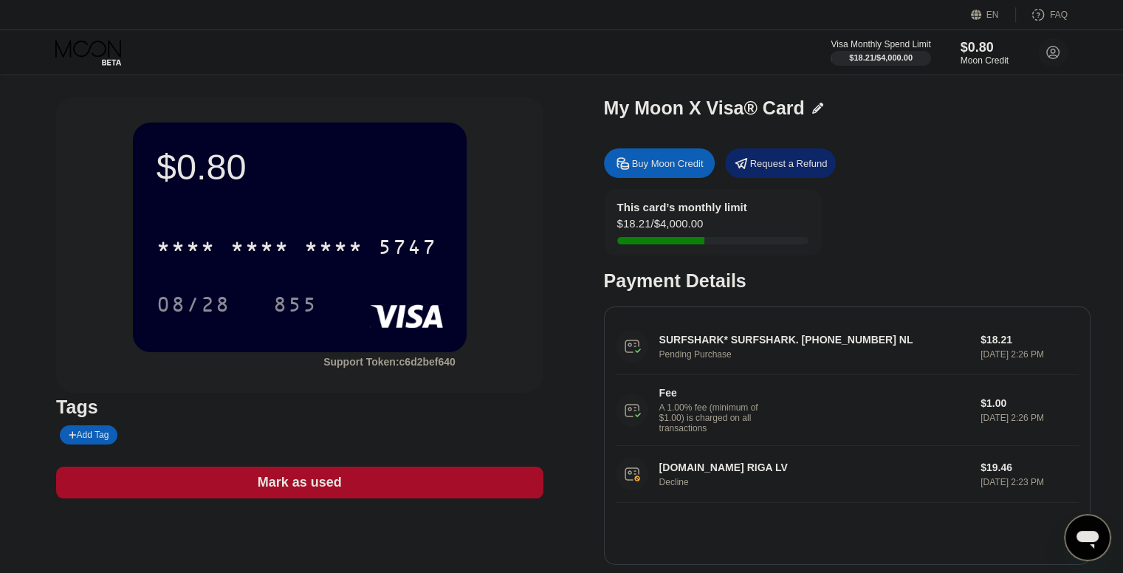
click at [1097, 546] on icon "Messaging-Fenster öffnen" at bounding box center [1087, 537] width 27 height 27
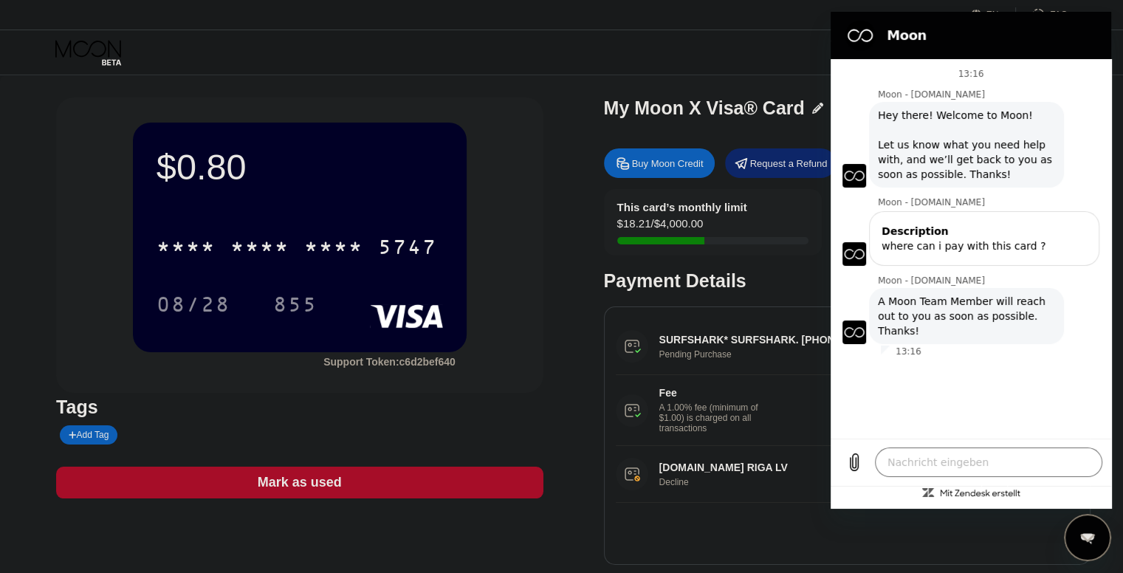
click at [1083, 550] on div "Messaging-Fenster schließen" at bounding box center [1088, 537] width 44 height 44
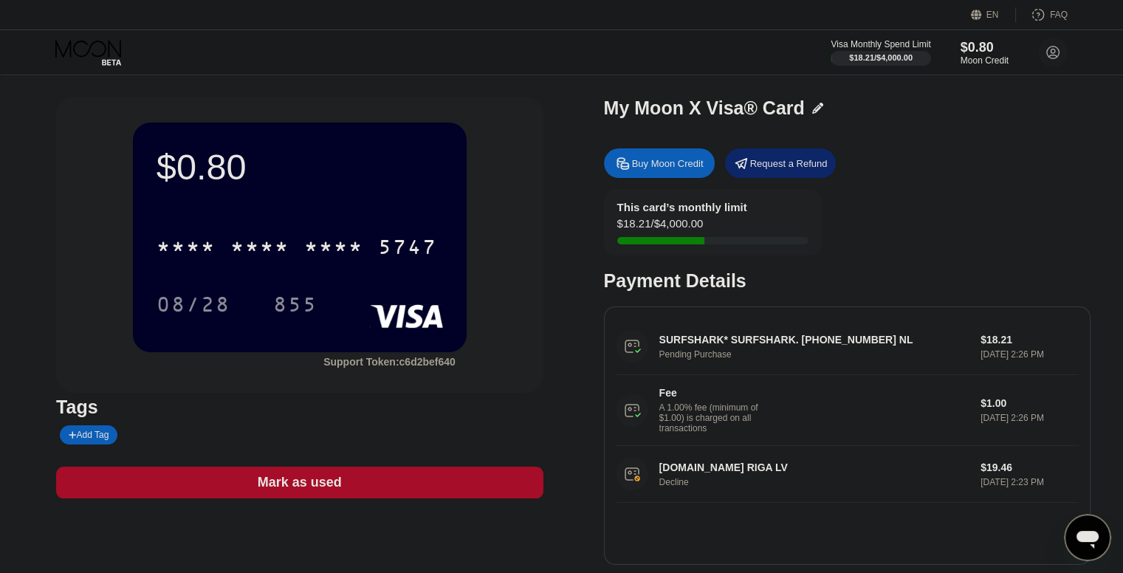
scroll to position [265, 0]
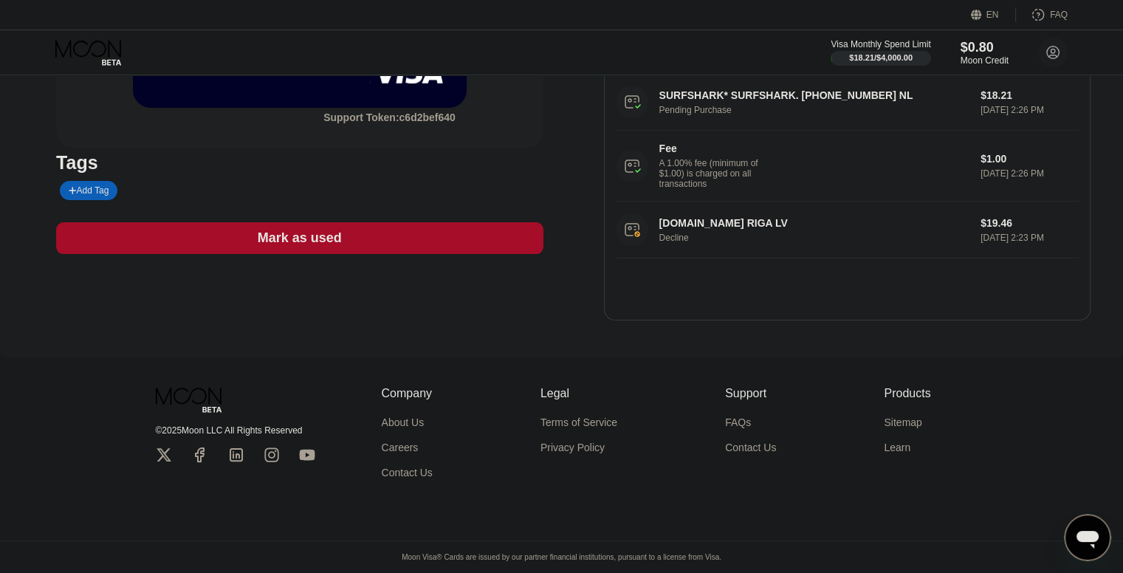
click at [730, 416] on div "FAQs" at bounding box center [738, 422] width 26 height 12
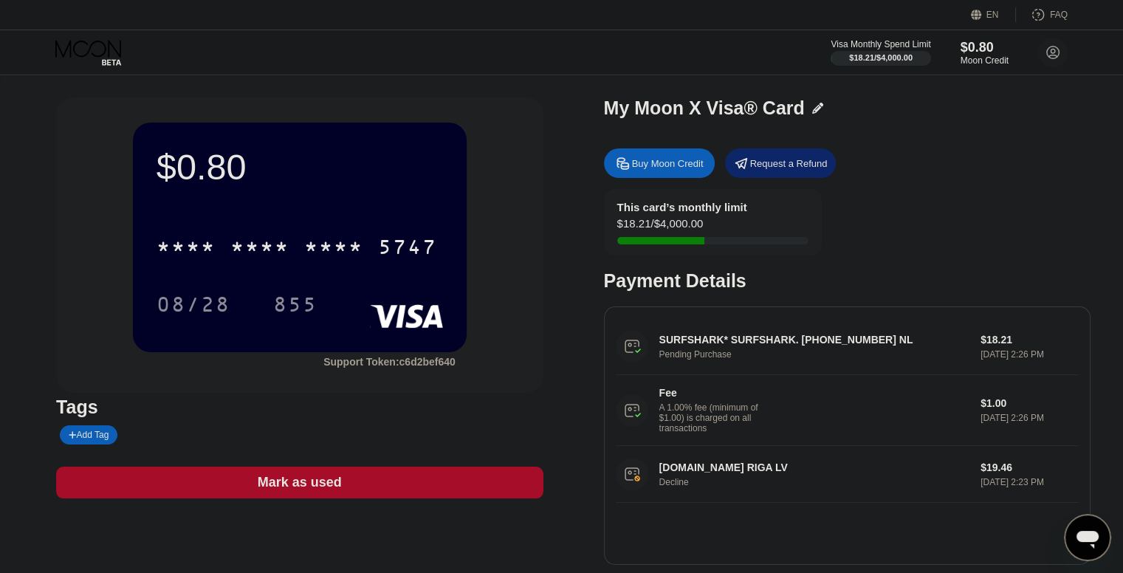
type textarea "x"
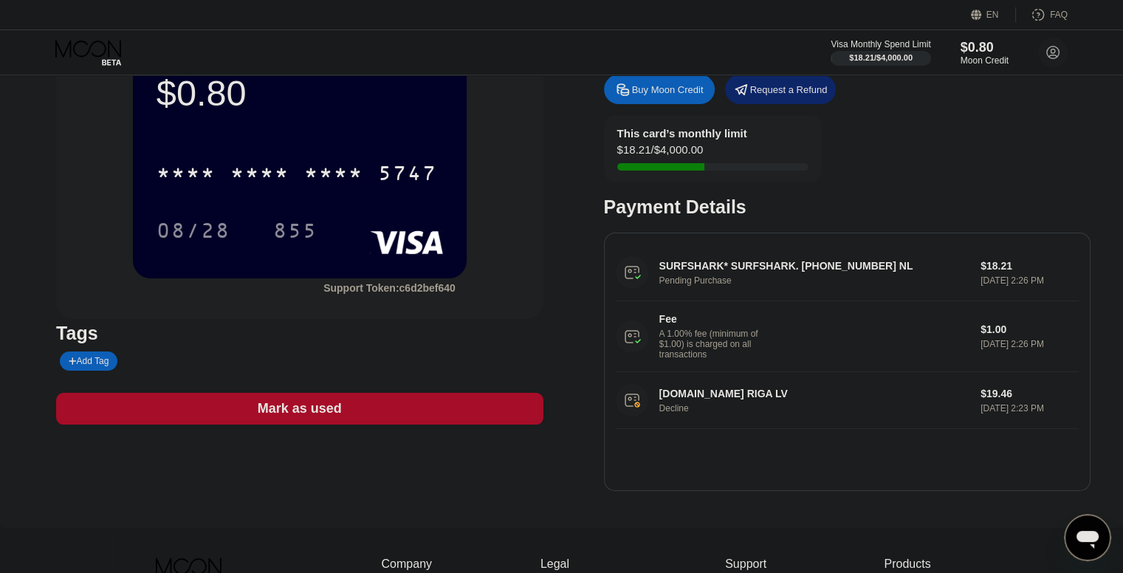
scroll to position [148, 0]
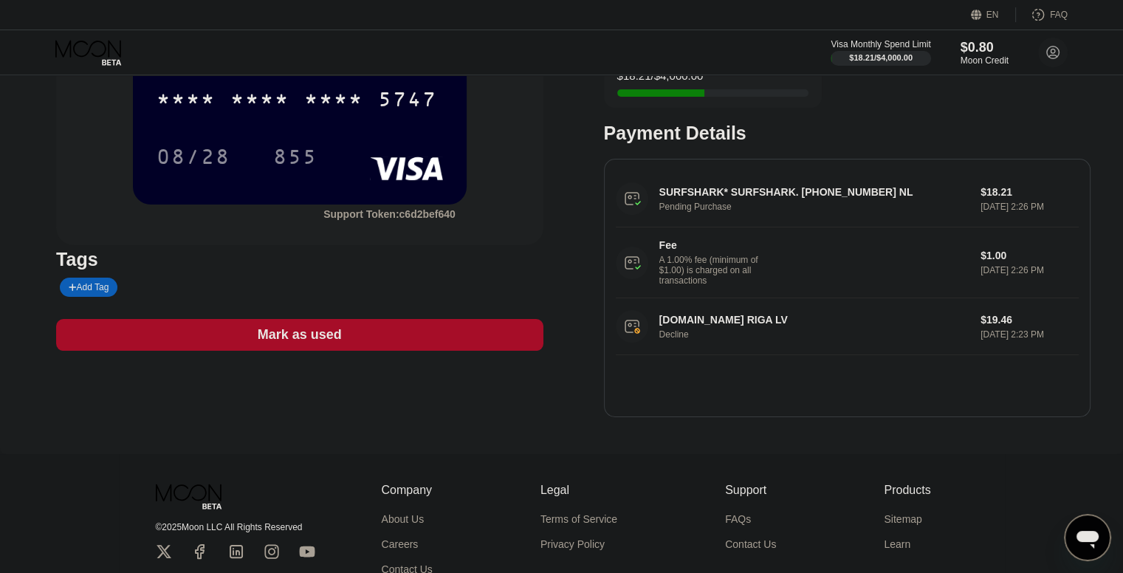
click at [634, 336] on div "[DOMAIN_NAME] RIGA LV Decline $19.46 [DATE] 2:23 PM" at bounding box center [847, 326] width 463 height 57
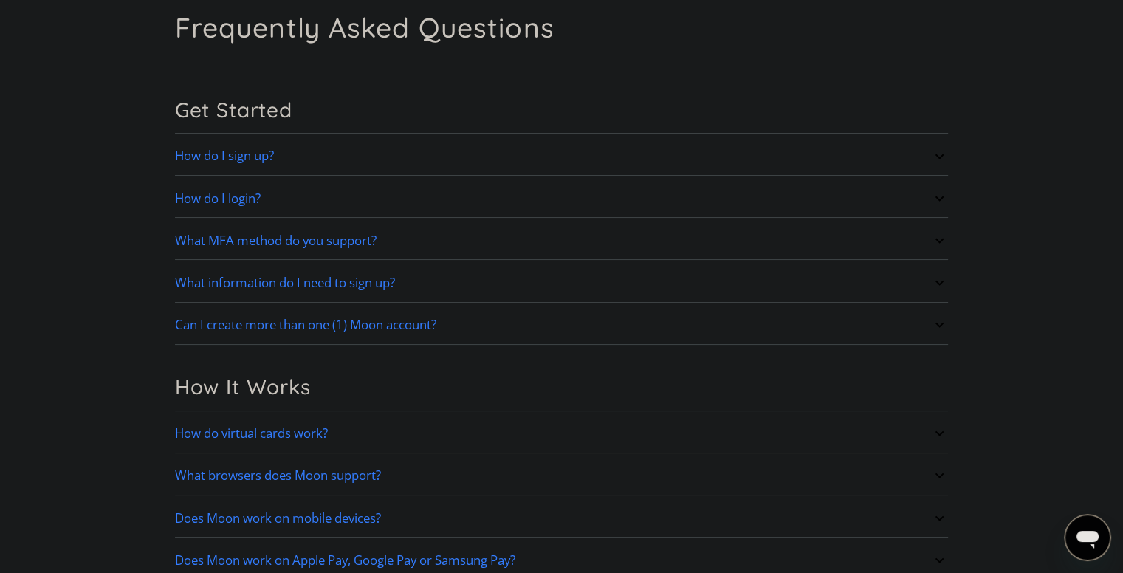
click at [310, 245] on h2 "What MFA method do you support?" at bounding box center [276, 240] width 202 height 15
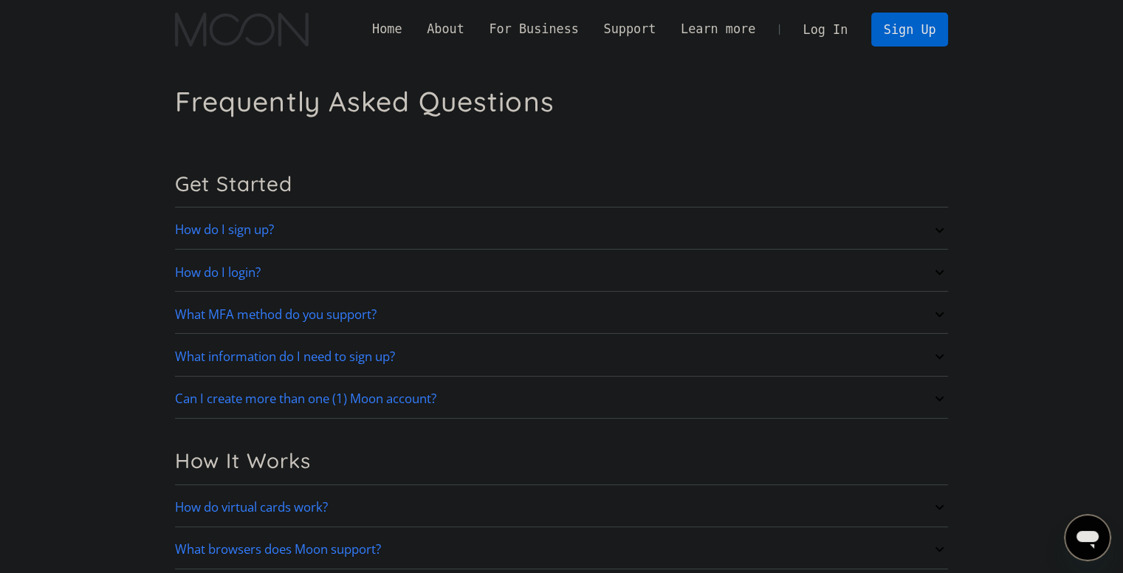
click at [329, 309] on h2 "What MFA method do you support?" at bounding box center [276, 314] width 202 height 15
click at [644, 312] on link "What MFA method do you support?" at bounding box center [562, 314] width 774 height 31
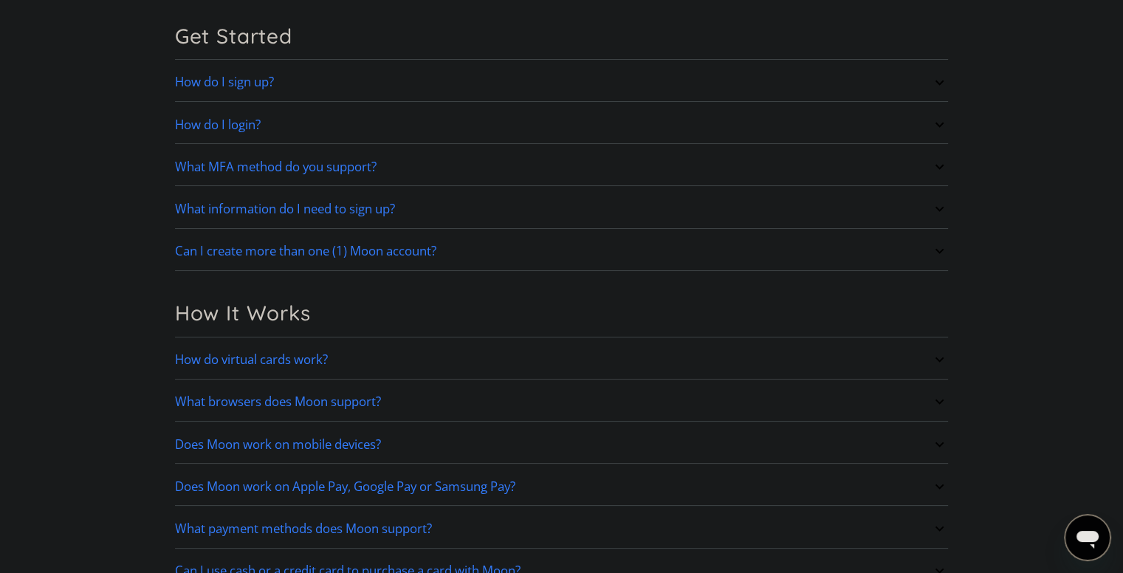
scroll to position [222, 0]
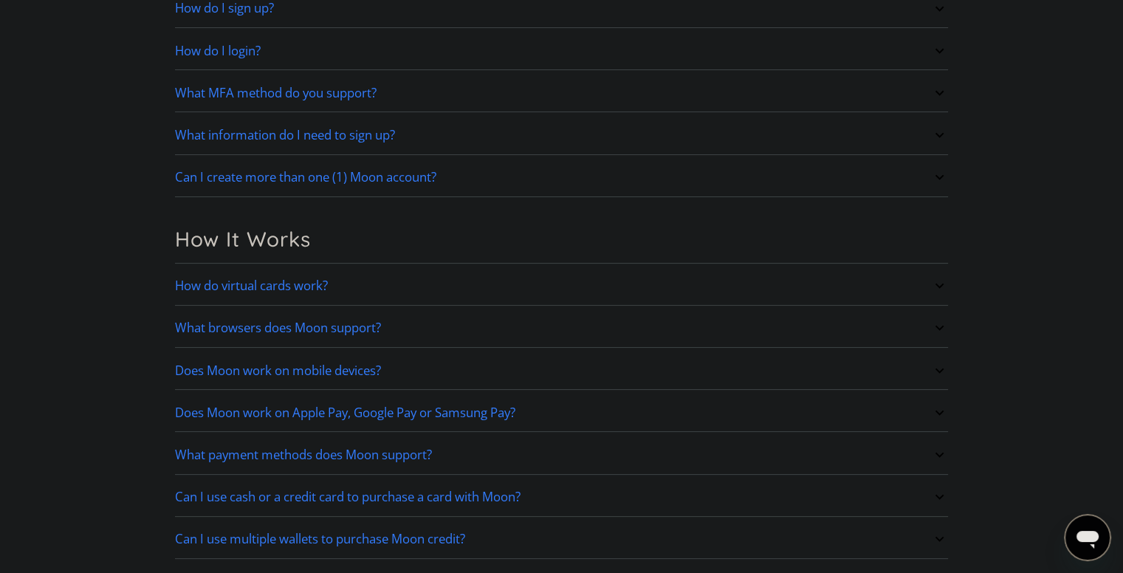
click at [288, 287] on h2 "How do virtual cards work?" at bounding box center [251, 285] width 153 height 15
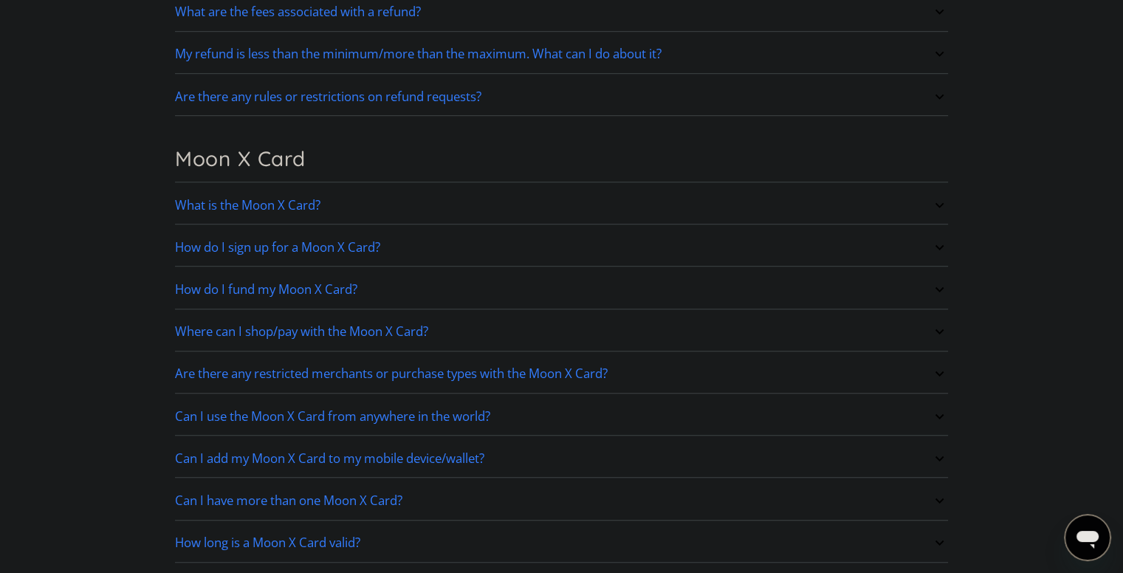
scroll to position [738, 0]
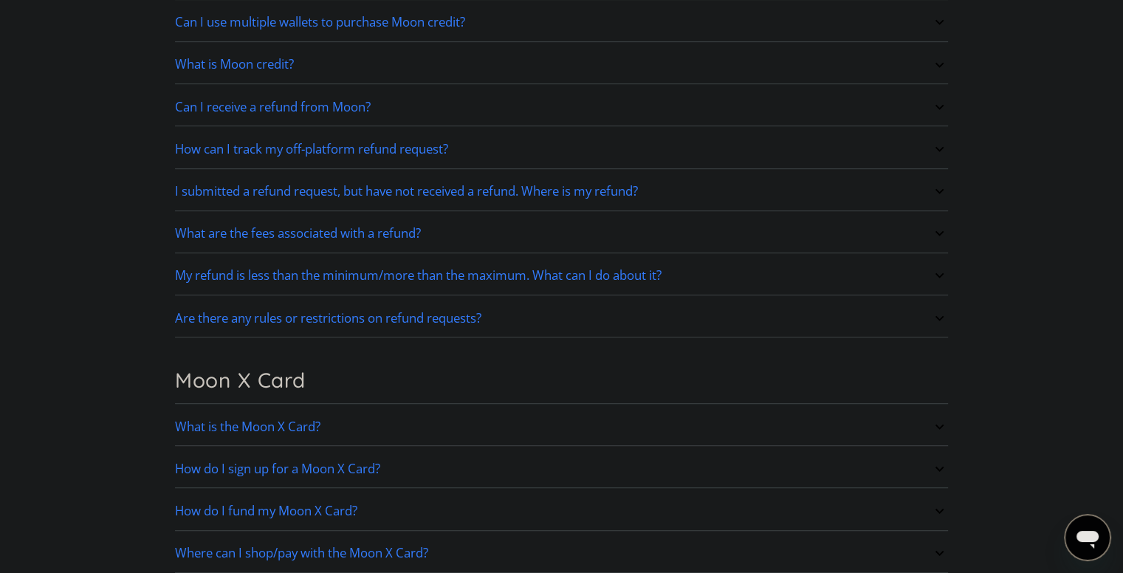
click at [298, 423] on h2 "What is the Moon X Card?" at bounding box center [247, 426] width 145 height 15
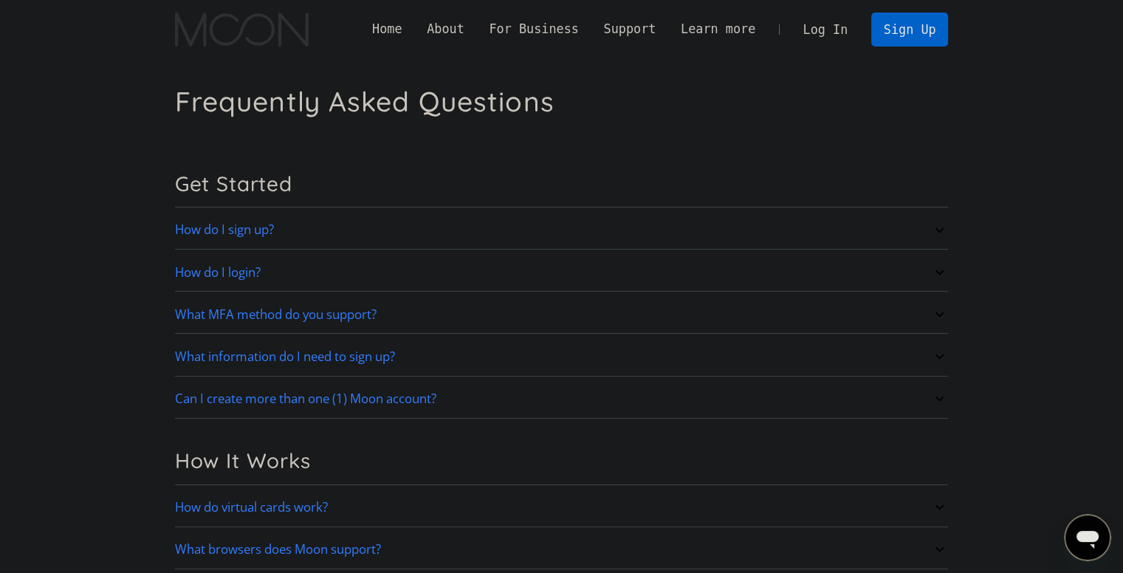
click at [329, 240] on link "How do I sign up?" at bounding box center [562, 230] width 774 height 31
click at [253, 230] on h2 "How do I sign up?" at bounding box center [224, 229] width 99 height 15
click at [239, 284] on link "How do I login?" at bounding box center [562, 272] width 774 height 31
click at [245, 326] on link "What MFA method do you support?" at bounding box center [562, 314] width 774 height 31
click at [250, 364] on link "What information do I need to sign up?" at bounding box center [562, 356] width 774 height 31
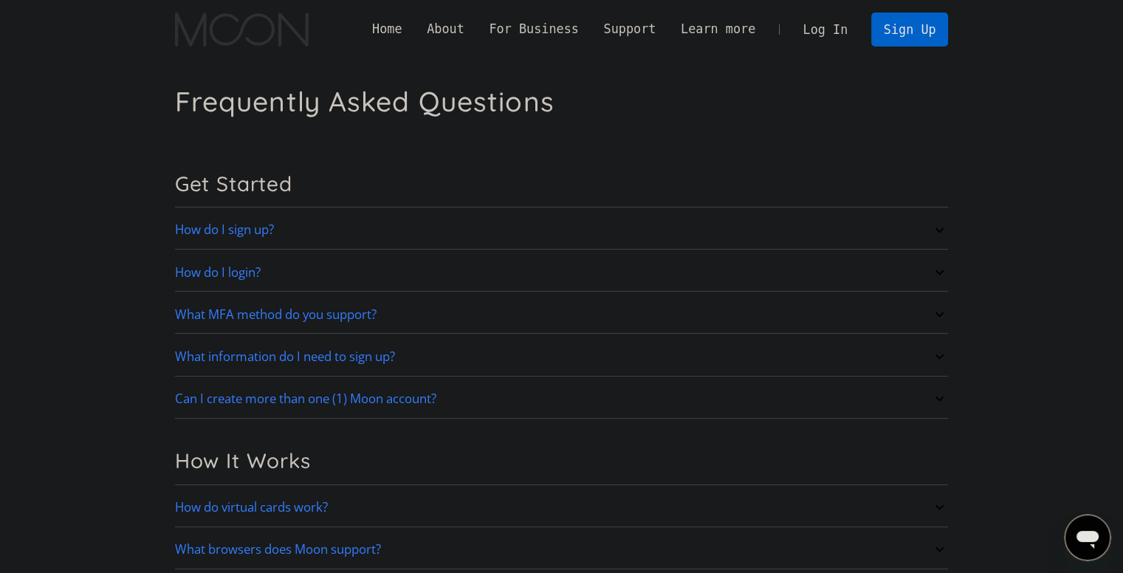
scroll to position [295, 0]
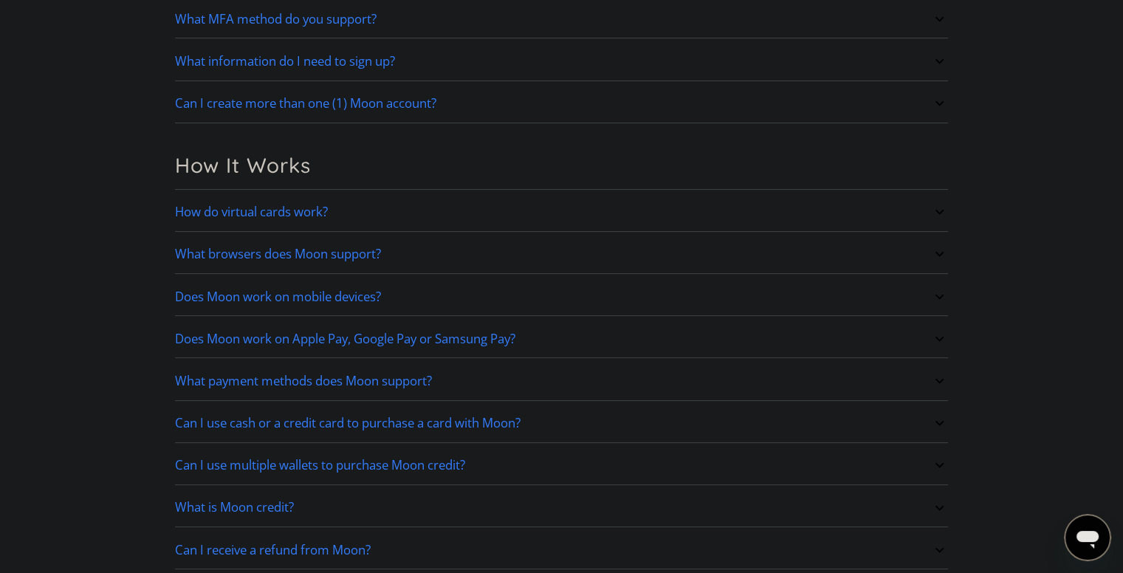
click at [266, 394] on link "What payment methods does Moon support?" at bounding box center [562, 381] width 774 height 31
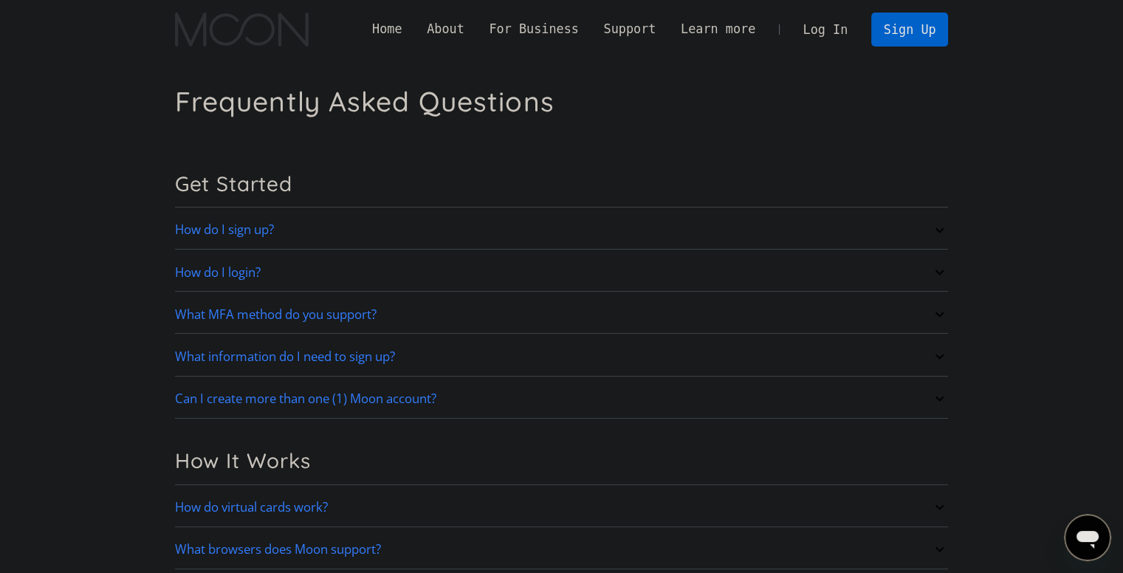
click at [266, 394] on h2 "Can I create more than one (1) Moon account?" at bounding box center [305, 398] width 261 height 15
click at [266, 445] on div "How It Works" at bounding box center [562, 465] width 774 height 40
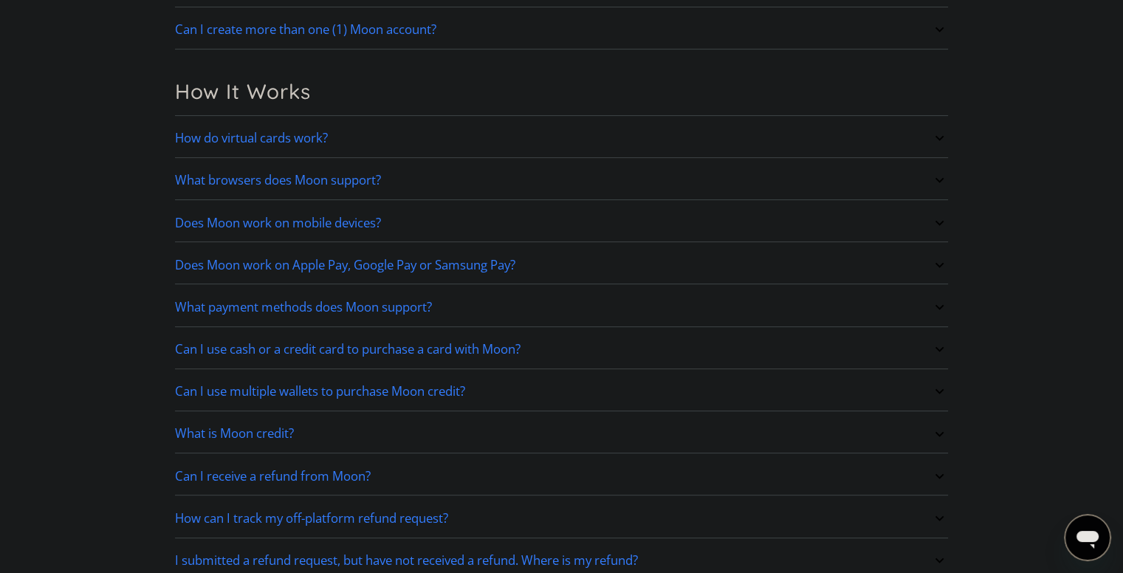
scroll to position [812, 0]
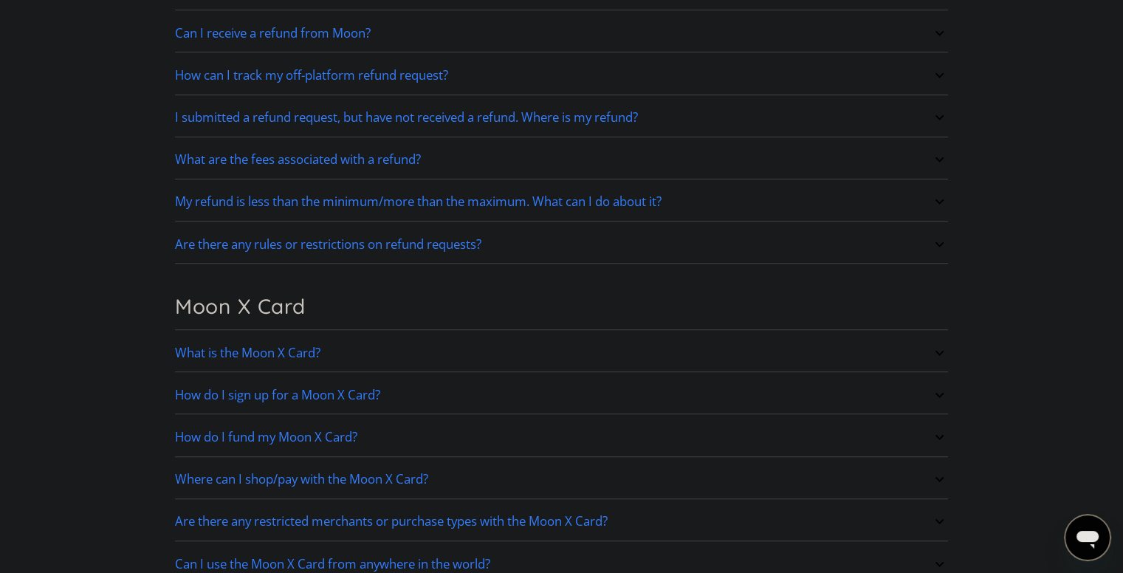
click at [261, 430] on h2 "How do I fund my Moon X Card?" at bounding box center [266, 437] width 182 height 15
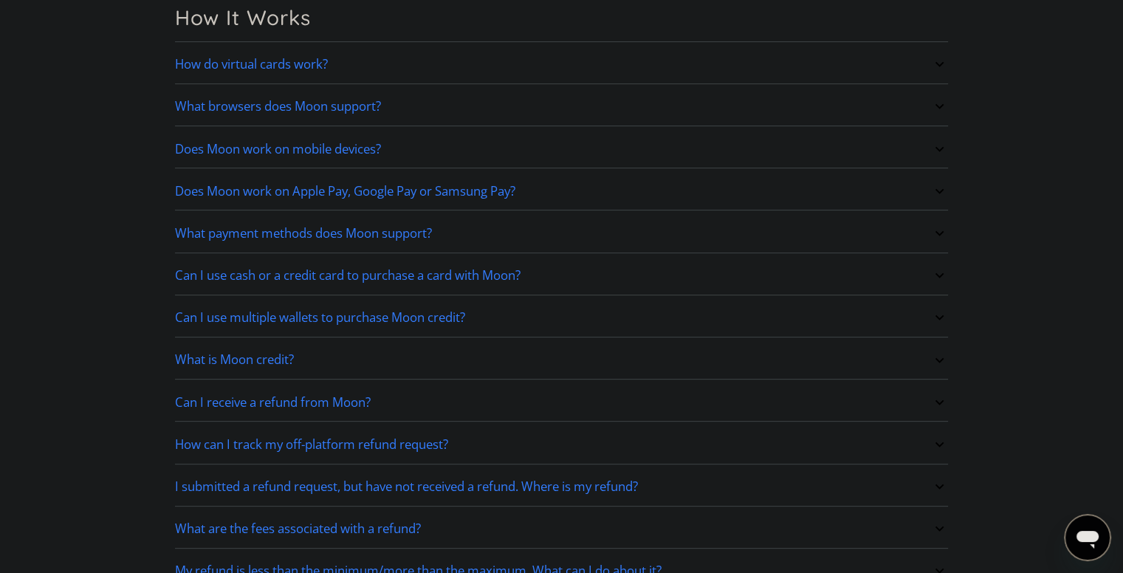
click at [259, 422] on div "How do virtual cards work? Virtual cards are just like regular cards, except th…" at bounding box center [562, 340] width 774 height 588
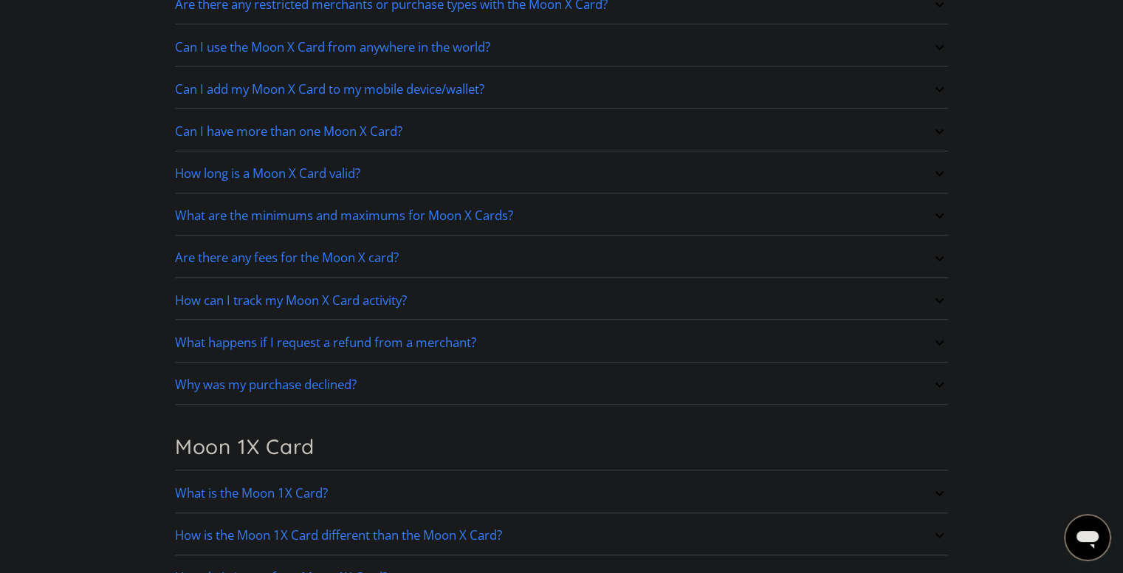
click at [259, 418] on div "Get Started How do I sign up? Head to paywithmoon.com/signup to get started. Ho…" at bounding box center [562, 528] width 774 height 3432
